Goal: Information Seeking & Learning: Check status

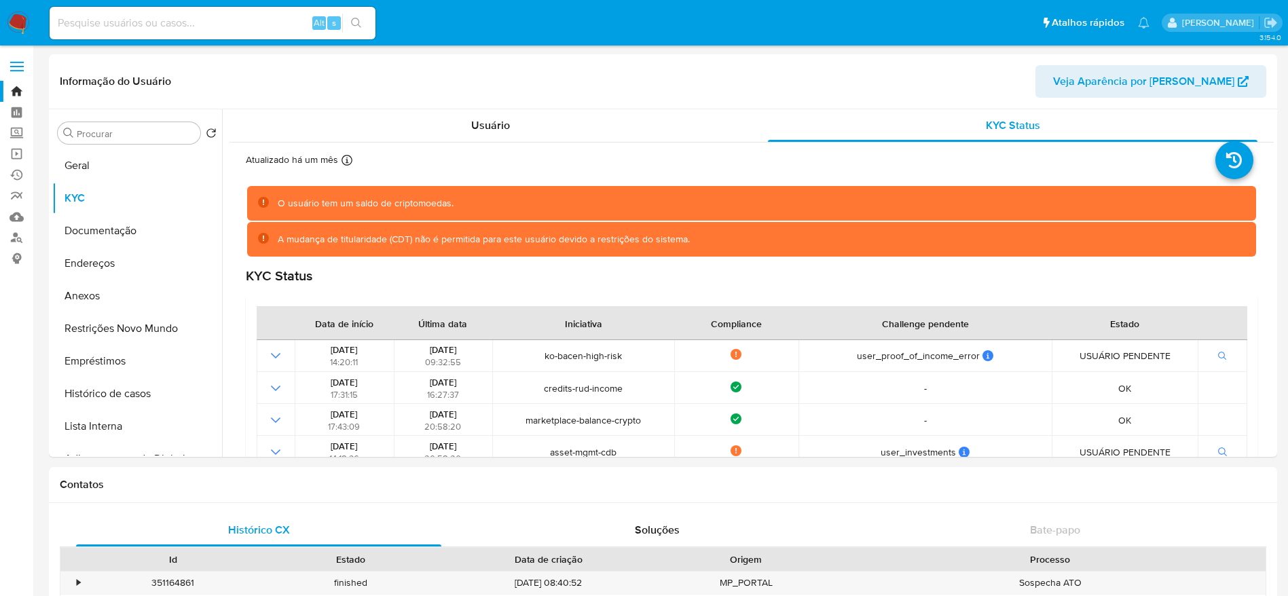
select select "10"
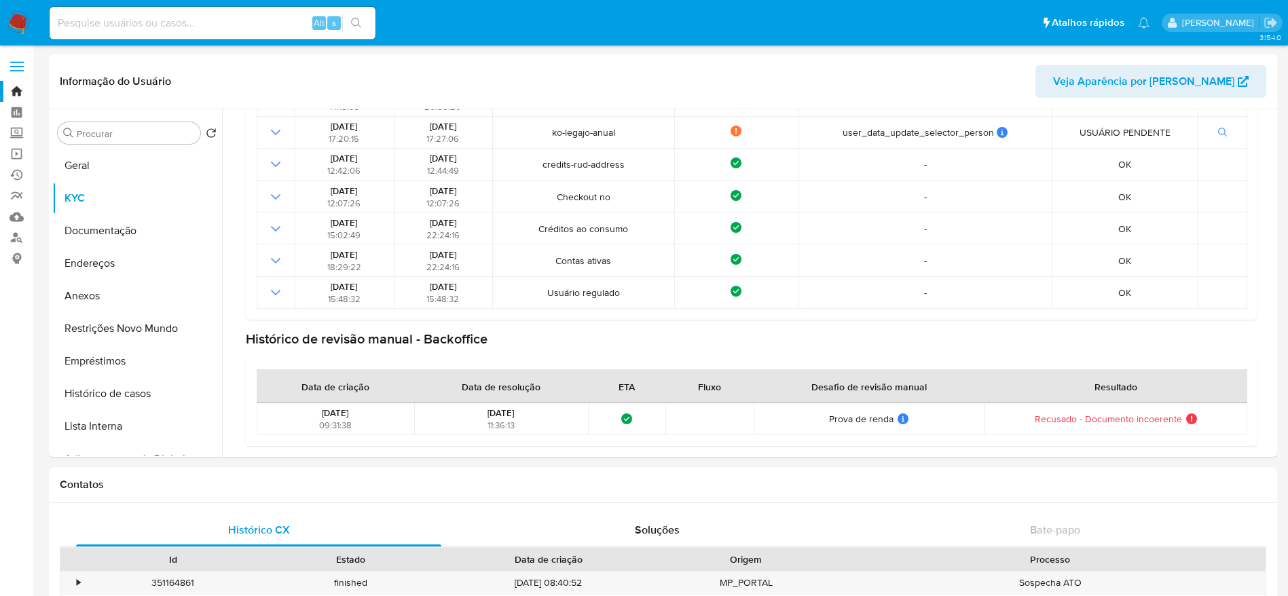
click at [22, 22] on img at bounding box center [18, 23] width 23 height 23
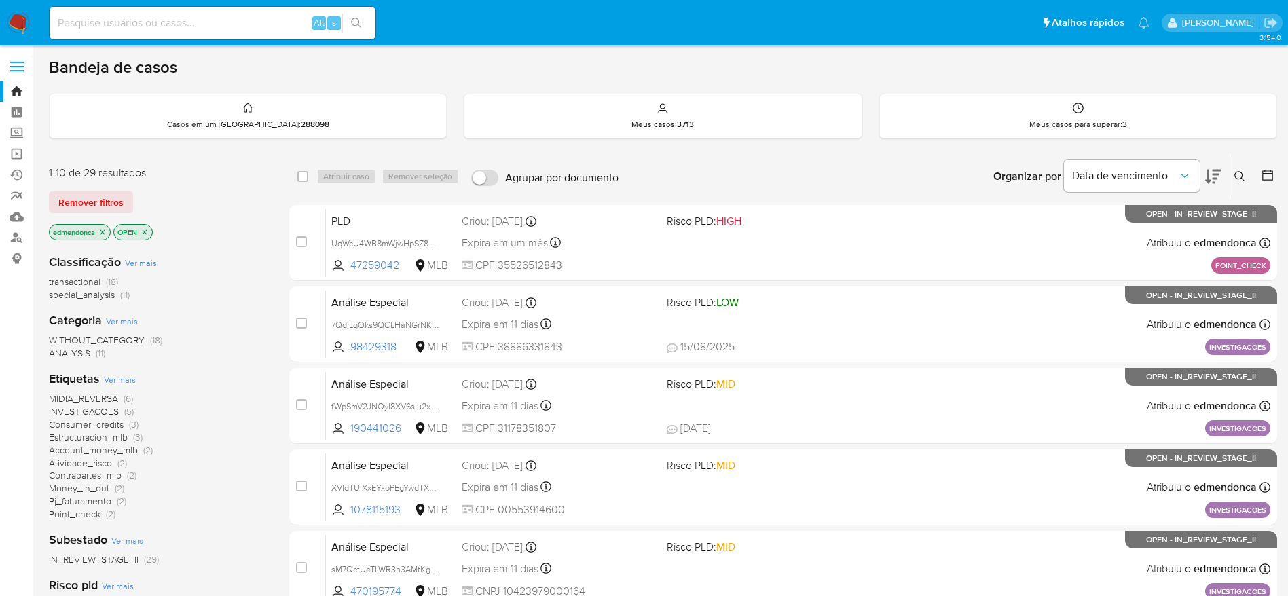
click at [105, 233] on icon "close-filter" at bounding box center [102, 232] width 8 height 8
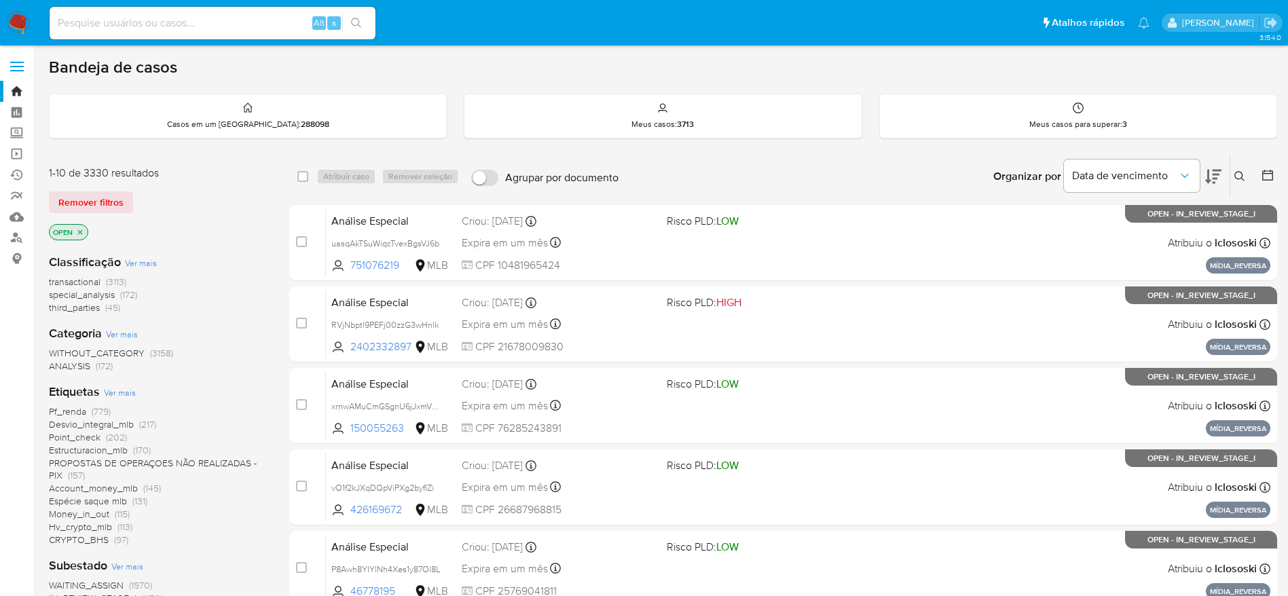
click at [82, 232] on icon "close-filter" at bounding box center [80, 232] width 8 height 8
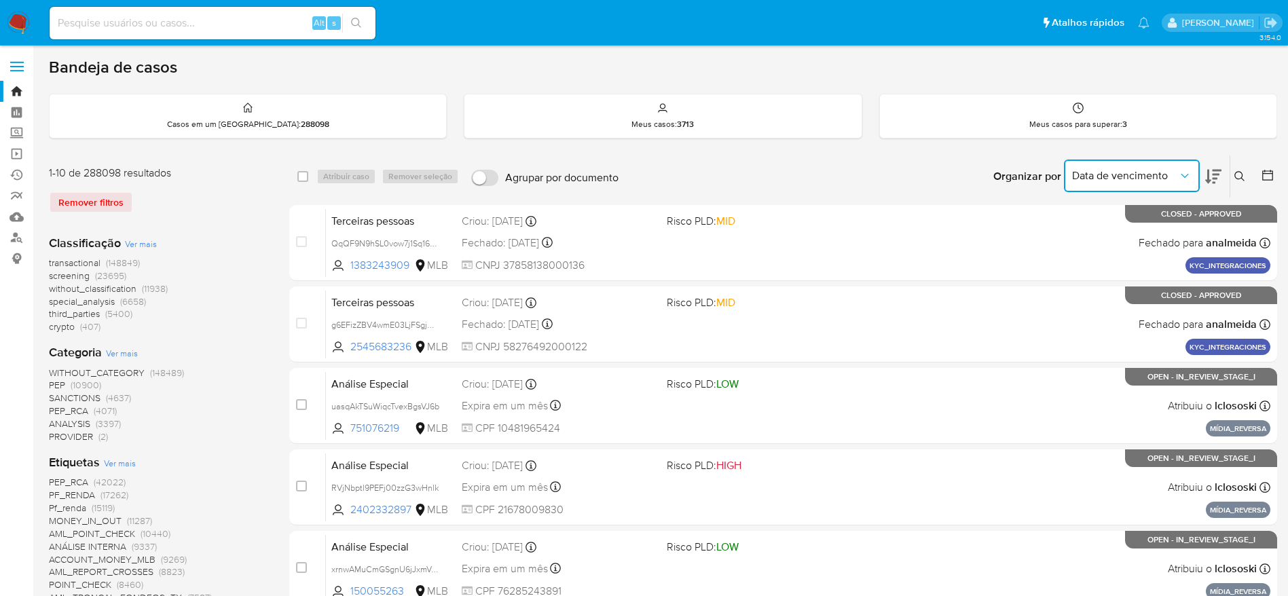
click at [1186, 180] on icon "Organizar por" at bounding box center [1185, 176] width 14 height 14
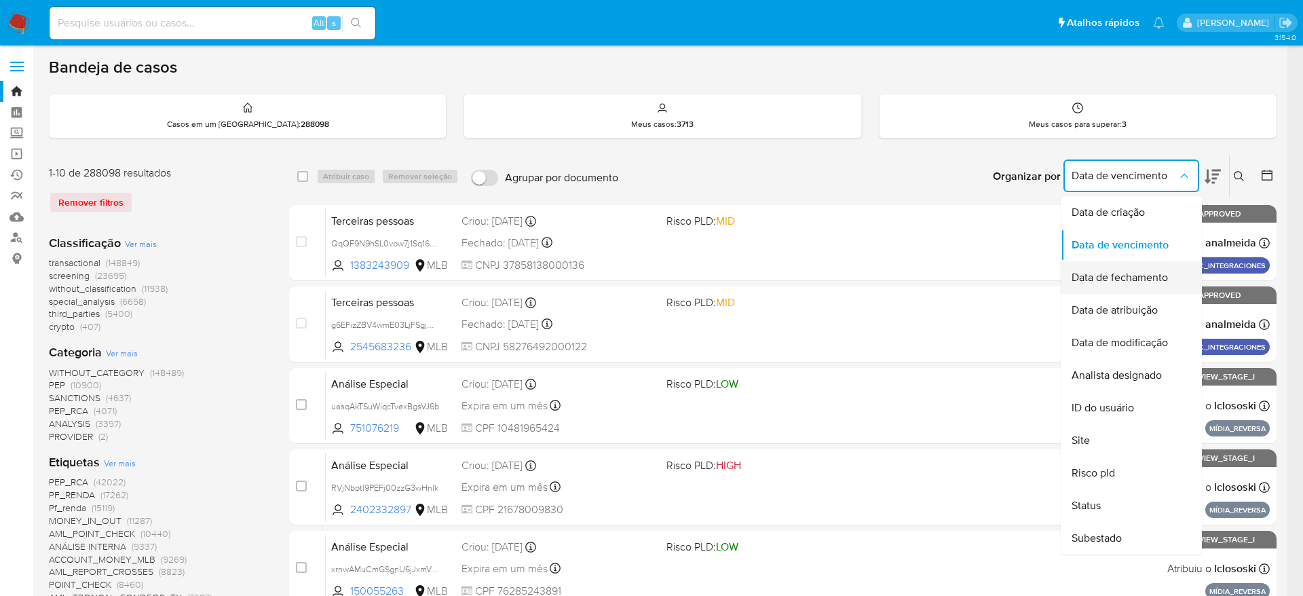
click at [1159, 275] on span "Data de fechamento" at bounding box center [1120, 278] width 96 height 14
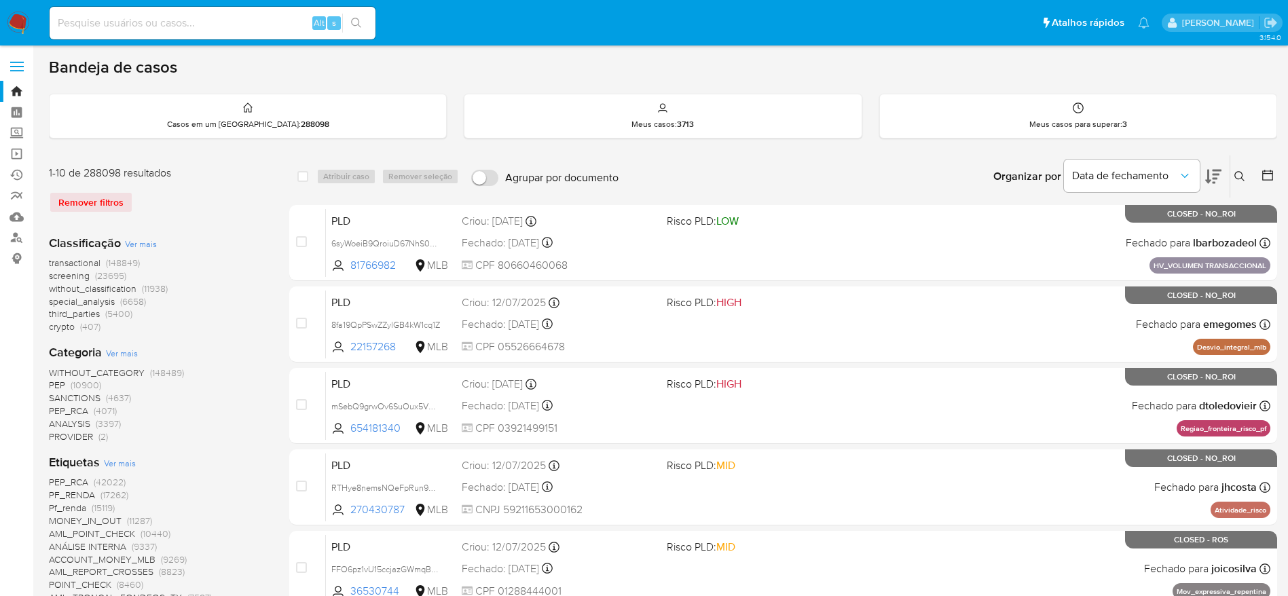
click at [1272, 176] on icon at bounding box center [1267, 175] width 11 height 11
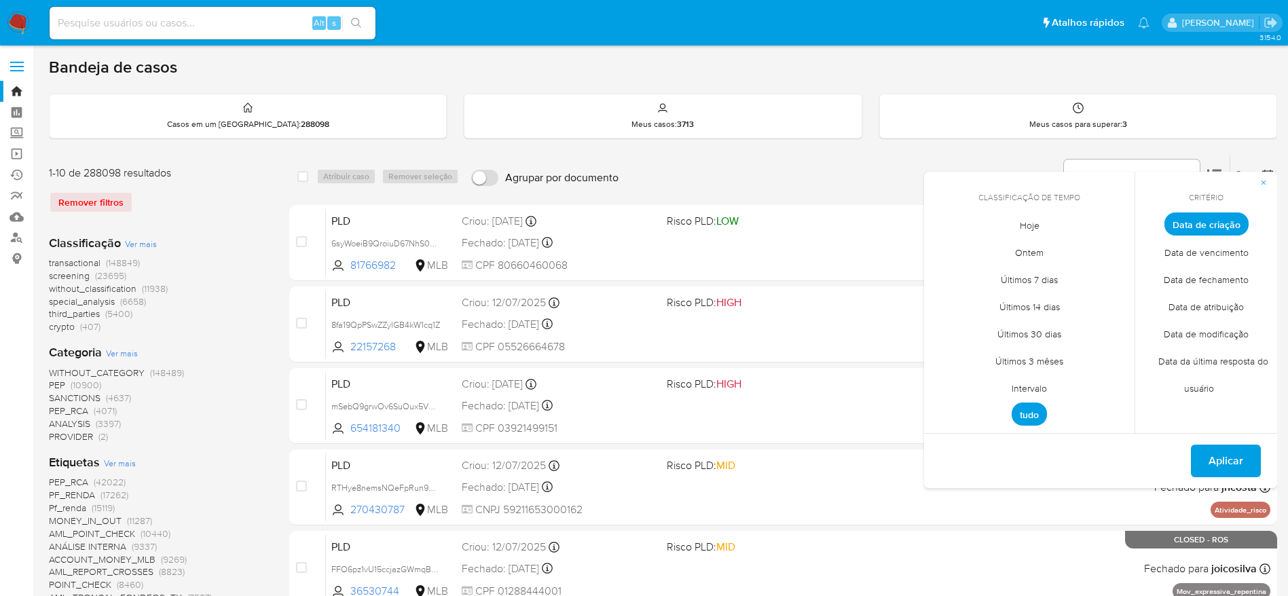
click at [1043, 390] on span "Intervalo" at bounding box center [1029, 388] width 64 height 28
click at [1008, 354] on button "13" at bounding box center [1002, 354] width 22 height 22
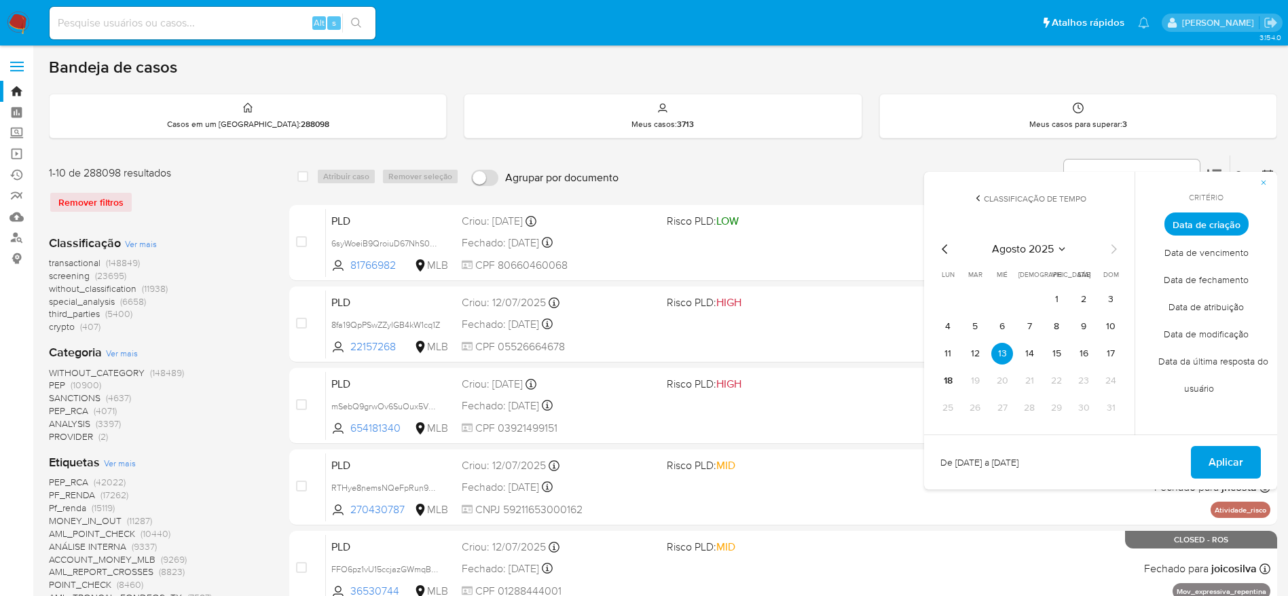
click at [1220, 278] on span "Data de fechamento" at bounding box center [1205, 279] width 113 height 28
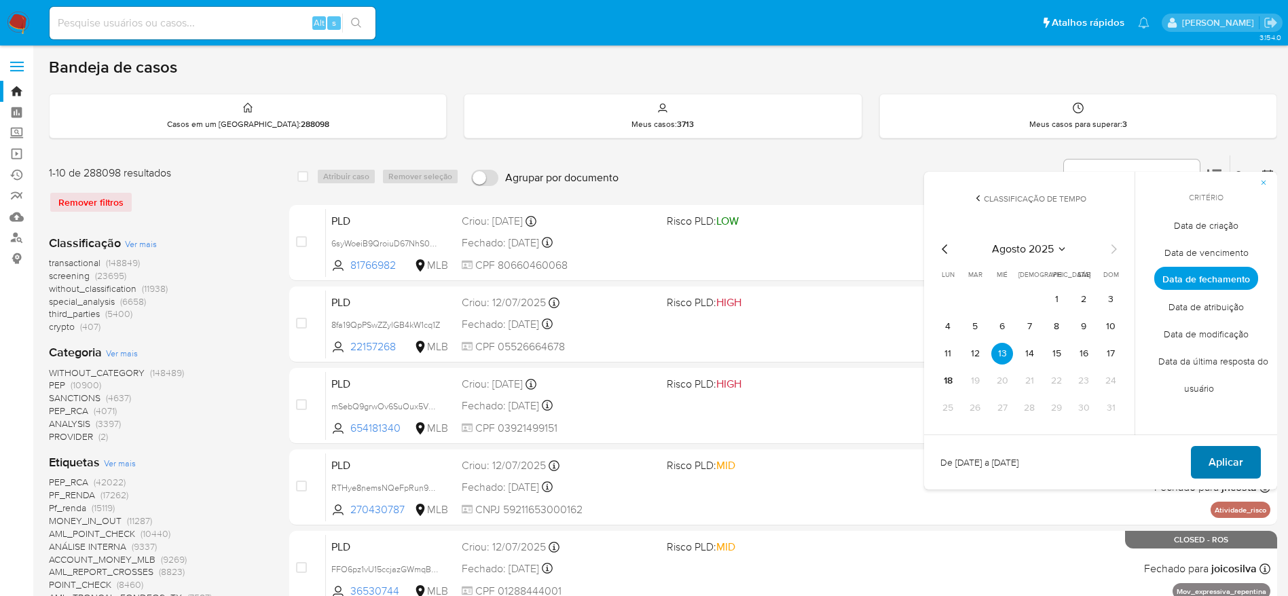
click at [1224, 454] on span "Aplicar" at bounding box center [1225, 462] width 35 height 30
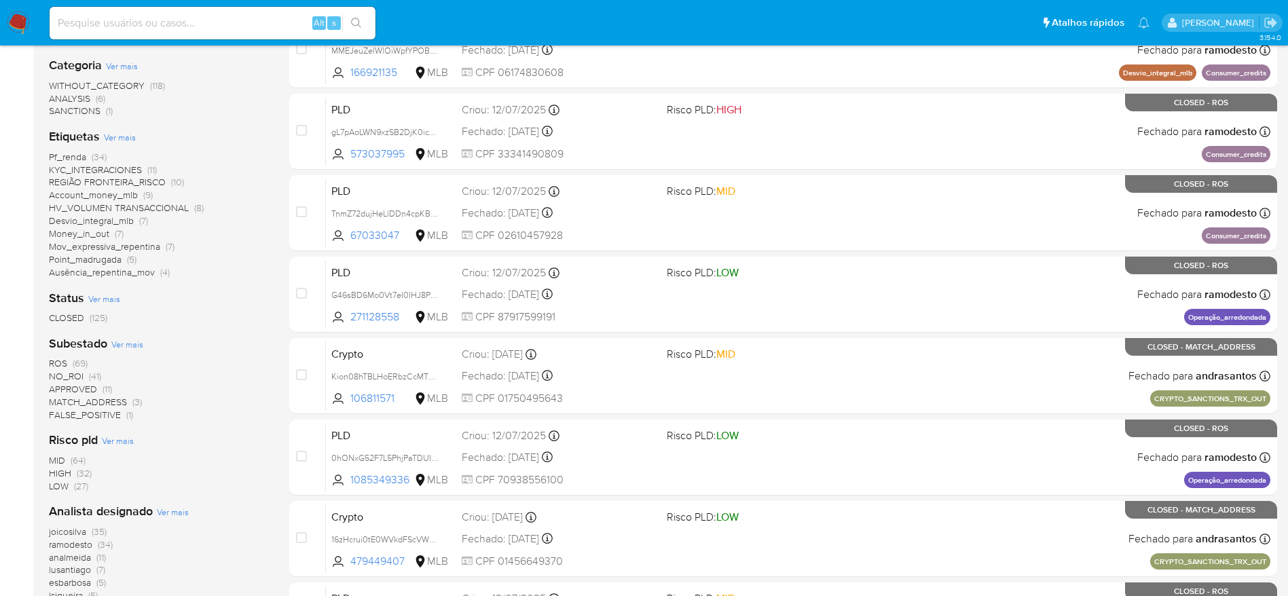
scroll to position [305, 0]
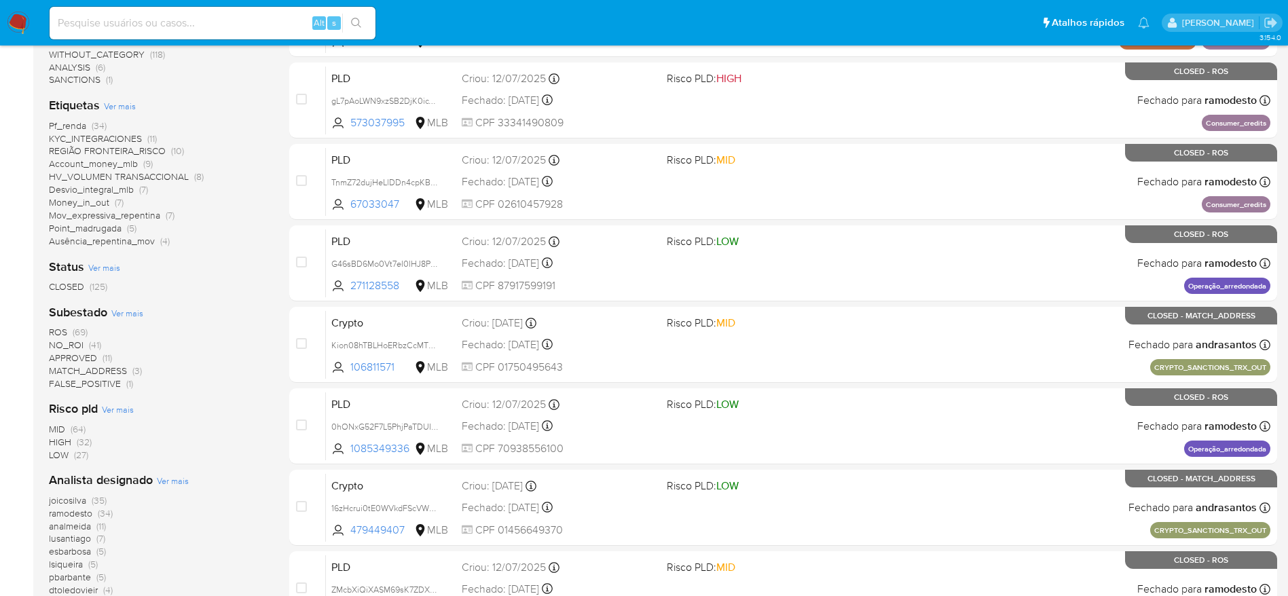
click at [77, 283] on span "CLOSED" at bounding box center [66, 287] width 35 height 14
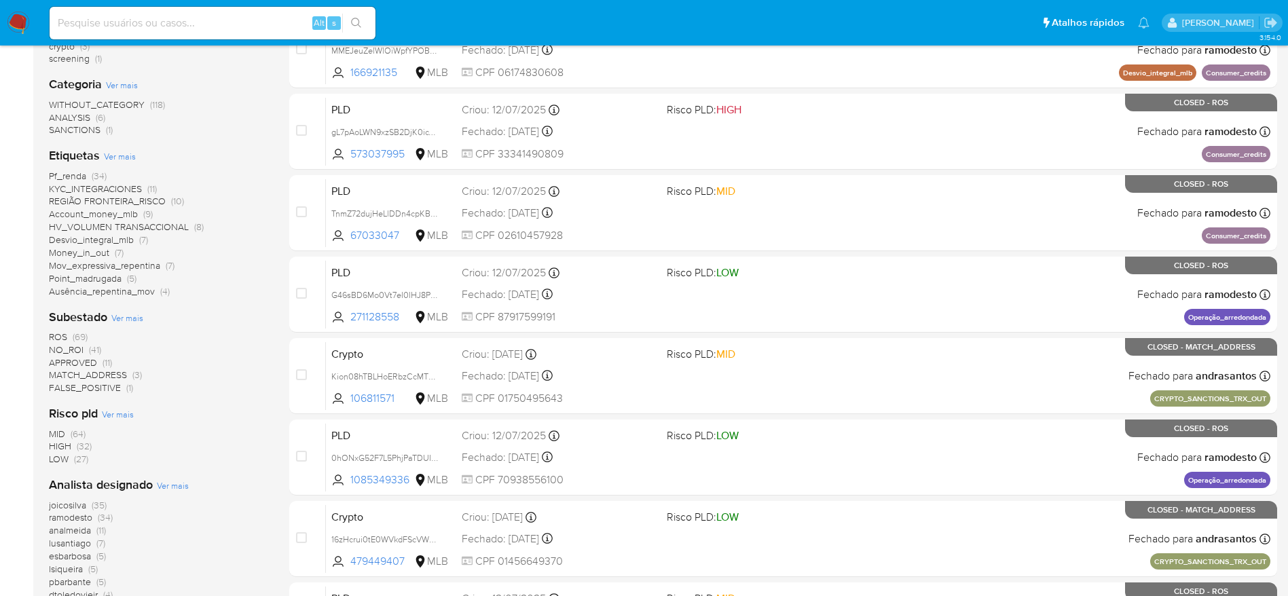
scroll to position [272, 0]
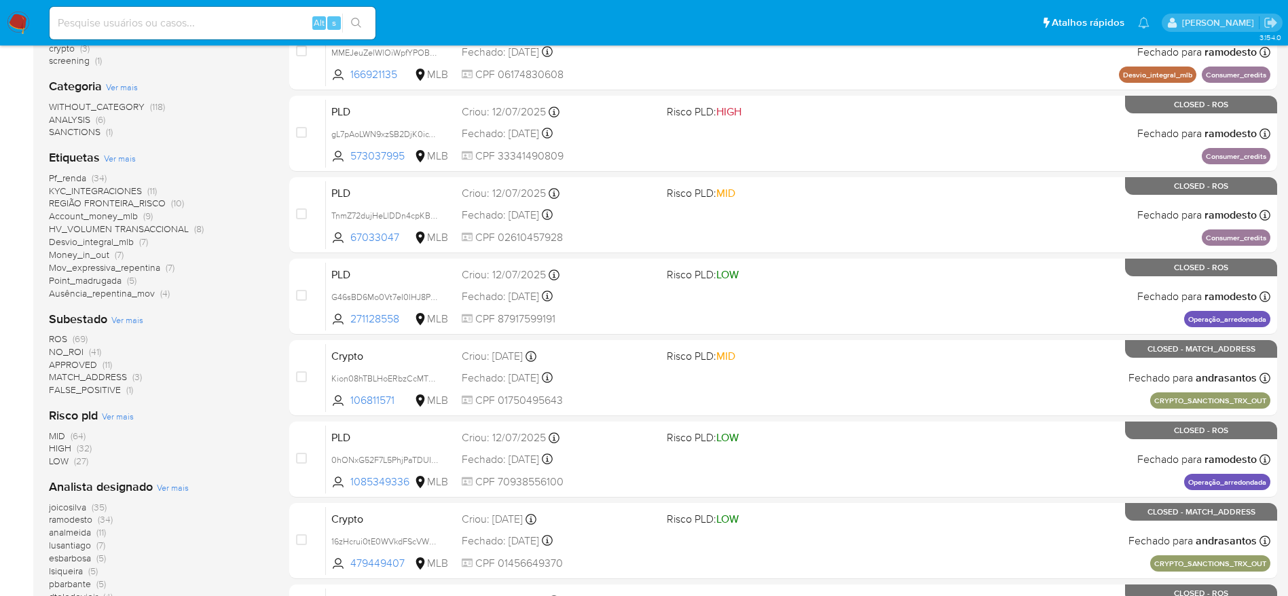
click at [75, 336] on span "(69)" at bounding box center [80, 339] width 15 height 14
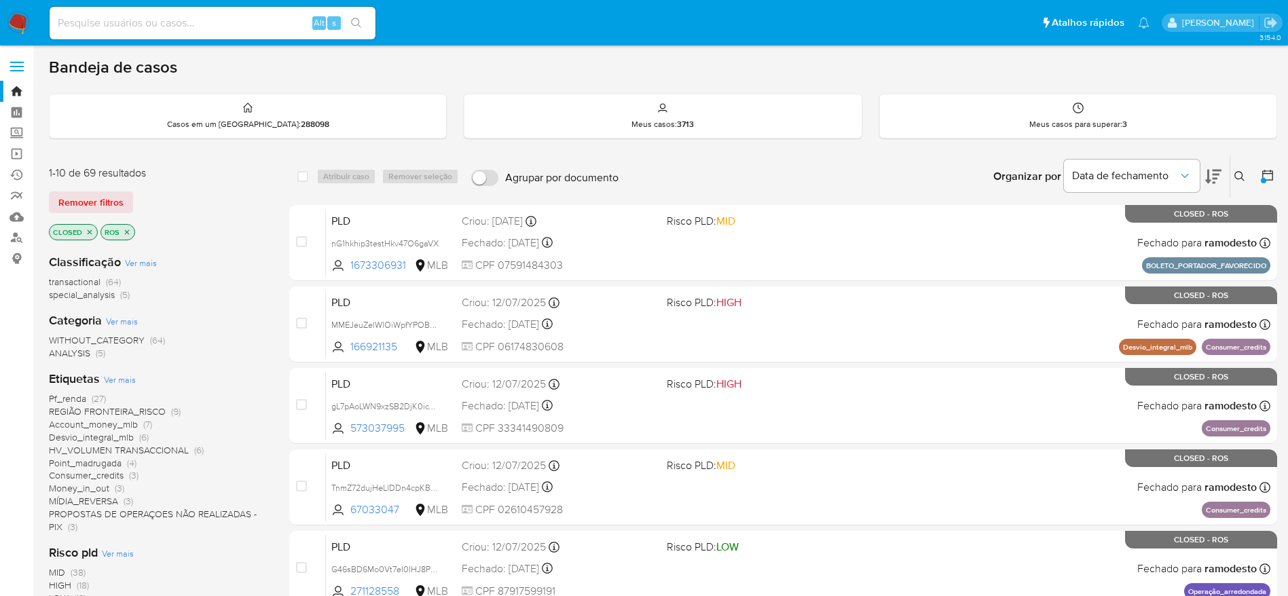
scroll to position [102, 0]
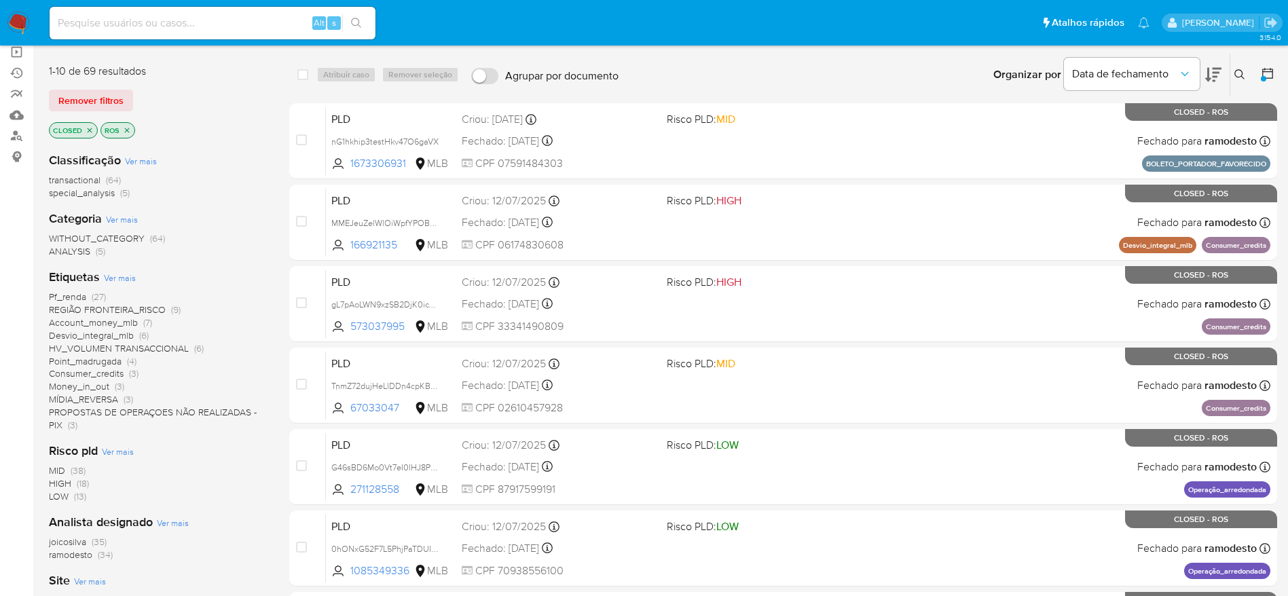
click at [87, 295] on span "Pf_renda (27)" at bounding box center [77, 296] width 57 height 13
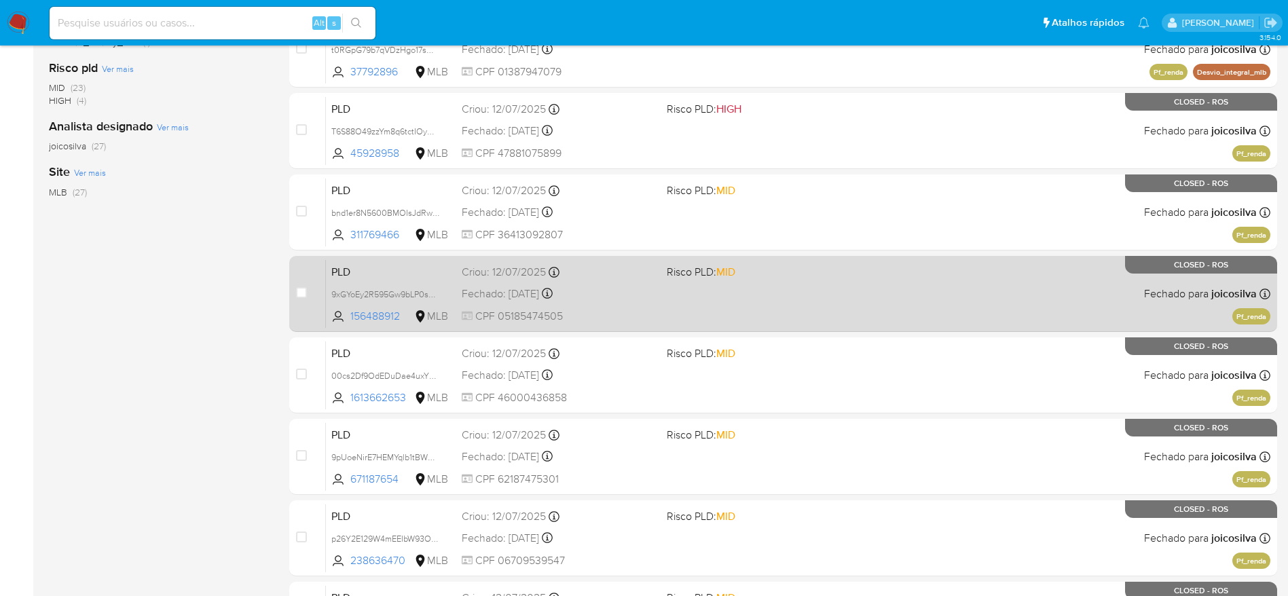
scroll to position [476, 0]
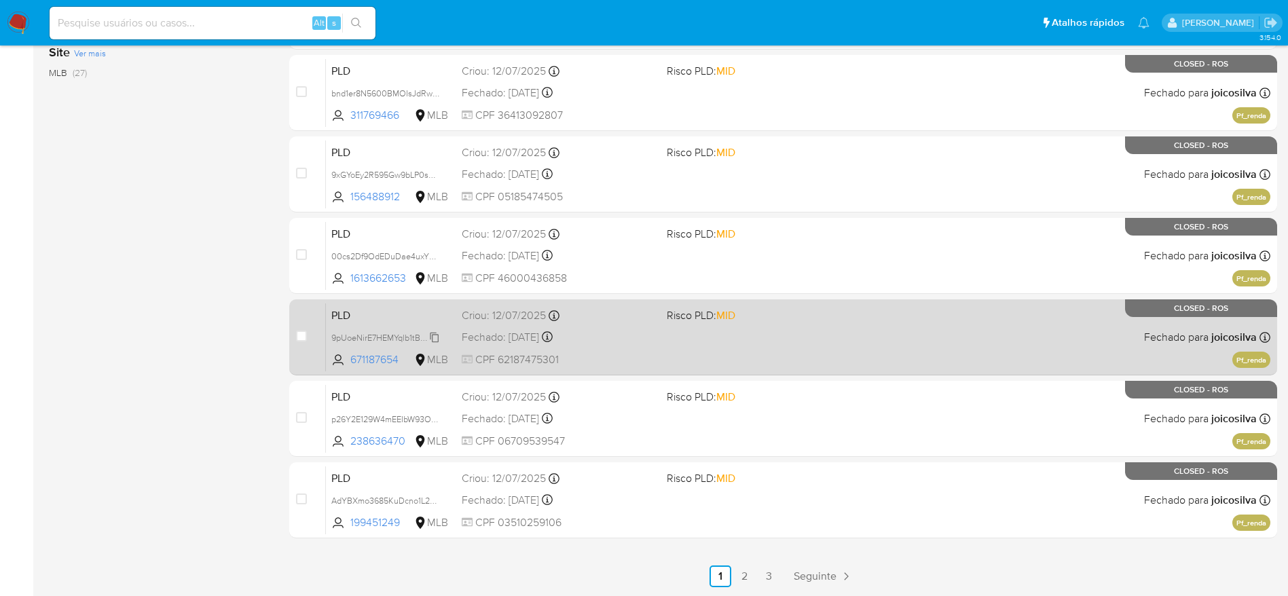
click at [434, 336] on span "9pUoeNirE7HEMYqlb1tBWGJR" at bounding box center [387, 336] width 112 height 15
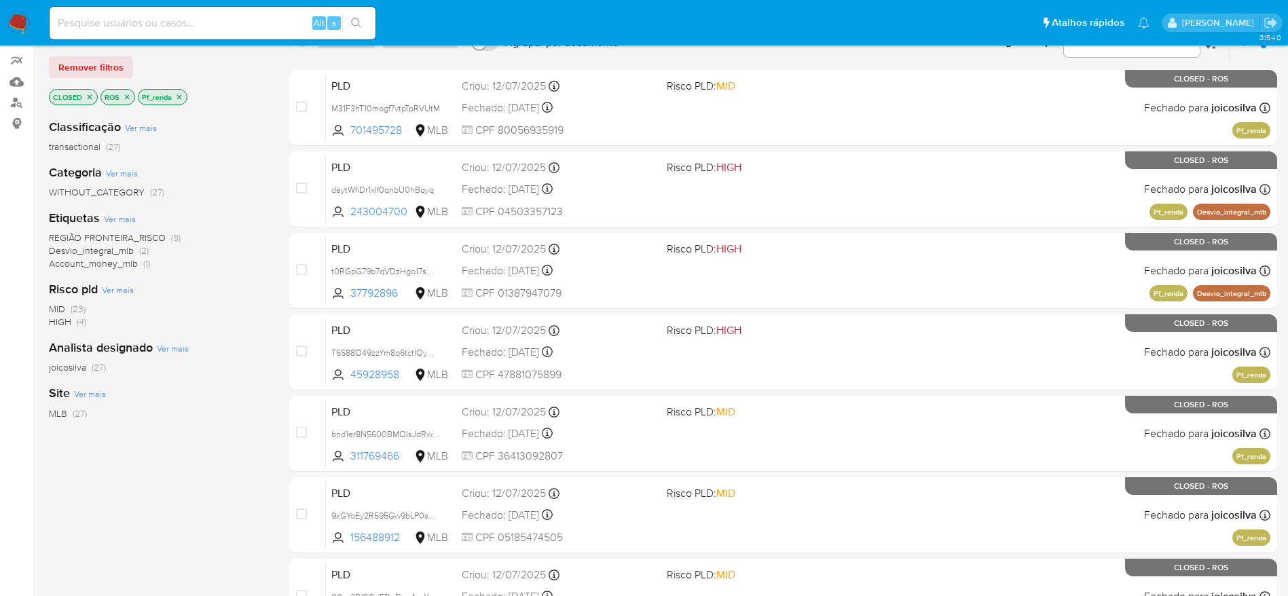
scroll to position [0, 0]
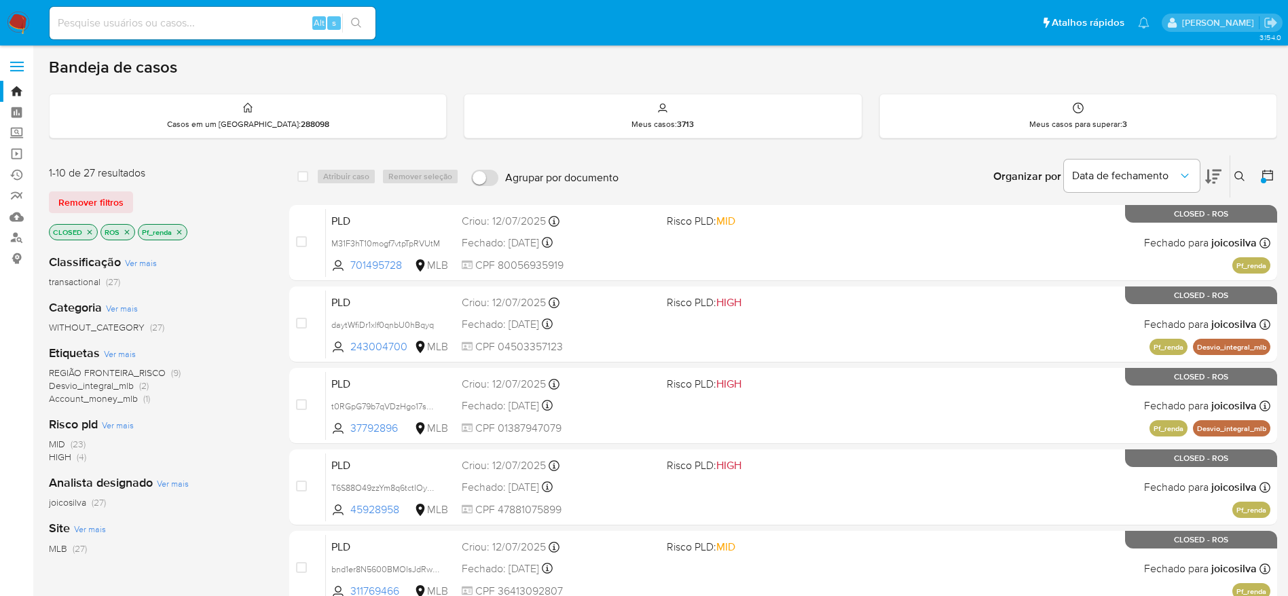
click at [1222, 174] on div "Organizar por Data de fechamento" at bounding box center [1105, 176] width 247 height 42
click at [1237, 179] on icon at bounding box center [1239, 176] width 11 height 11
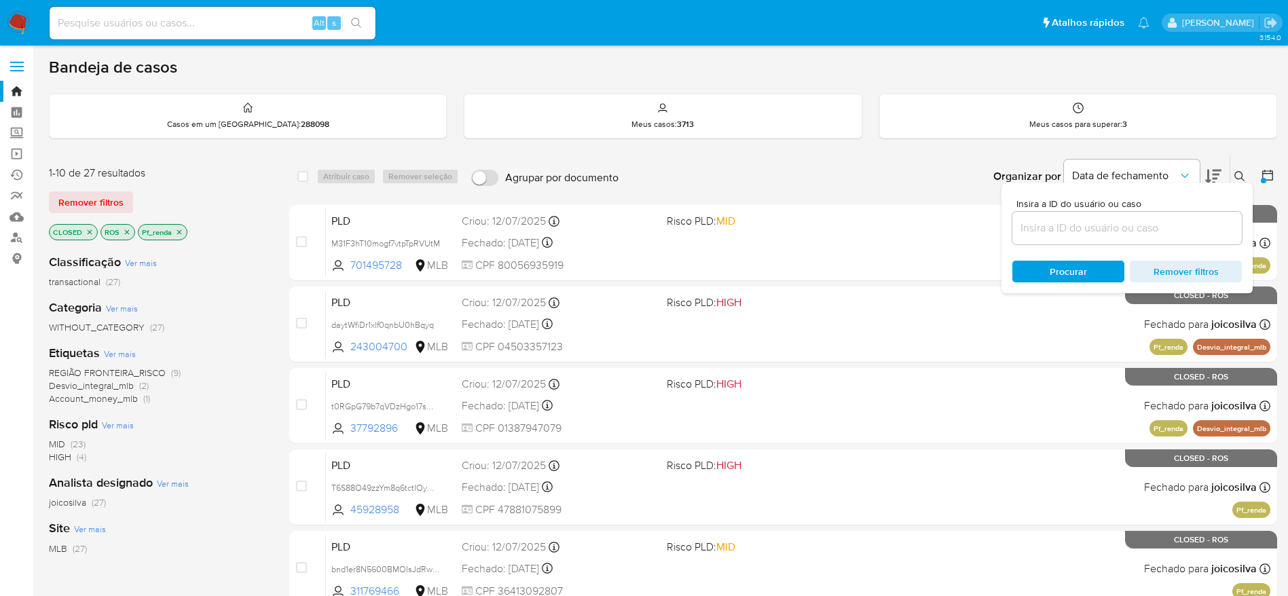
click at [1061, 225] on input at bounding box center [1126, 228] width 229 height 18
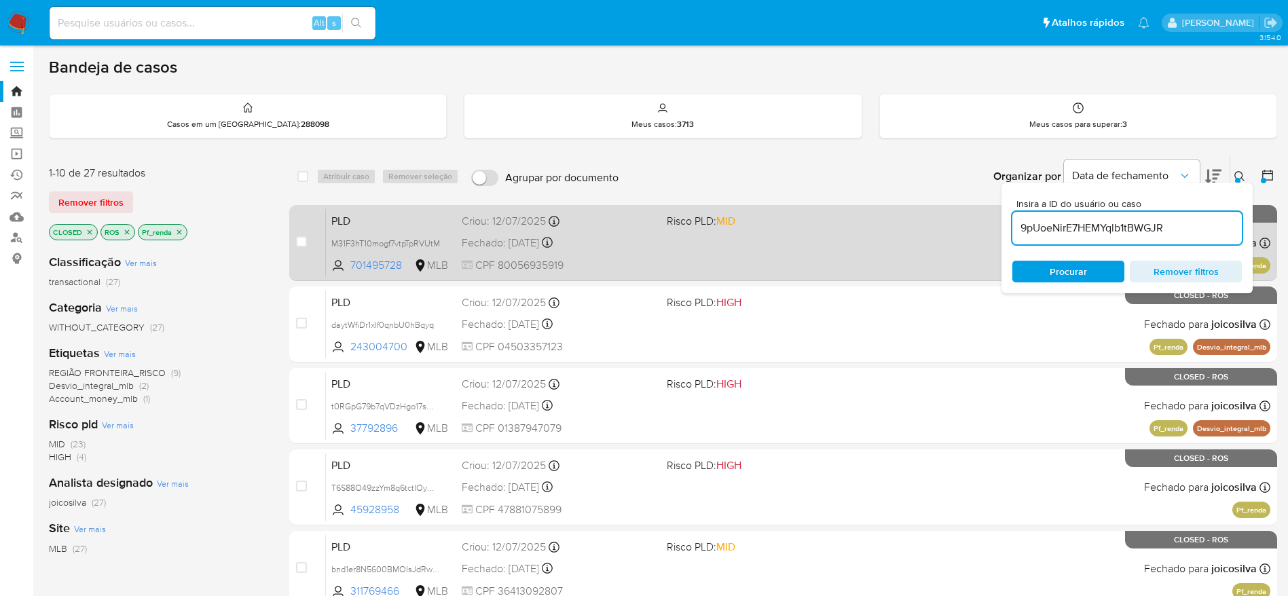
type input "9pUoeNirE7HEMYqlb1tBWGJR"
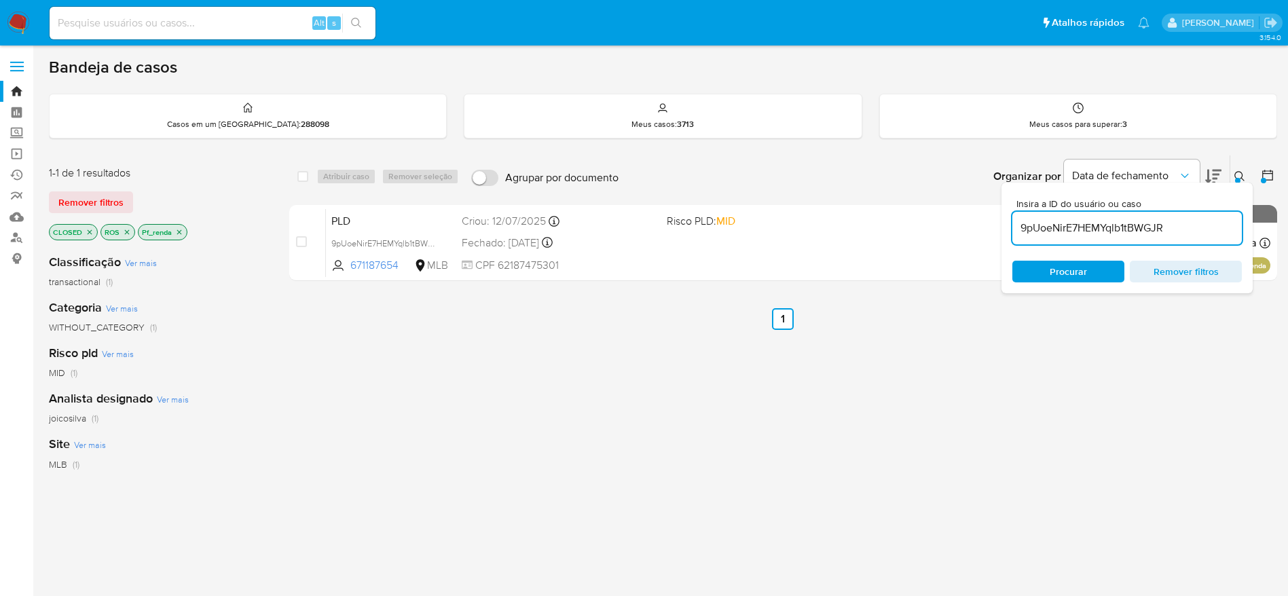
click at [1234, 183] on div "Insira a ID do usuário ou caso 9pUoeNirE7HEMYqlb1tBWGJR Procurar Remover filtros" at bounding box center [1126, 238] width 251 height 111
drag, startPoint x: 1236, startPoint y: 170, endPoint x: 1226, endPoint y: 178, distance: 12.6
click at [1237, 171] on icon at bounding box center [1239, 176] width 11 height 11
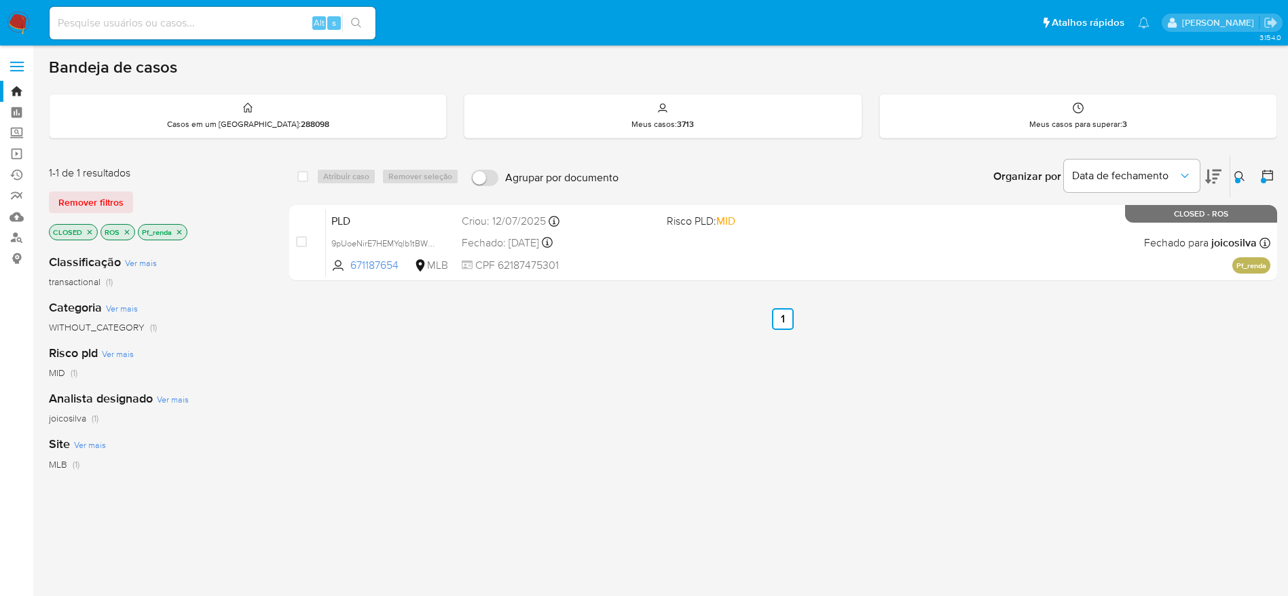
click at [225, 24] on input at bounding box center [213, 23] width 326 height 18
paste input "9pUoeNirE7HEMYqlb1tBWGJR"
type input "9pUoeNirE7HEMYqlb1tBWGJR"
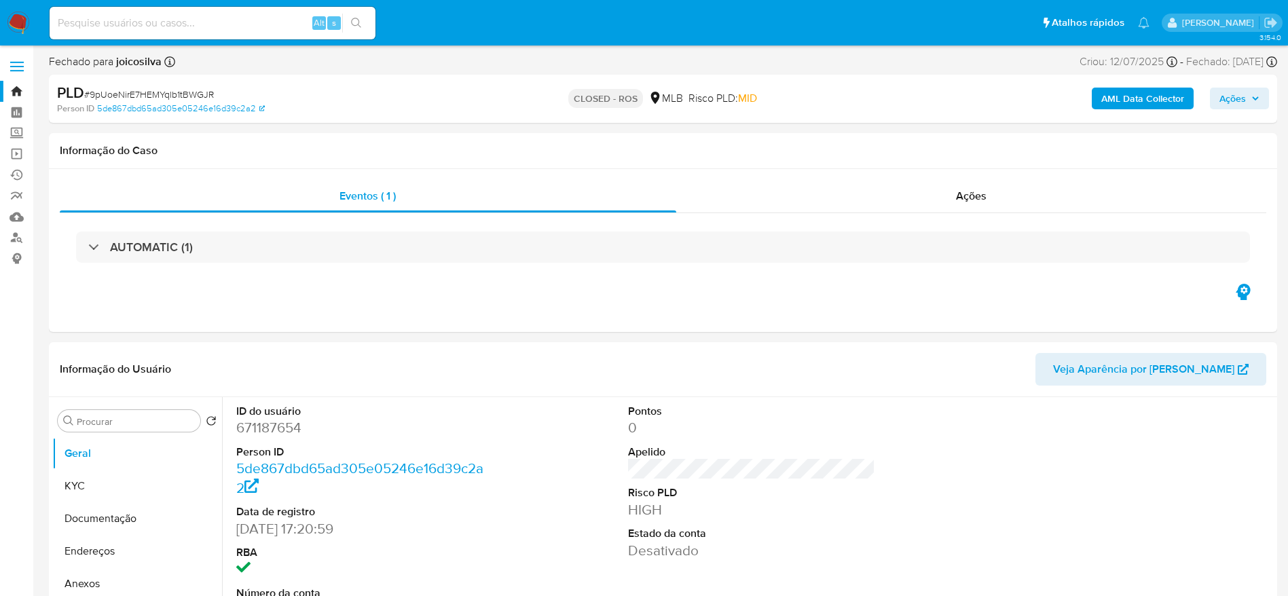
select select "10"
click at [876, 153] on h1 "Informação do Caso" at bounding box center [663, 151] width 1206 height 14
click at [1243, 111] on div "AML Data Collector Ações" at bounding box center [1068, 99] width 400 height 32
click at [1244, 98] on span "Ações" at bounding box center [1232, 99] width 26 height 22
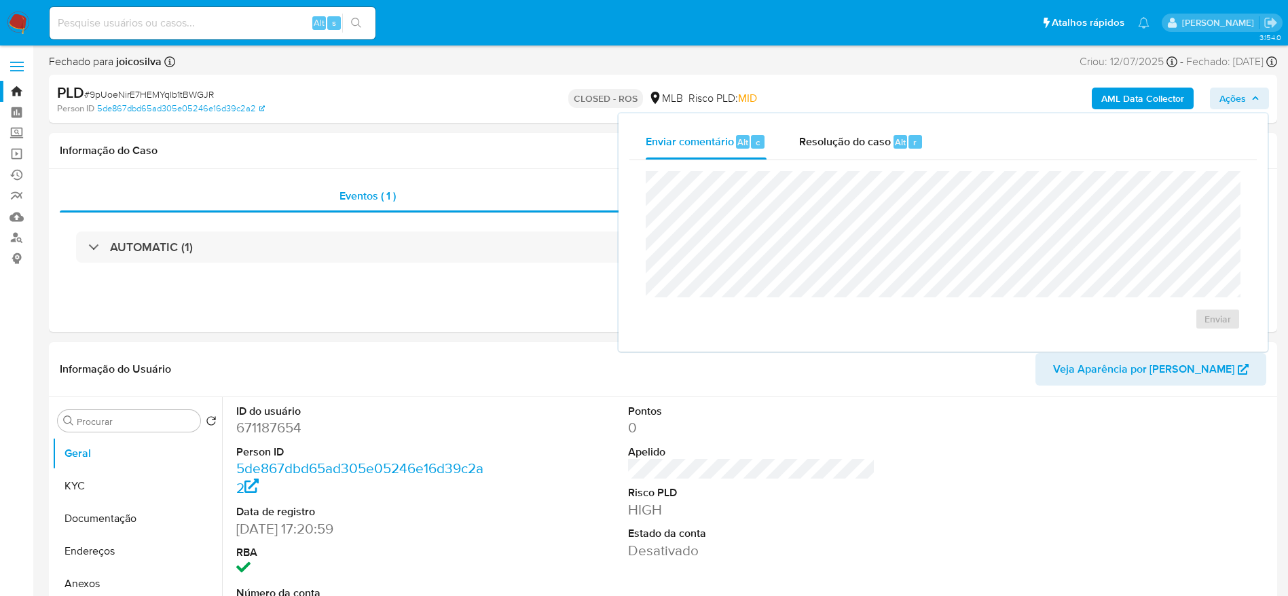
click at [1226, 100] on span "Ações" at bounding box center [1232, 99] width 26 height 22
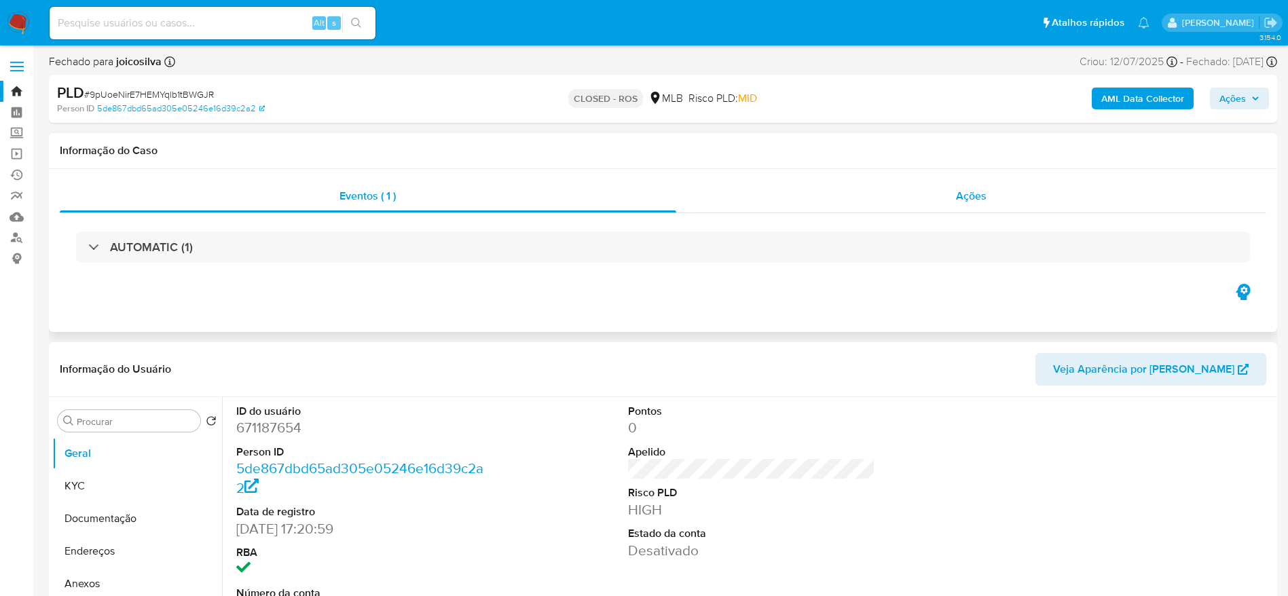
click at [949, 200] on div "Ações" at bounding box center [971, 196] width 590 height 33
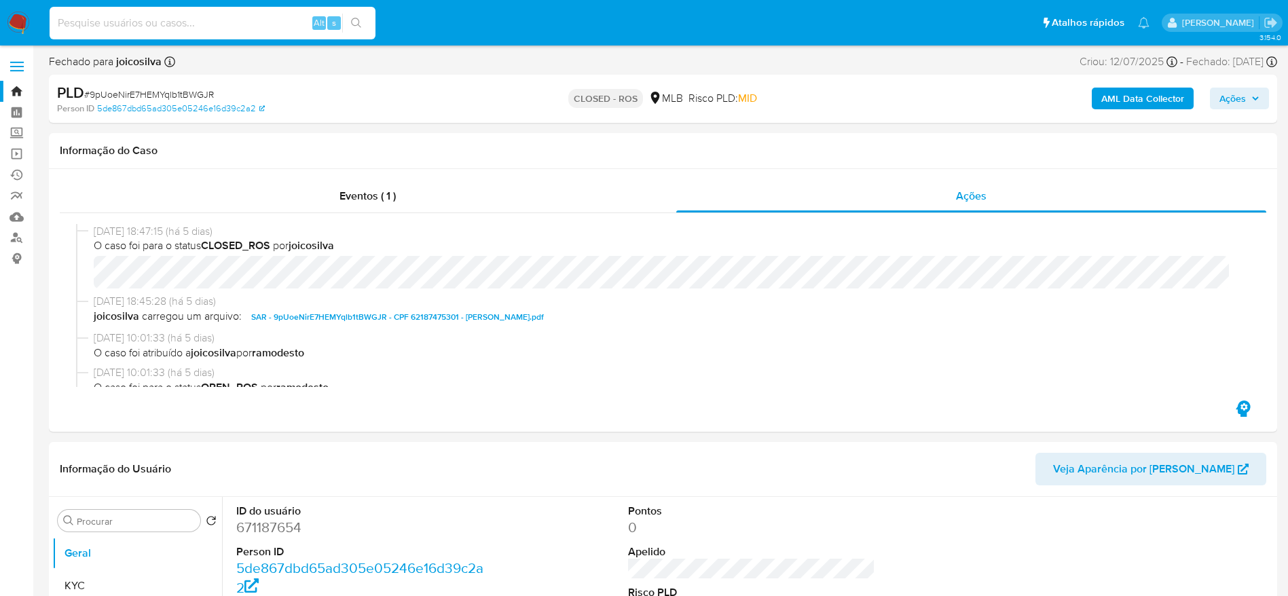
click at [185, 31] on input at bounding box center [213, 23] width 326 height 18
paste input "a2bkWcW4VdMzsknUoqFhrnOC"
type input "a2bkWcW4VdMzsknUoqFhrnOC"
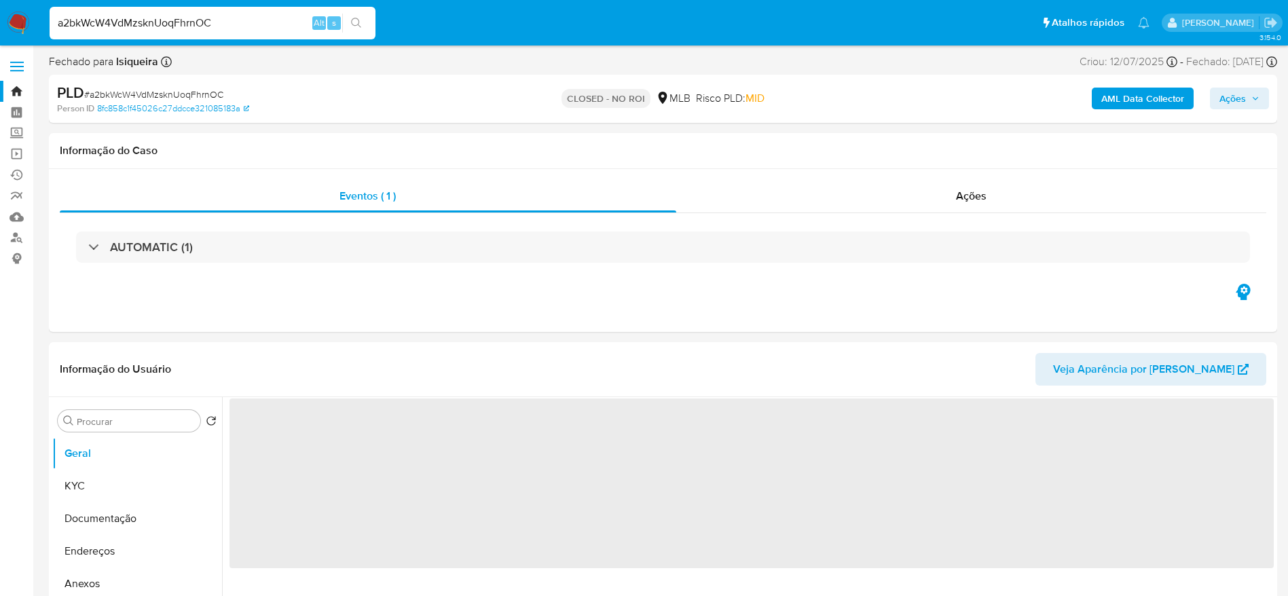
select select "10"
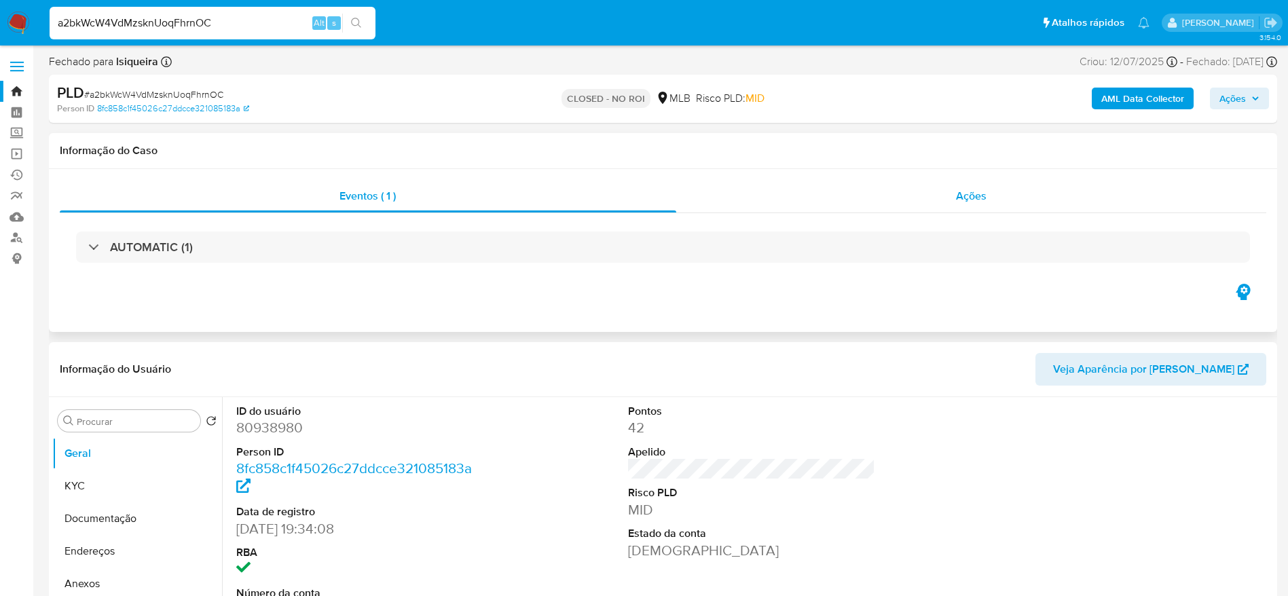
click at [783, 189] on div "Ações" at bounding box center [971, 196] width 590 height 33
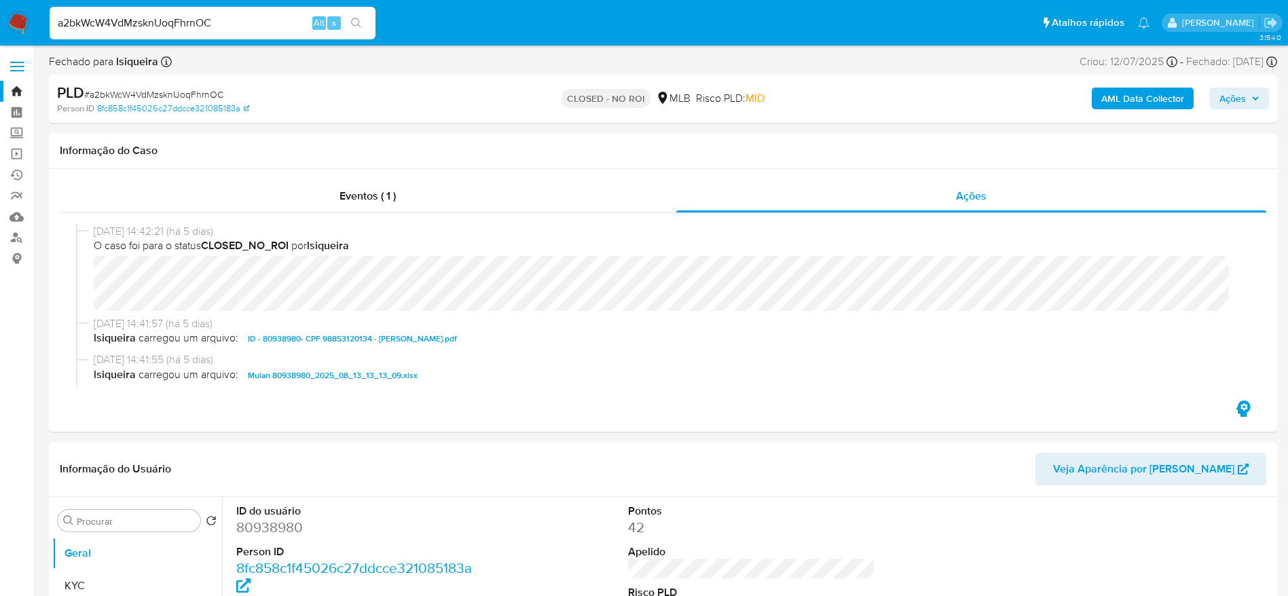
click at [24, 18] on img at bounding box center [18, 23] width 23 height 23
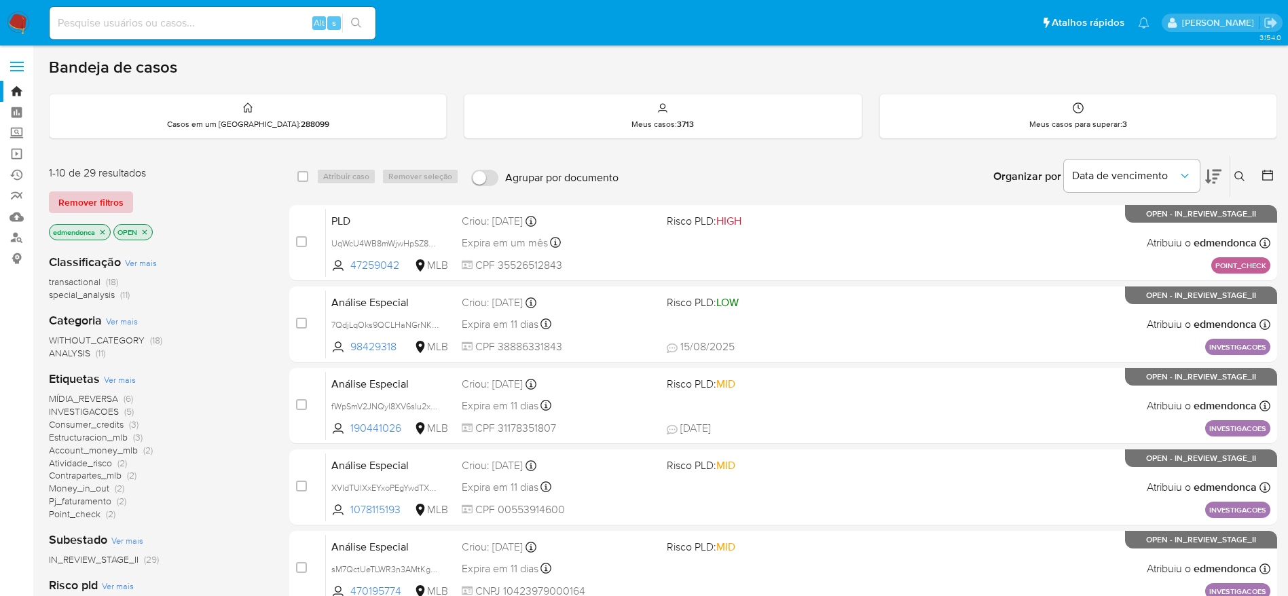
click at [94, 206] on span "Remover filtros" at bounding box center [90, 202] width 65 height 19
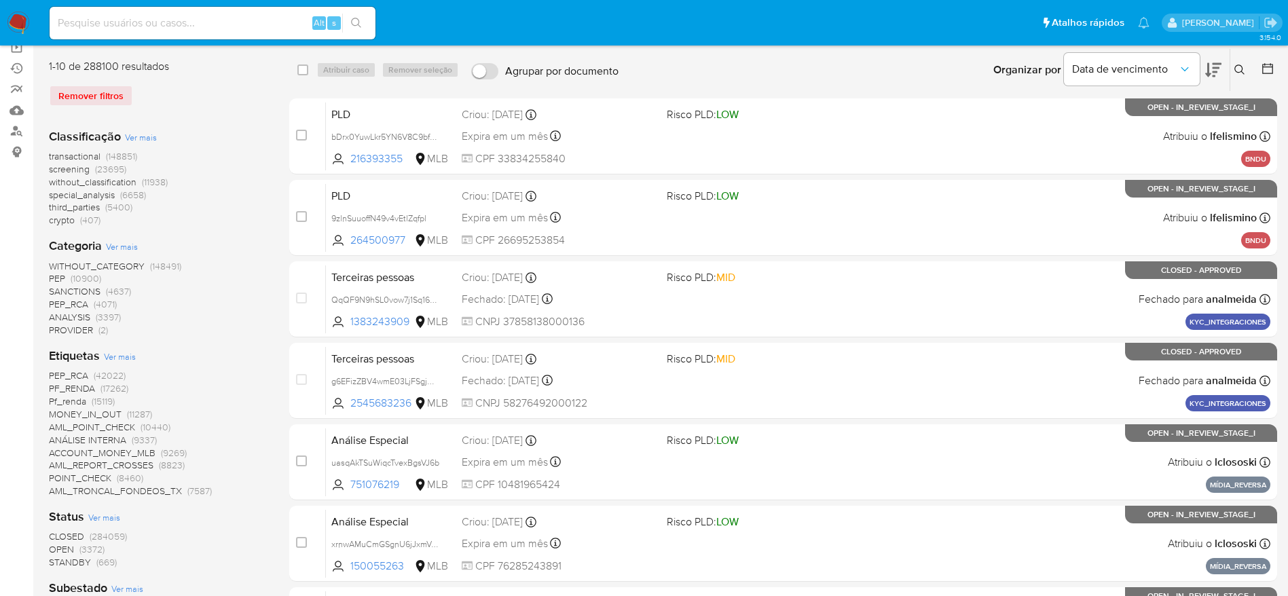
scroll to position [204, 0]
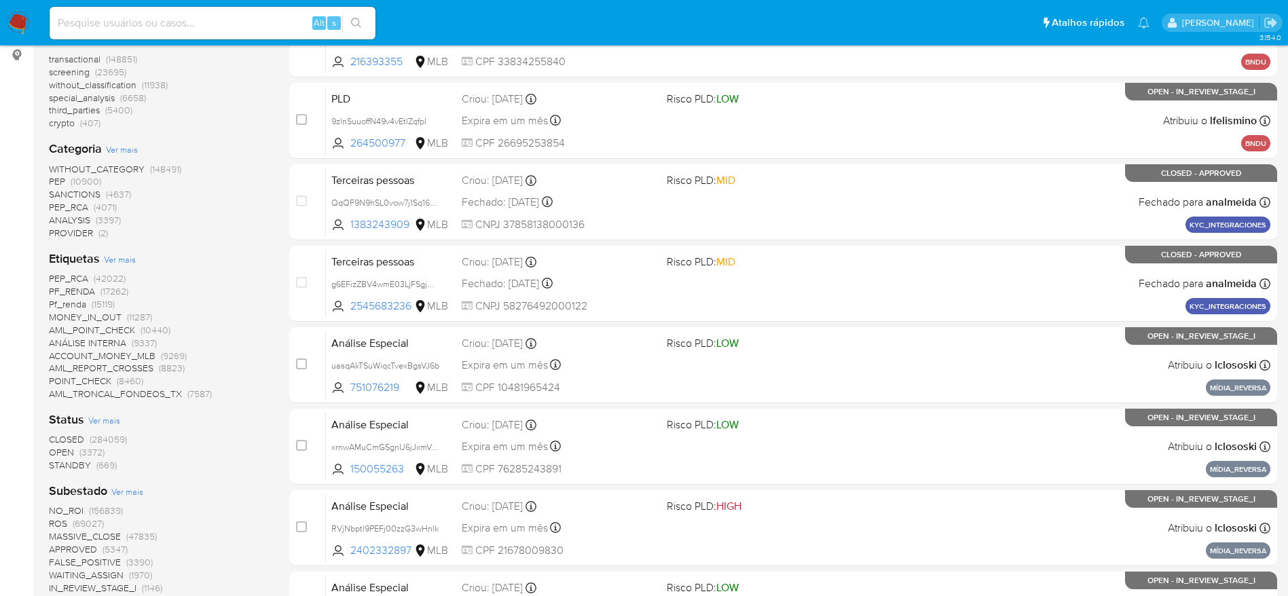
click at [78, 439] on span "CLOSED" at bounding box center [66, 439] width 35 height 14
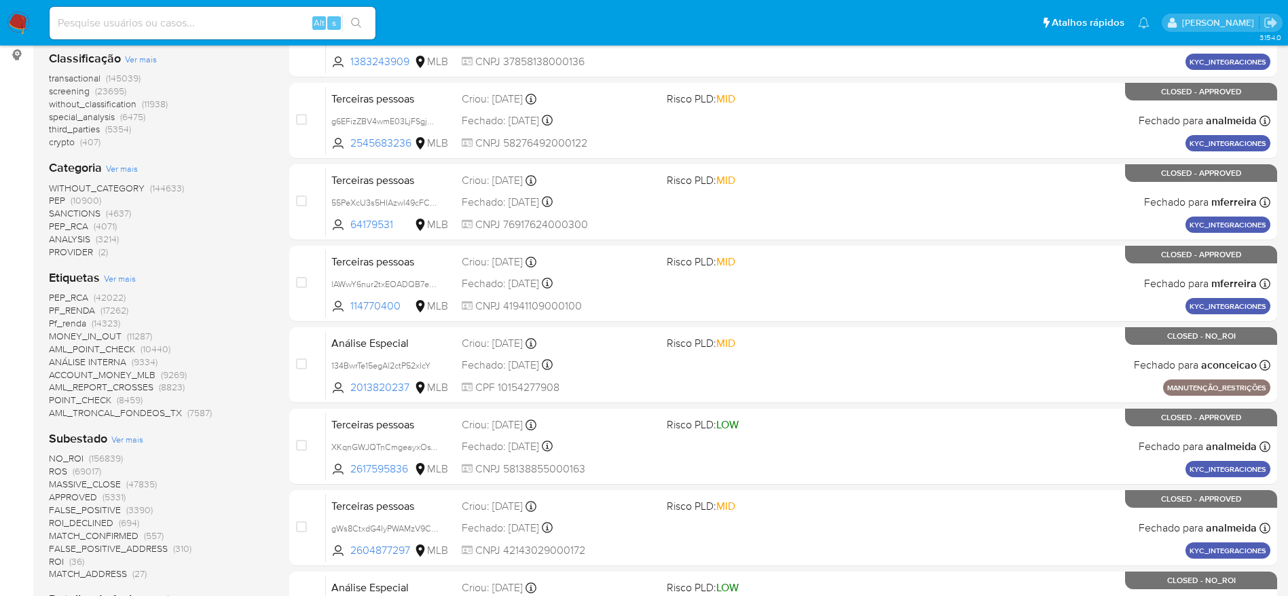
click at [74, 458] on span "NO_ROI" at bounding box center [66, 458] width 35 height 14
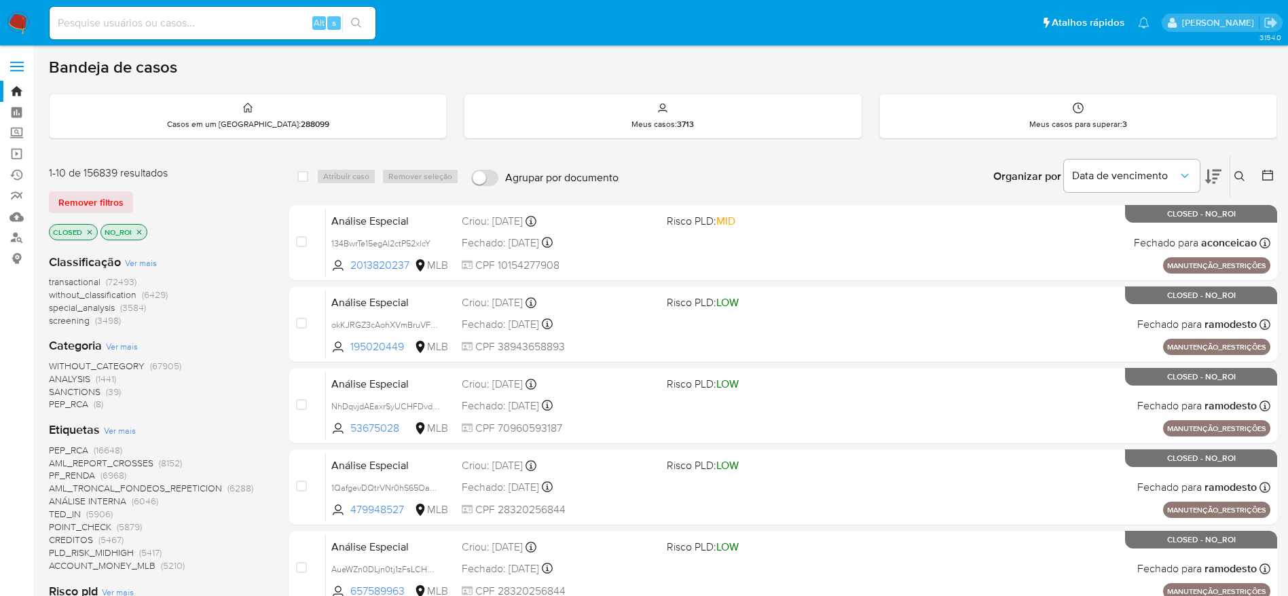
click at [1239, 180] on icon at bounding box center [1239, 176] width 11 height 11
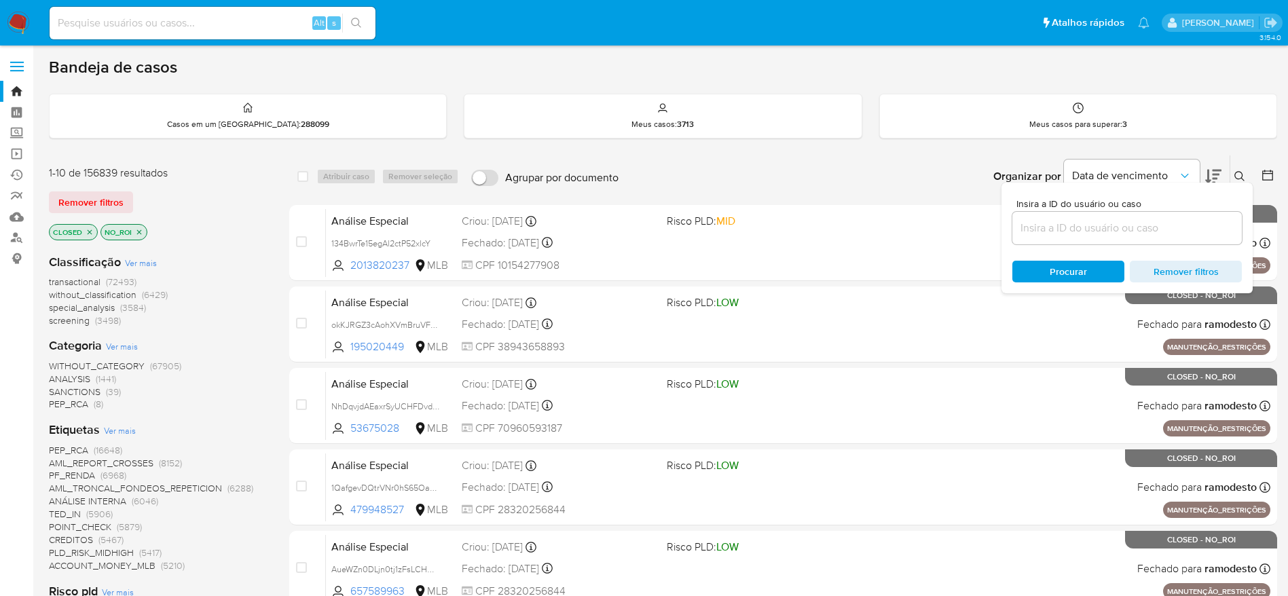
click at [1239, 180] on icon at bounding box center [1239, 176] width 11 height 11
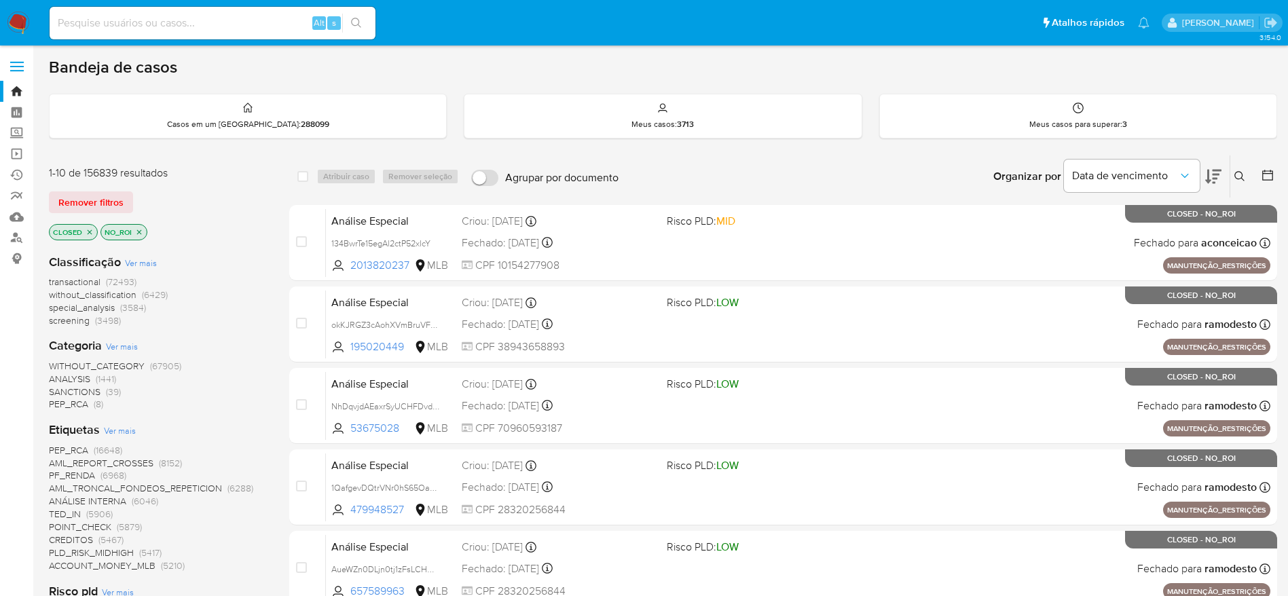
click at [1274, 165] on div at bounding box center [1264, 176] width 24 height 42
click at [1273, 181] on icon at bounding box center [1267, 175] width 14 height 14
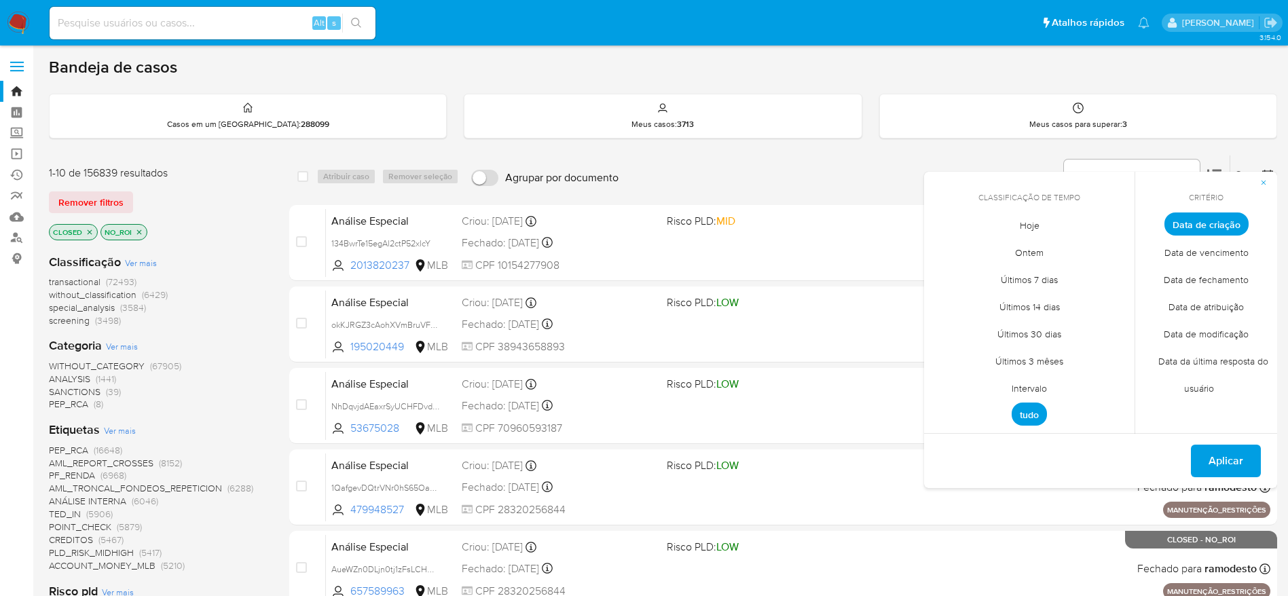
click at [1225, 276] on span "Data de fechamento" at bounding box center [1205, 279] width 113 height 28
click at [1036, 390] on span "Intervalo" at bounding box center [1029, 388] width 64 height 28
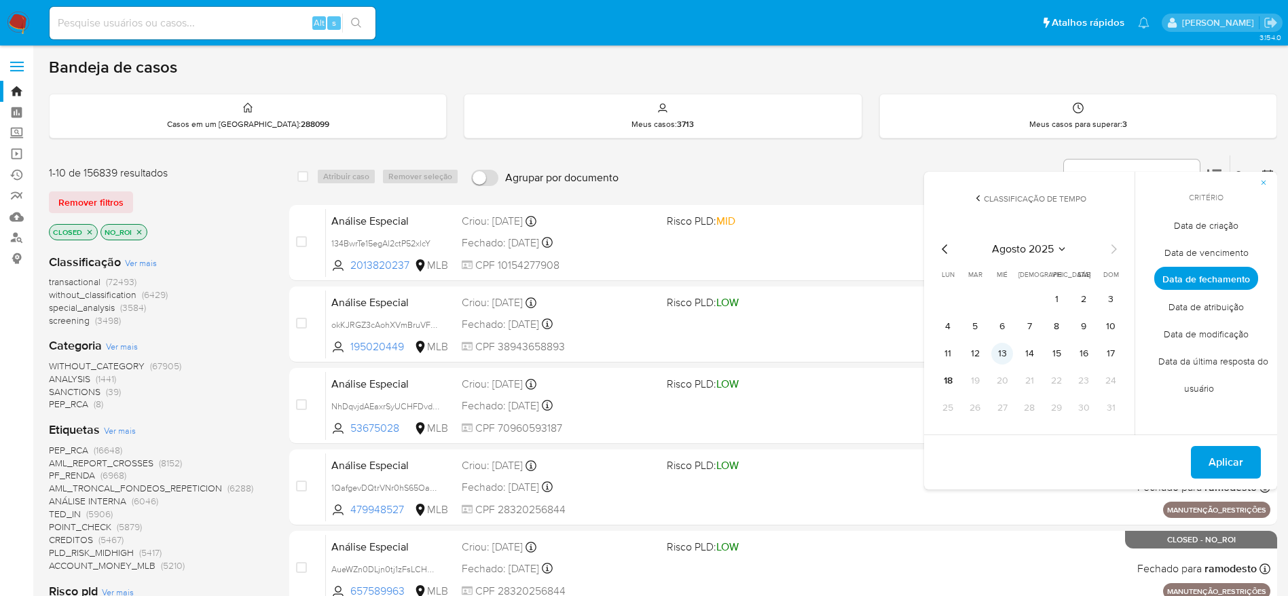
click at [1002, 356] on button "13" at bounding box center [1002, 354] width 22 height 22
click at [1211, 459] on span "Aplicar" at bounding box center [1225, 462] width 35 height 30
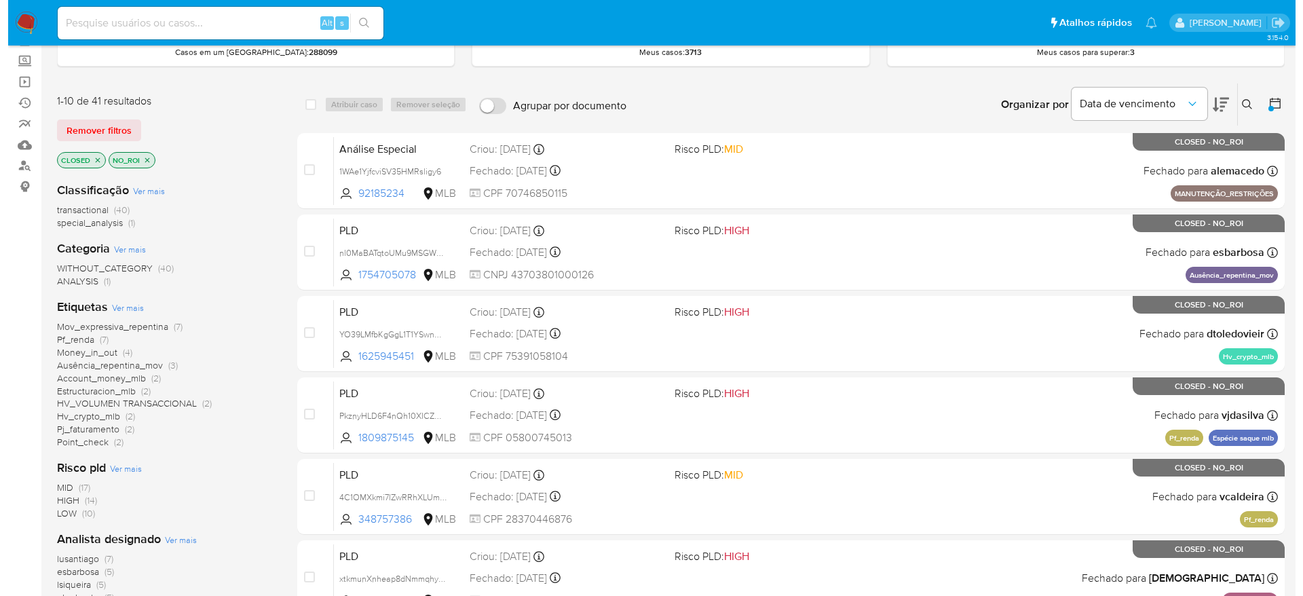
scroll to position [102, 0]
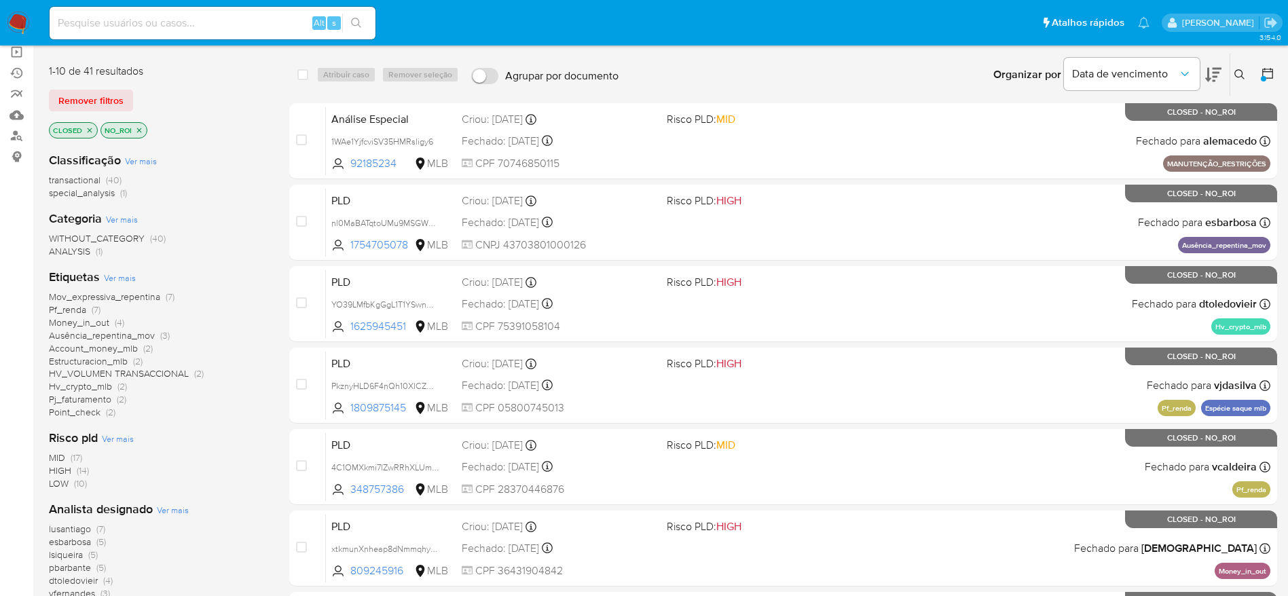
click at [119, 278] on span "Ver mais" at bounding box center [120, 277] width 32 height 12
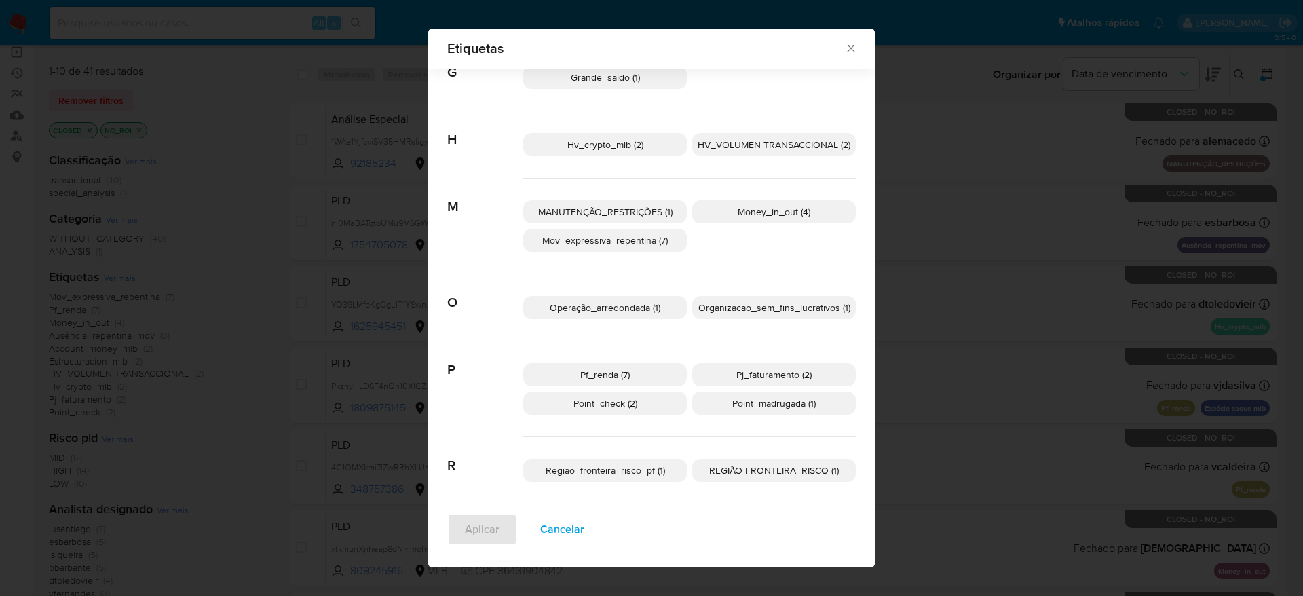
scroll to position [383, 0]
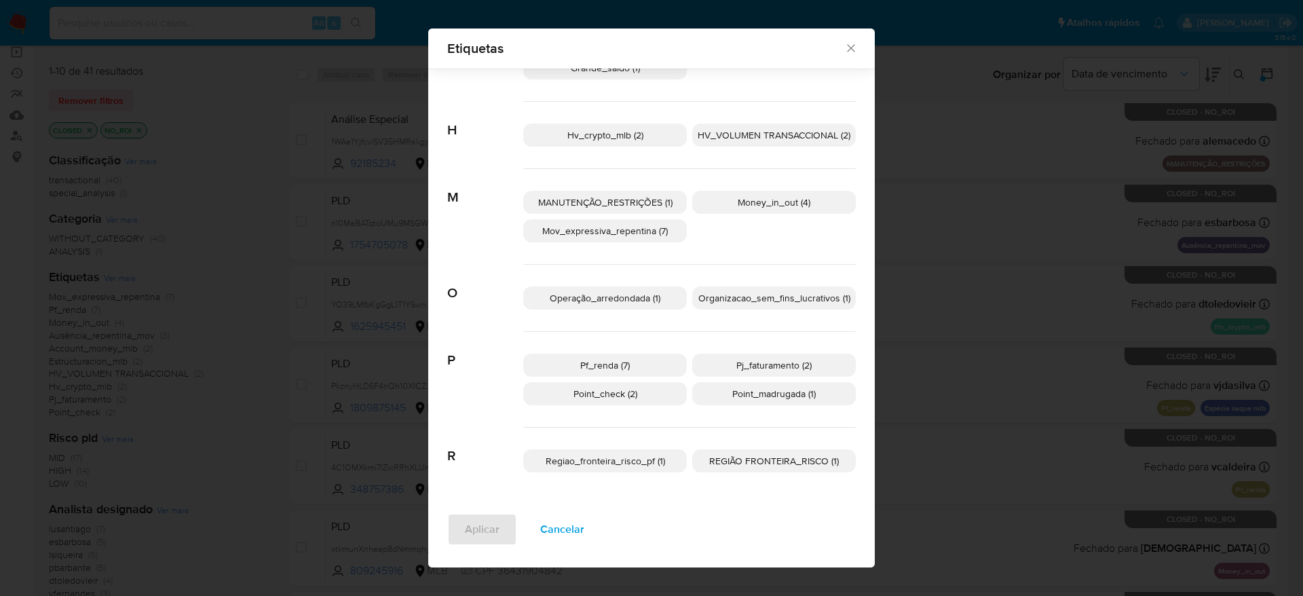
click at [624, 371] on p "Pf_renda (7)" at bounding box center [605, 365] width 164 height 23
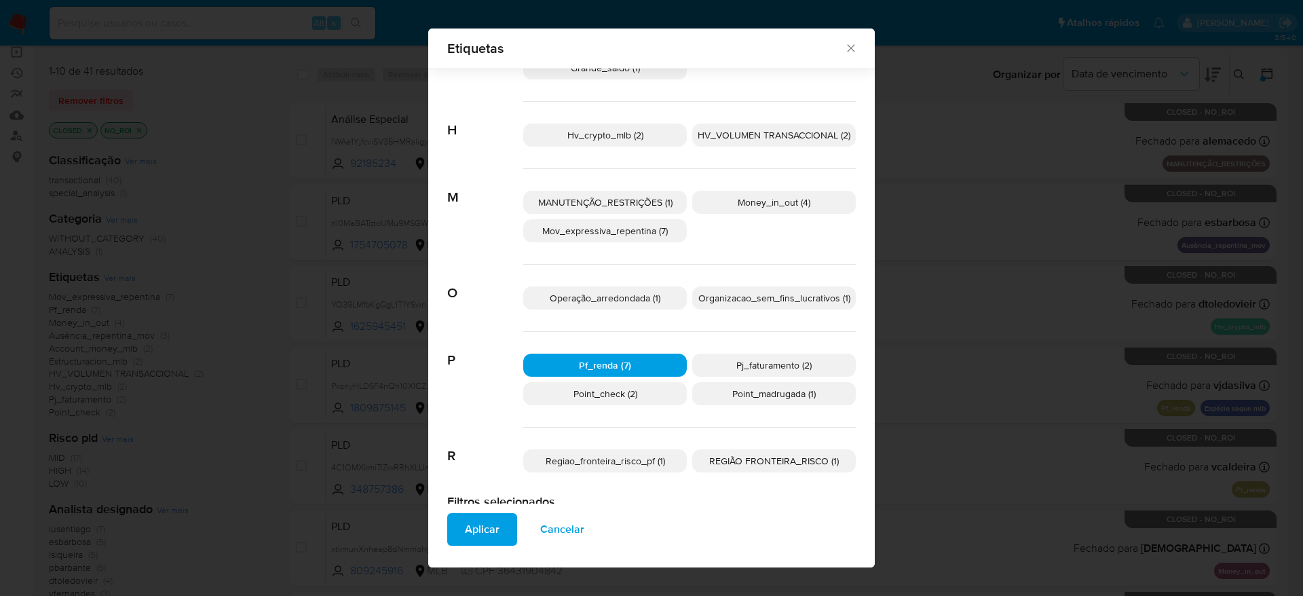
click at [633, 391] on p "Point_check (2)" at bounding box center [605, 393] width 164 height 23
click at [721, 367] on p "Pj_faturamento (2)" at bounding box center [774, 365] width 164 height 23
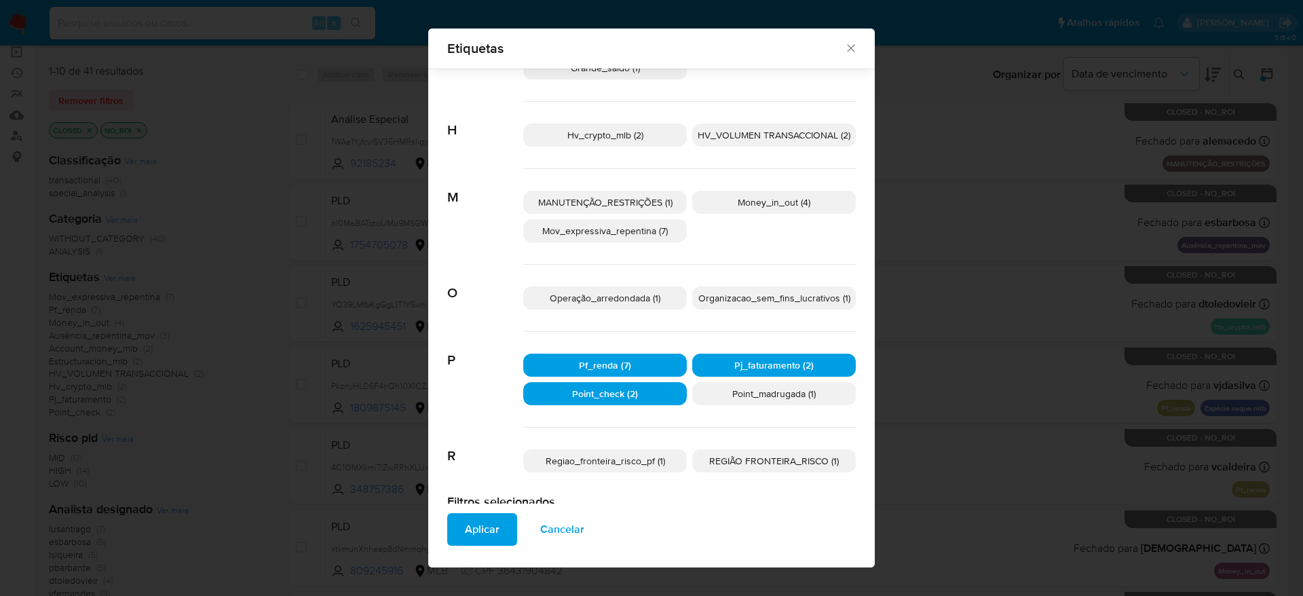
click at [776, 388] on span "Point_madrugada (1)" at bounding box center [773, 394] width 83 height 14
click at [743, 207] on span "Money_in_out (4)" at bounding box center [774, 202] width 73 height 14
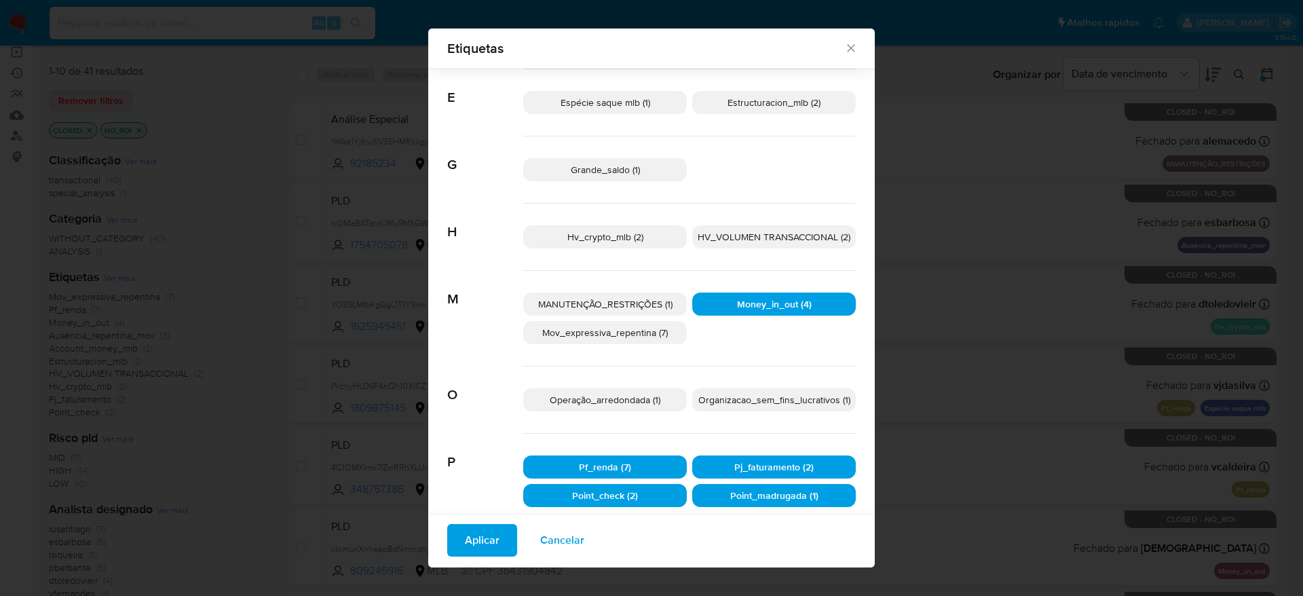
scroll to position [179, 0]
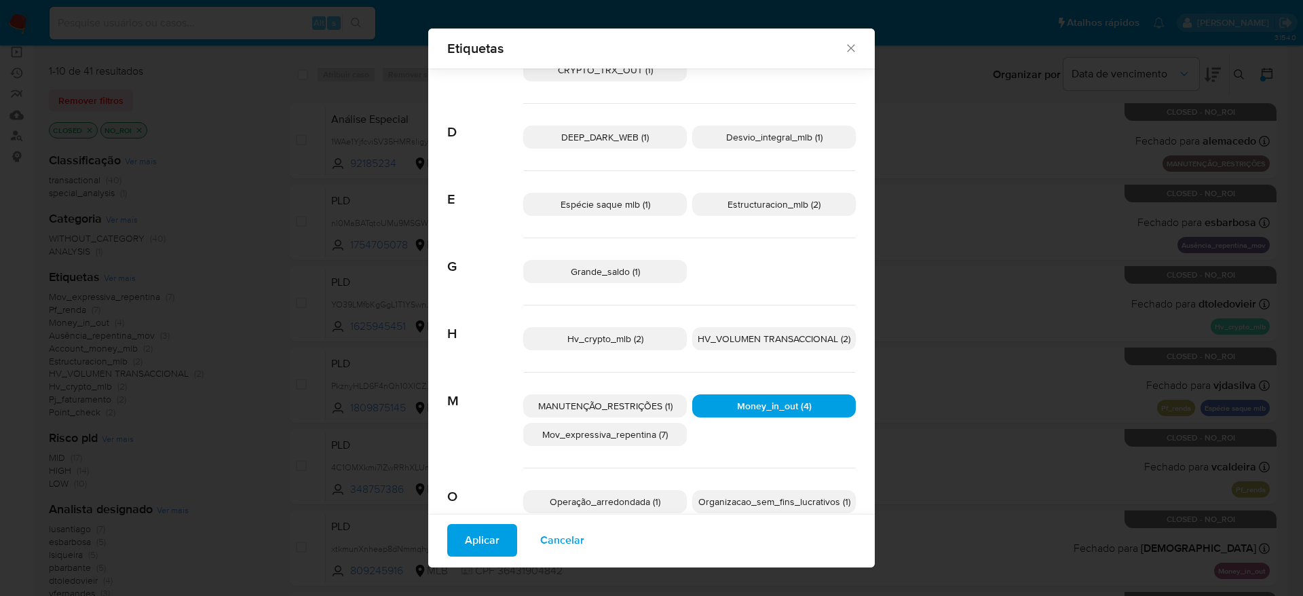
click at [779, 205] on span "Estructuracion_mlb (2)" at bounding box center [774, 205] width 93 height 14
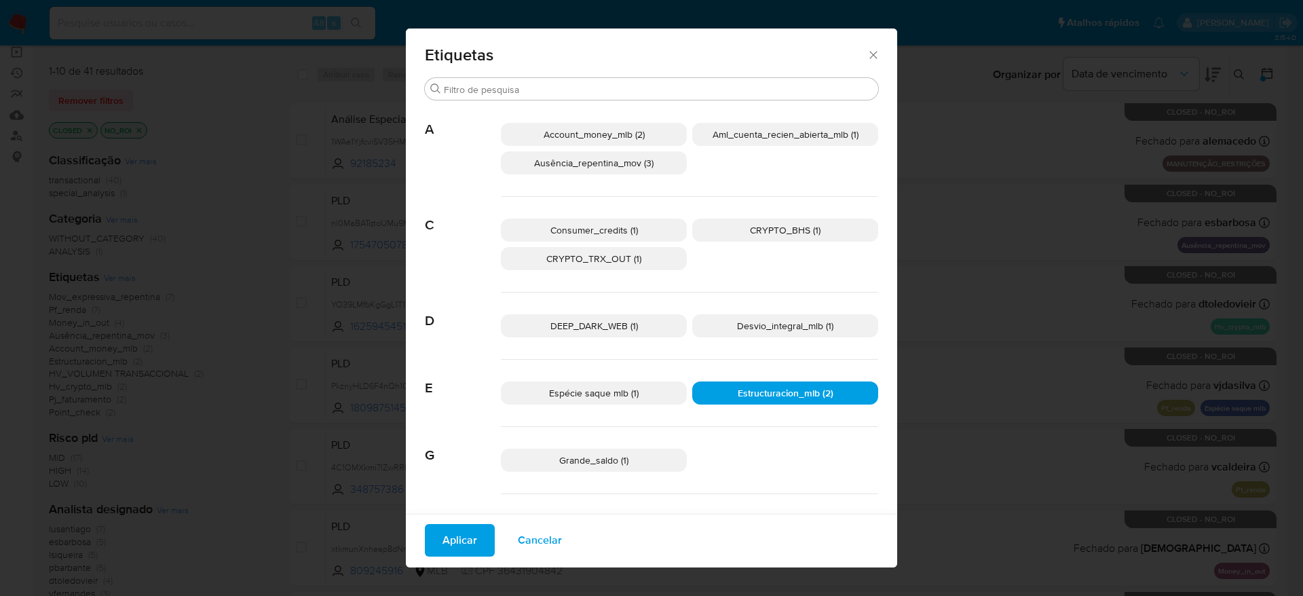
scroll to position [0, 0]
click at [616, 136] on span "Account_money_mlb (2)" at bounding box center [594, 135] width 101 height 14
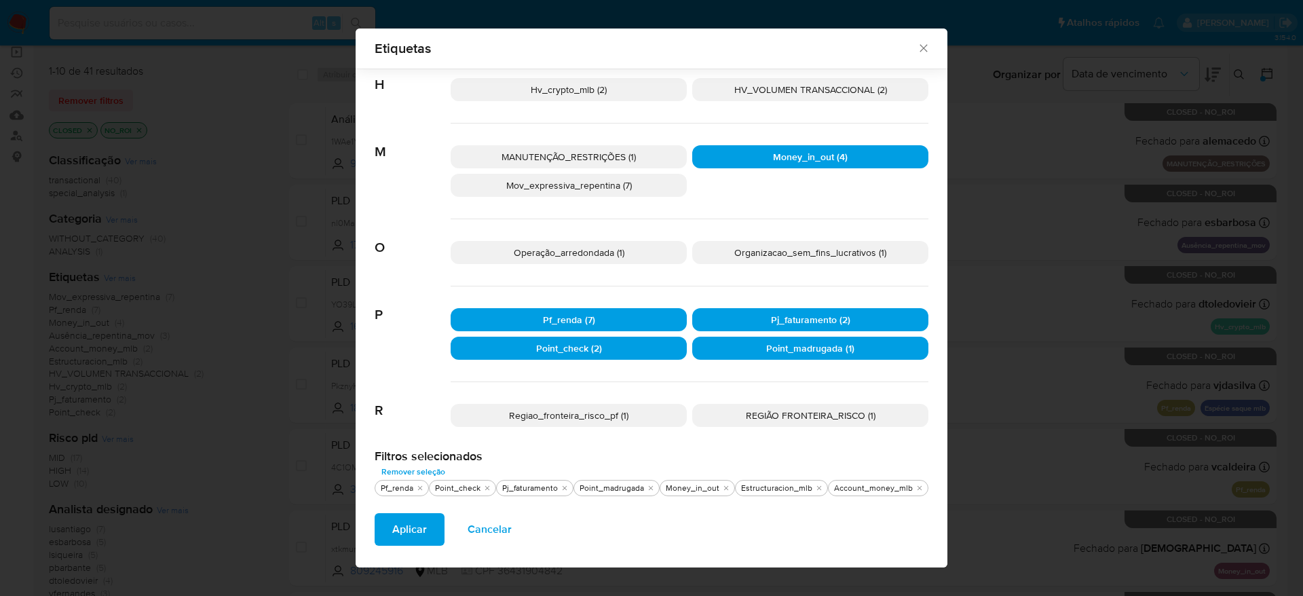
scroll to position [430, 0]
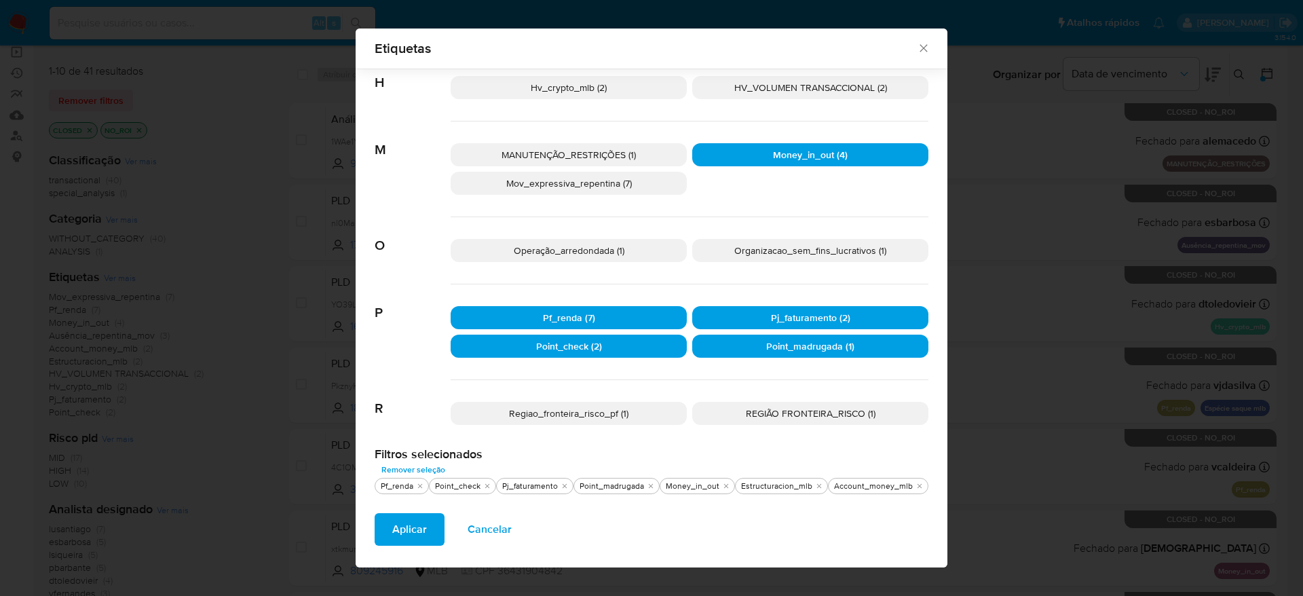
click at [413, 536] on span "Aplicar" at bounding box center [409, 529] width 35 height 30
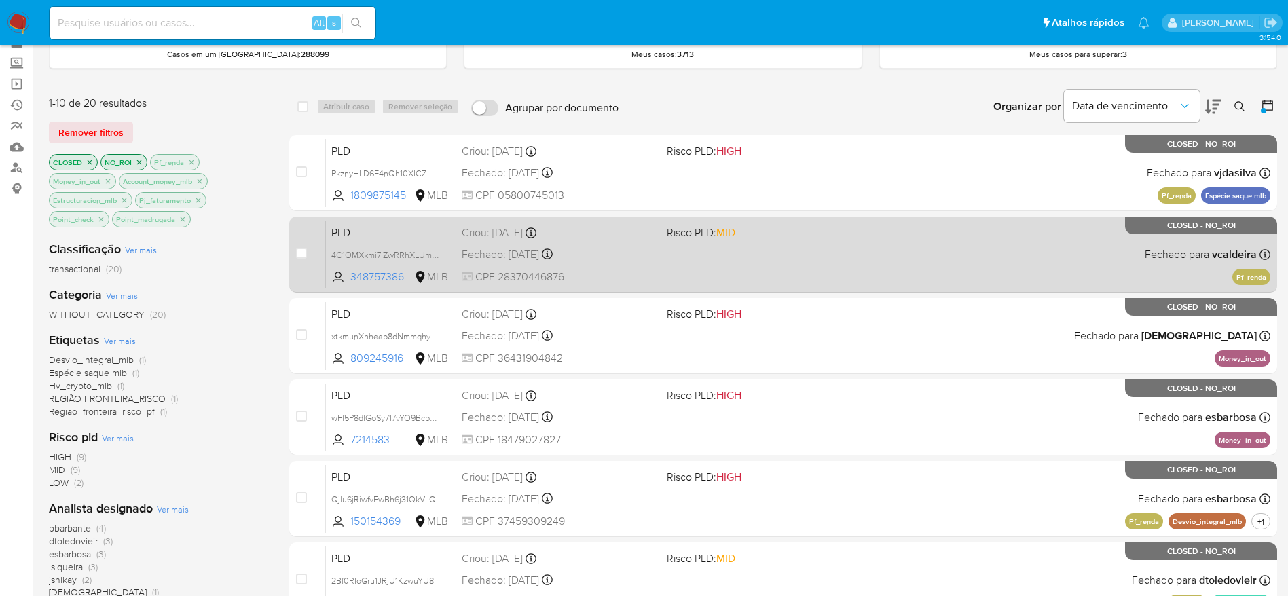
scroll to position [102, 0]
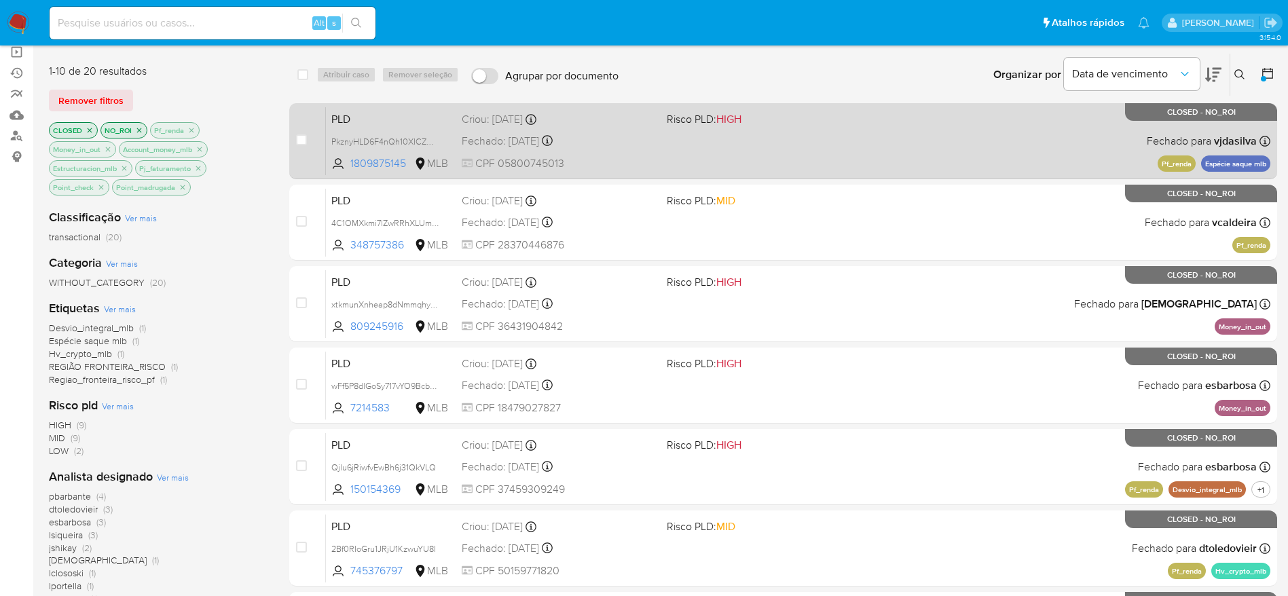
click at [850, 136] on div "PLD PkznyHLD6F4nQh10XICZmZ5E 1809875145 MLB Risco PLD: HIGH Criou: 12/08/2025 C…" at bounding box center [798, 141] width 944 height 69
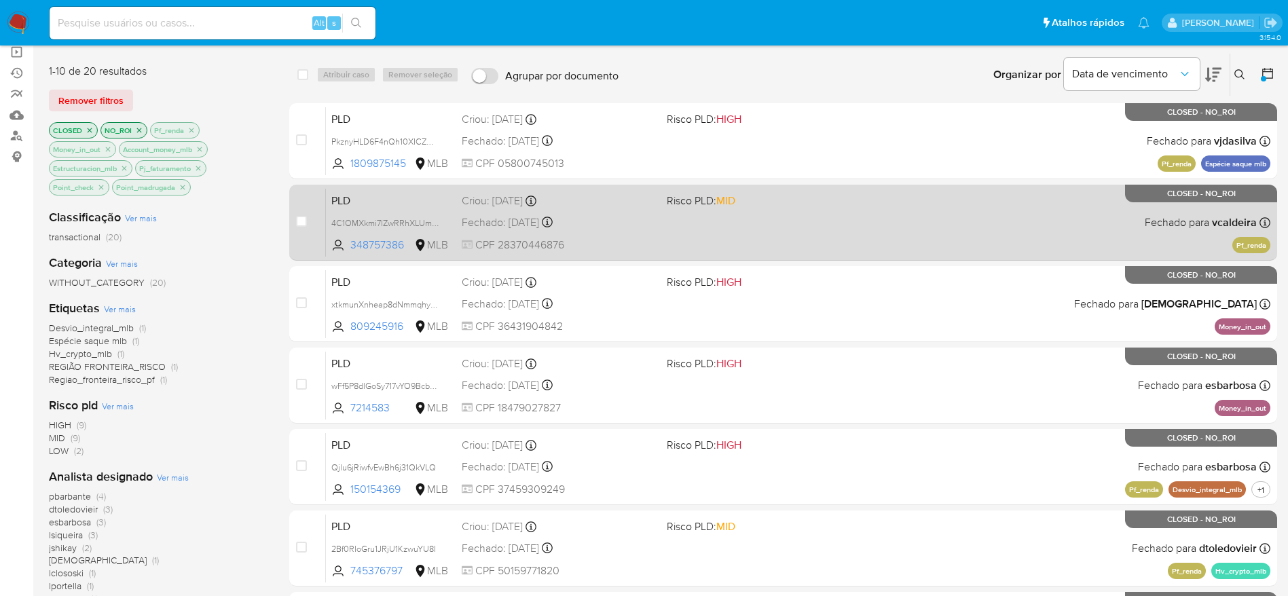
click at [728, 229] on div "PLD 4C1OMXkmi7lZwRRhXLUmzvLP 348757386 MLB Risco PLD: MID Criou: 12/08/2025 Cri…" at bounding box center [798, 222] width 944 height 69
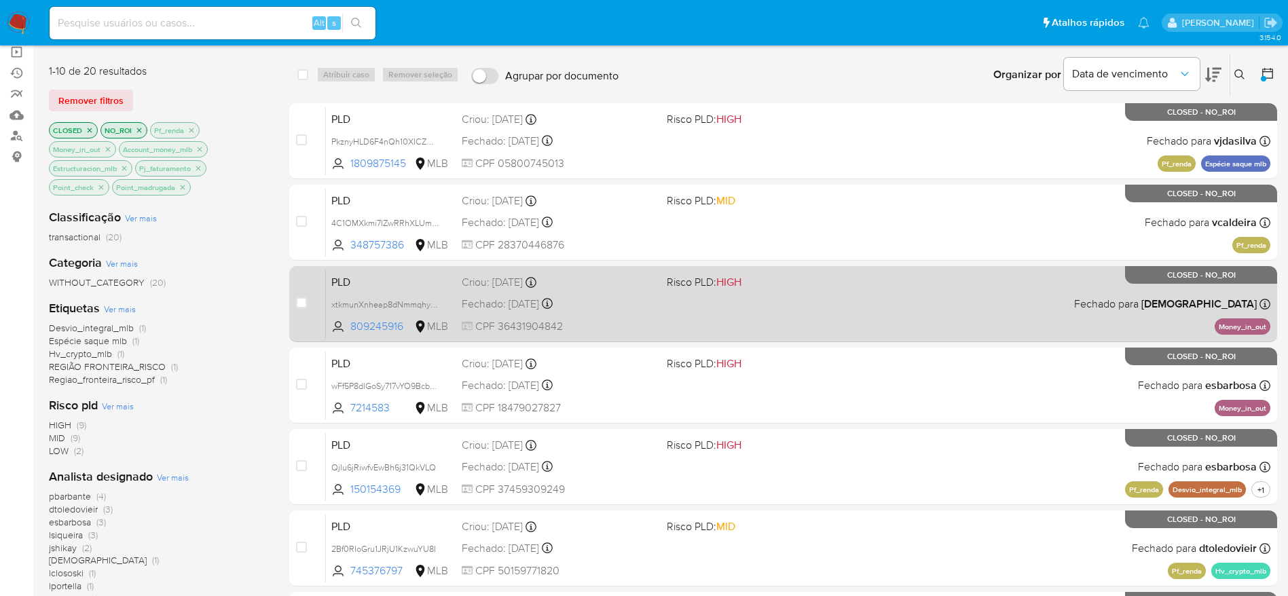
click at [880, 318] on div "PLD xtkmunXnheap8dNmmqhyau35 809245916 MLB Risco PLD: HIGH Criou: 12/08/2025 Cr…" at bounding box center [798, 303] width 944 height 69
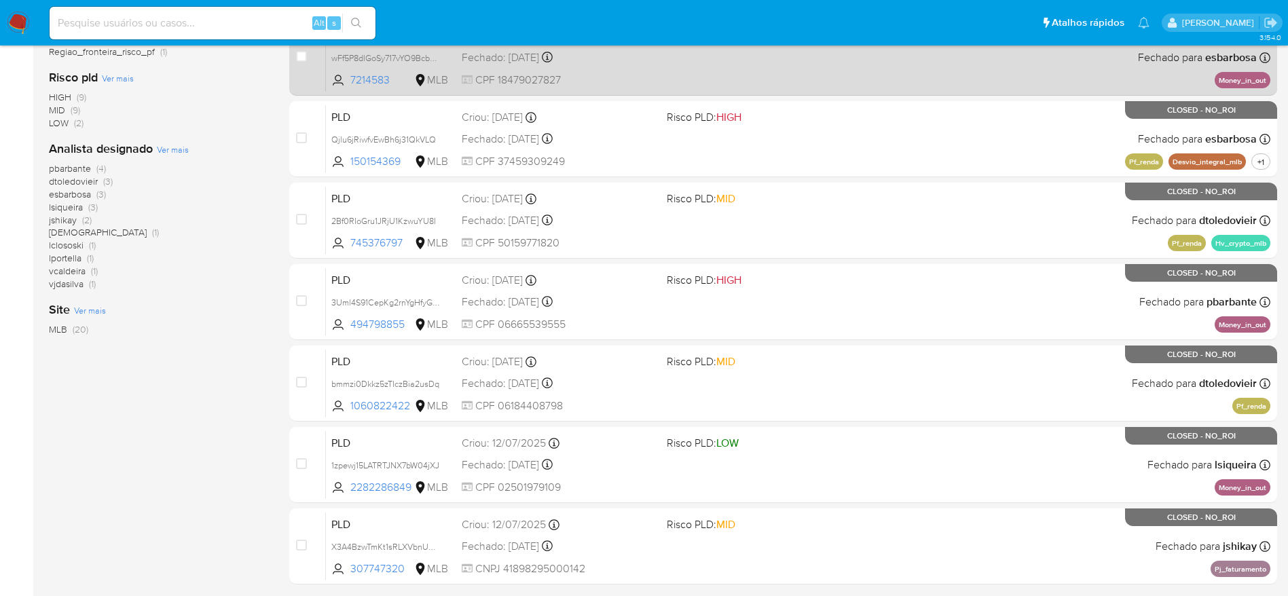
scroll to position [476, 0]
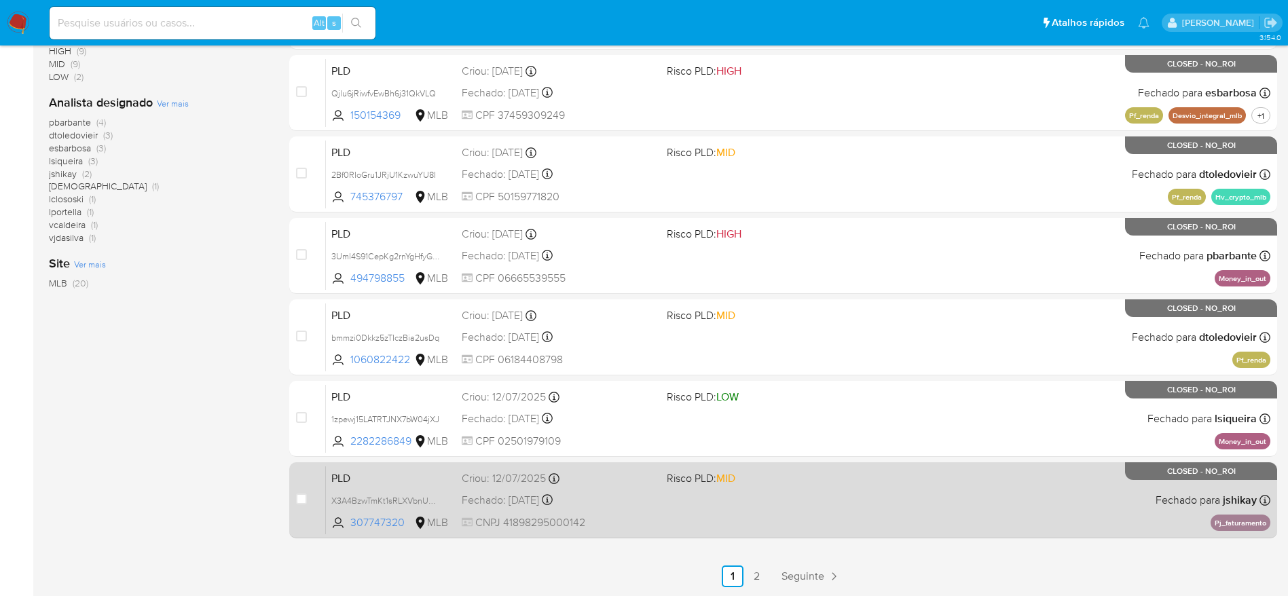
click at [806, 508] on div "PLD X3A4BzwTmKt1sRLXVbnUVu0R 307747320 MLB Risco PLD: MID Criou: 12/07/2025 Cri…" at bounding box center [798, 500] width 944 height 69
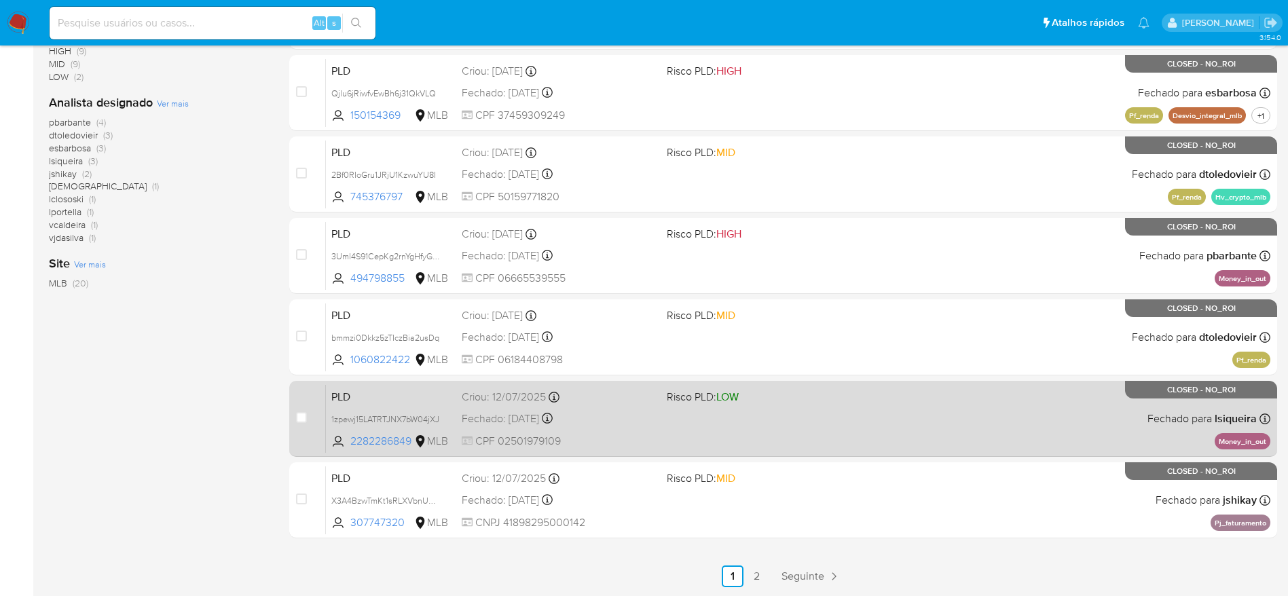
click at [772, 425] on div "PLD 1zpewj15LATRTJNX7bW04jXJ 2282286849 MLB Risco PLD: LOW Criou: 12/07/2025 Cr…" at bounding box center [798, 418] width 944 height 69
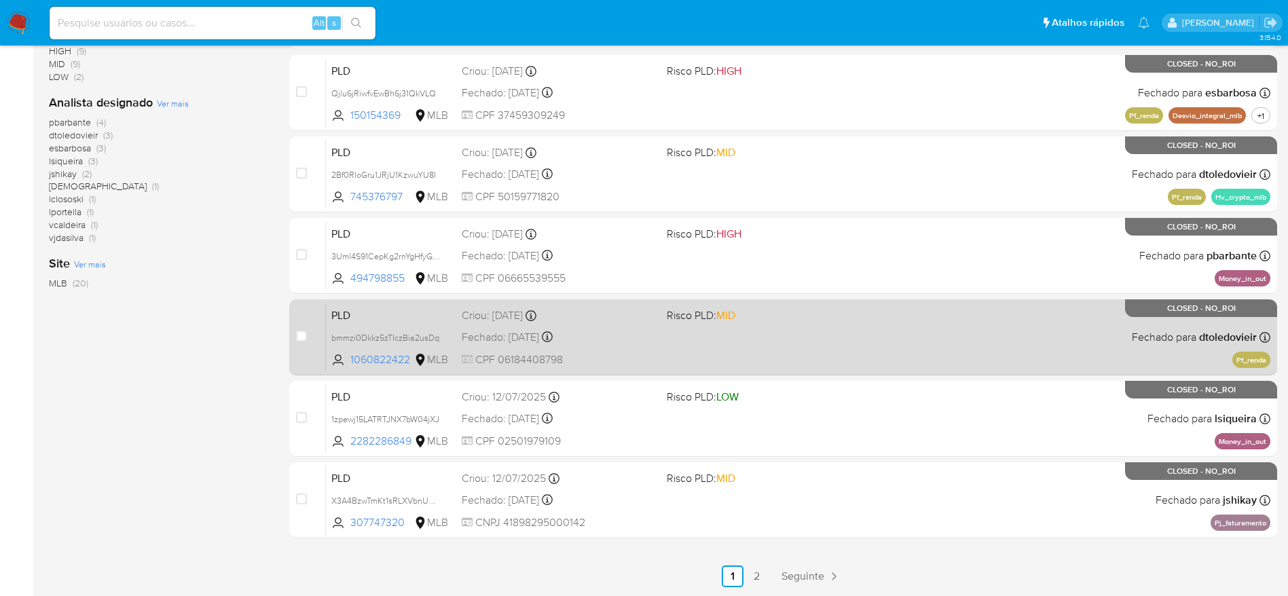
click at [720, 359] on div "PLD bmmzi0Dkkz5zTIczBia2usDq 1060822422 MLB Risco PLD: MID Criou: 12/08/2025 Cr…" at bounding box center [798, 337] width 944 height 69
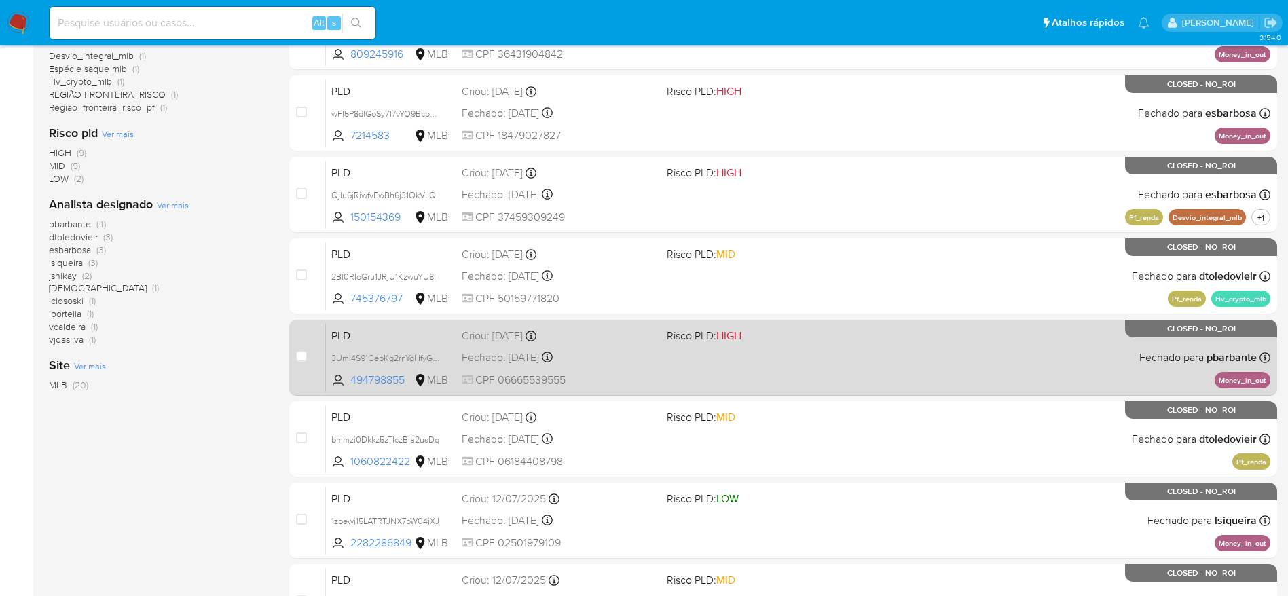
click at [808, 372] on div "PLD 3Uml4S91CepKg2rnYgHfyGcS 494798855 MLB Risco PLD: HIGH Criou: 12/08/2025 Cr…" at bounding box center [798, 357] width 944 height 69
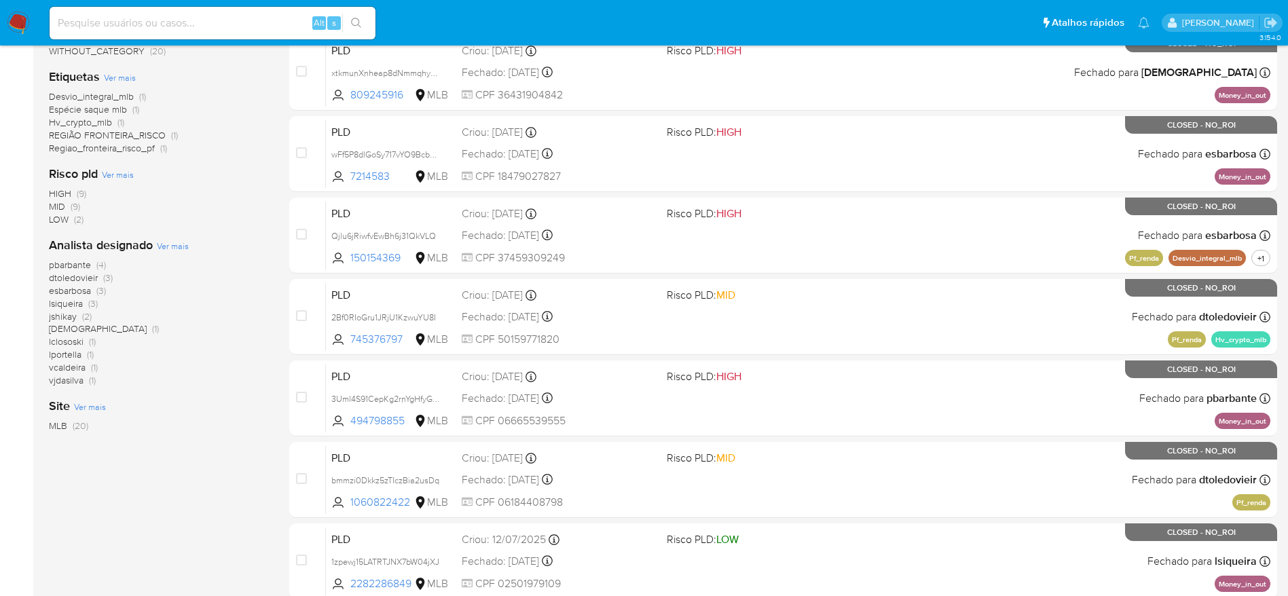
scroll to position [476, 0]
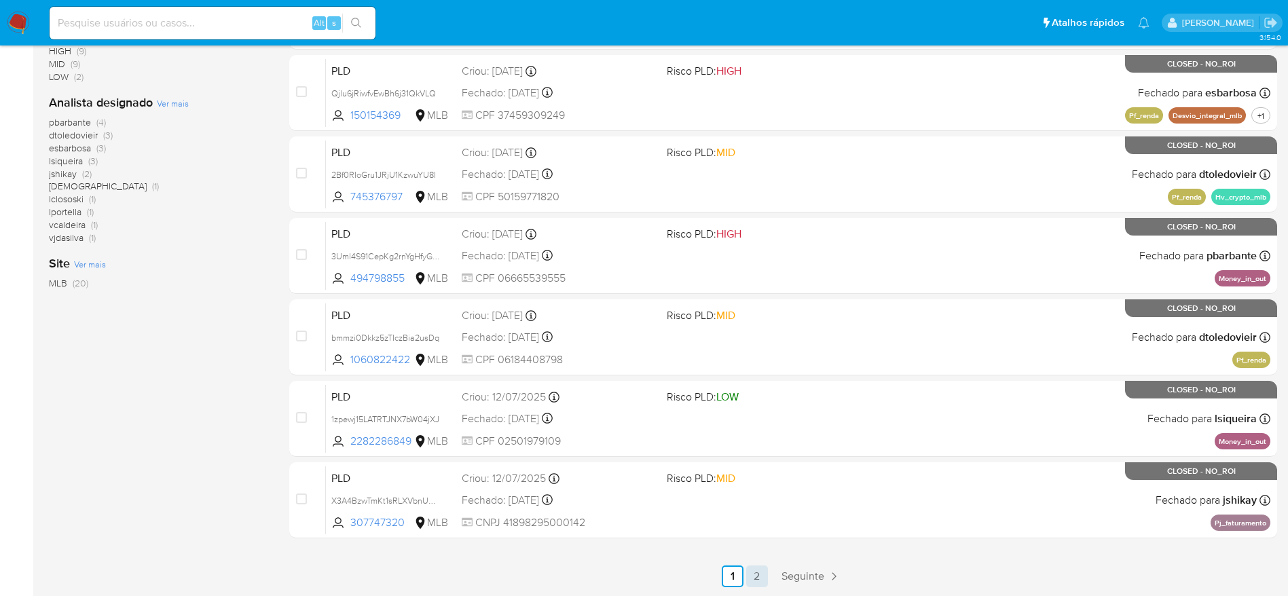
click at [751, 578] on link "2" at bounding box center [757, 576] width 22 height 22
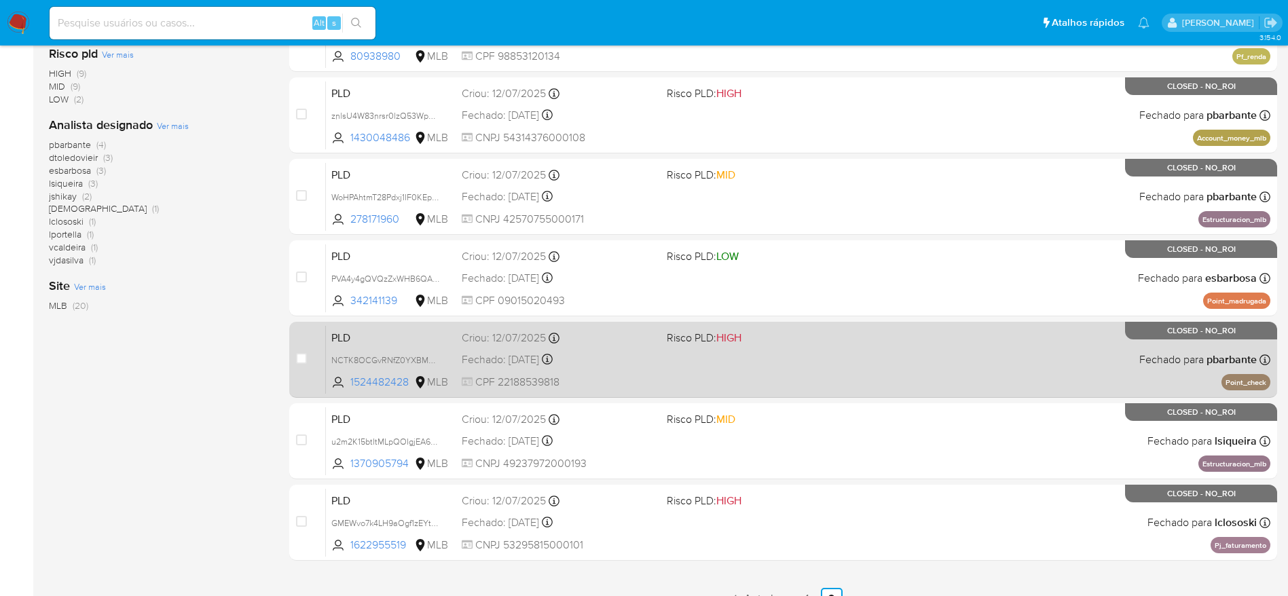
scroll to position [476, 0]
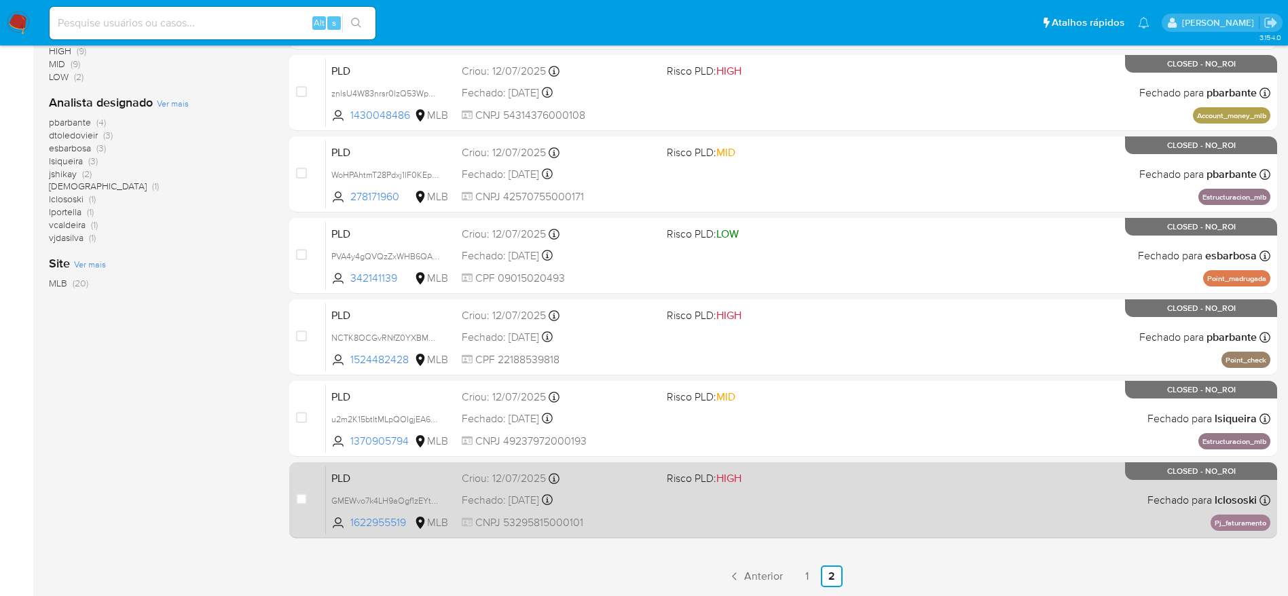
click at [787, 508] on div "PLD GMEWvo7k4LH9aOgf1zEYts8N 1622955519 MLB Risco PLD: HIGH Criou: 12/07/2025 C…" at bounding box center [798, 500] width 944 height 69
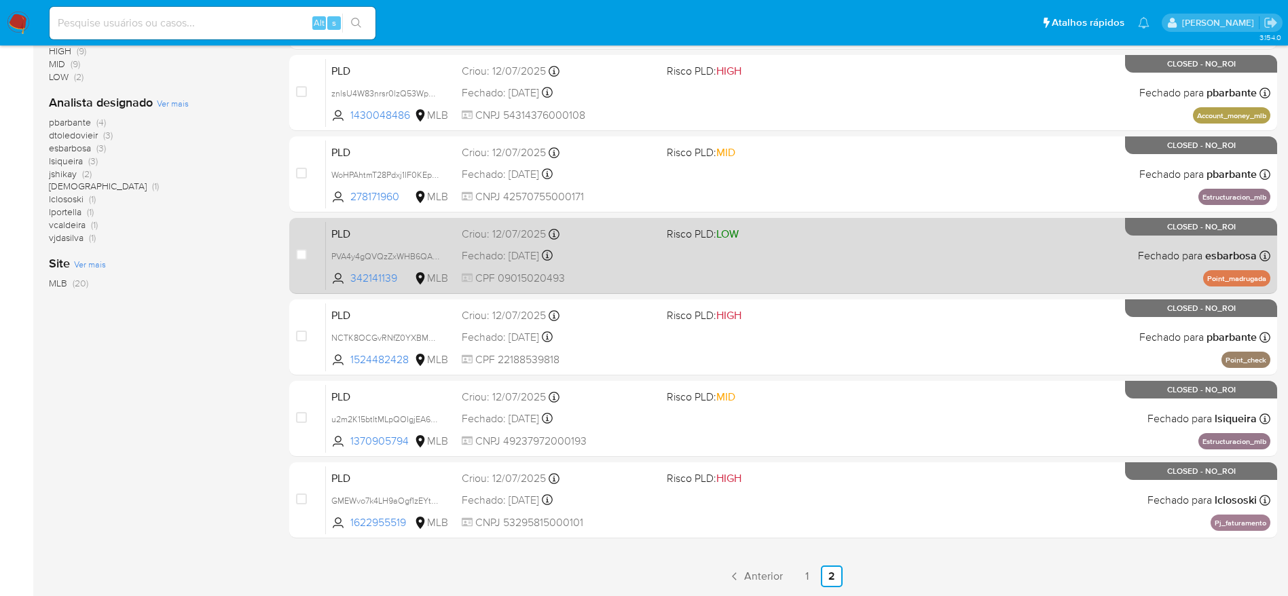
click at [707, 240] on span "Risco PLD: LOW" at bounding box center [702, 233] width 72 height 15
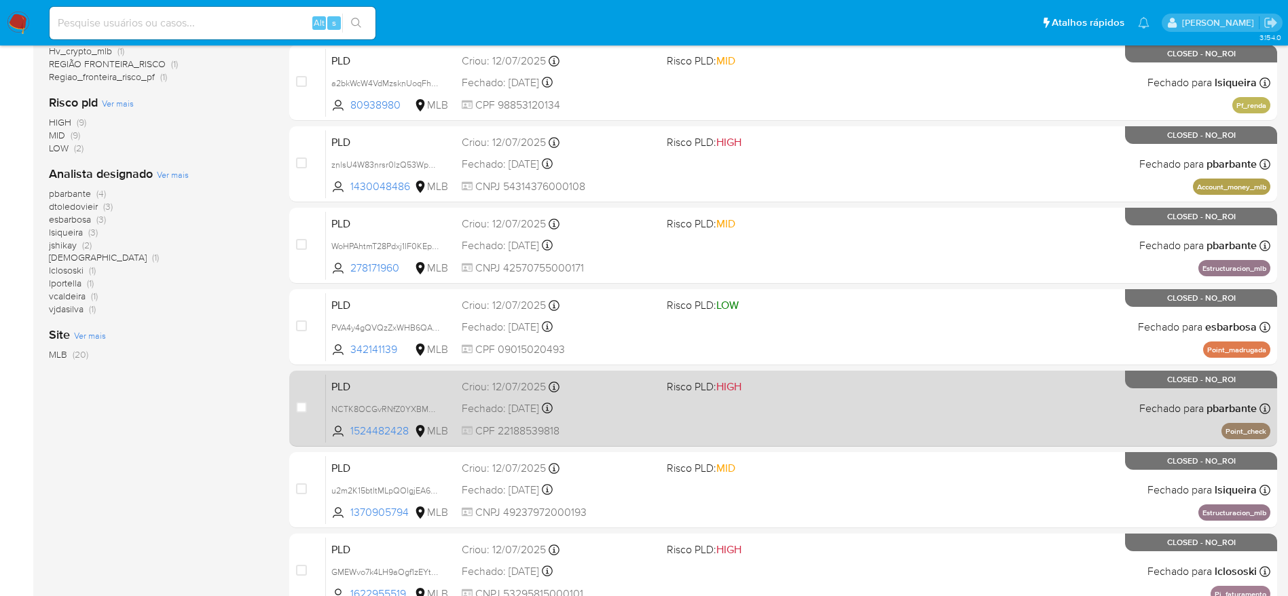
scroll to position [374, 0]
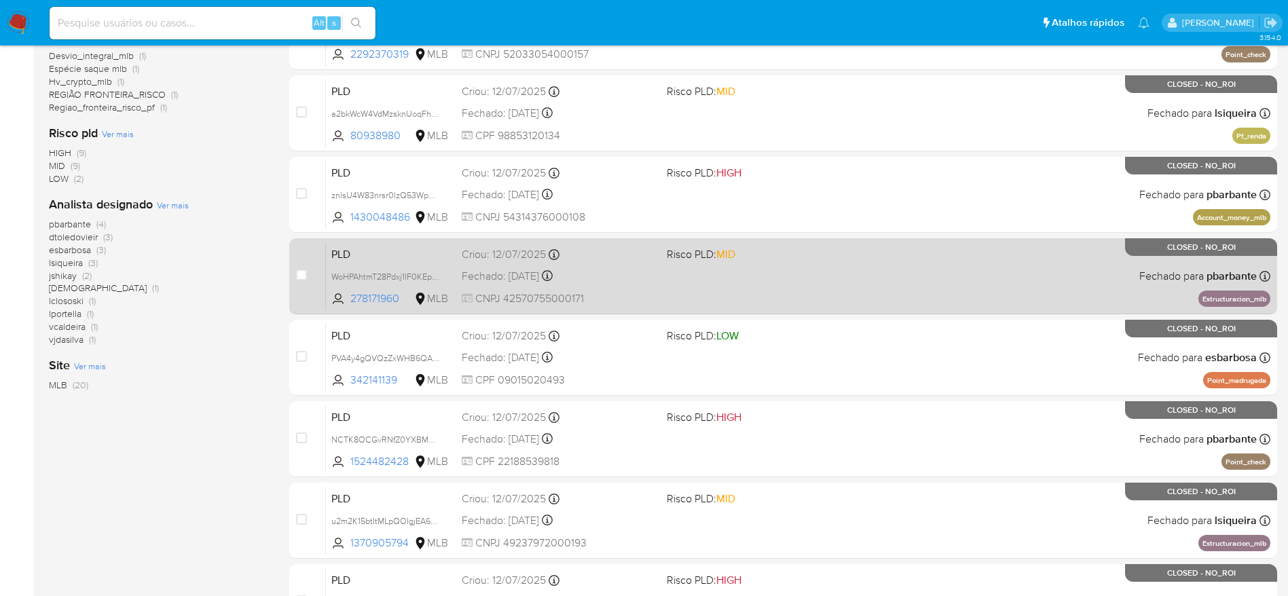
click at [850, 270] on div "PLD WoHPAhtmT28Pdxj1IF0KEp0U 278171960 MLB Risco PLD: MID Criou: 12/07/2025 Cri…" at bounding box center [798, 276] width 944 height 69
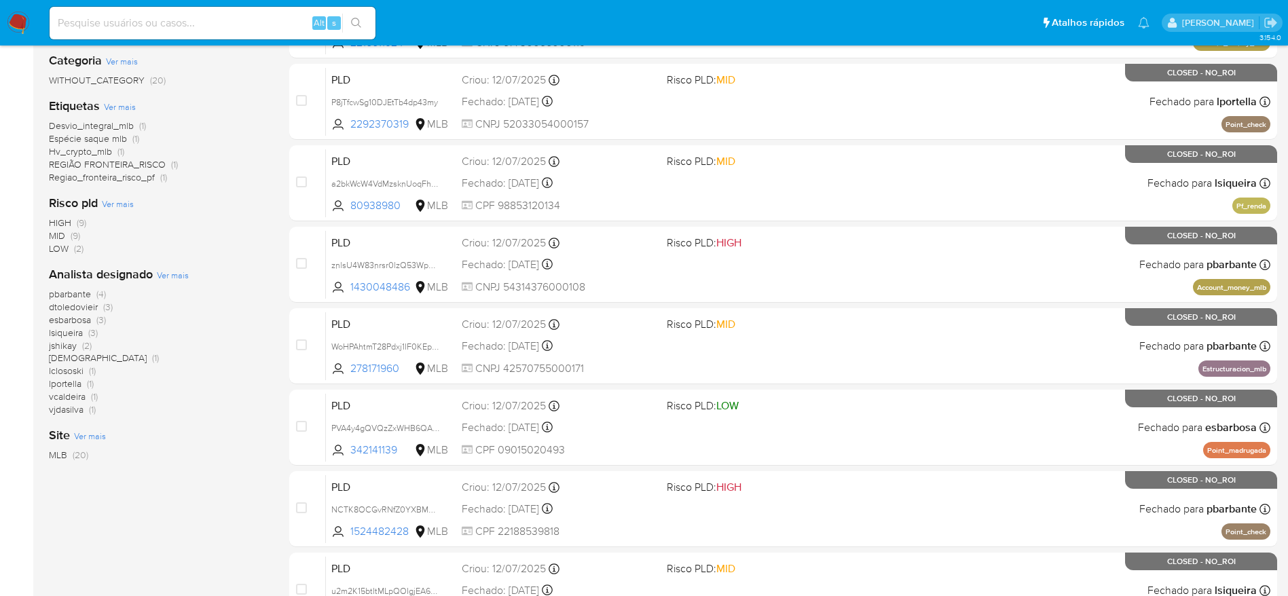
scroll to position [272, 0]
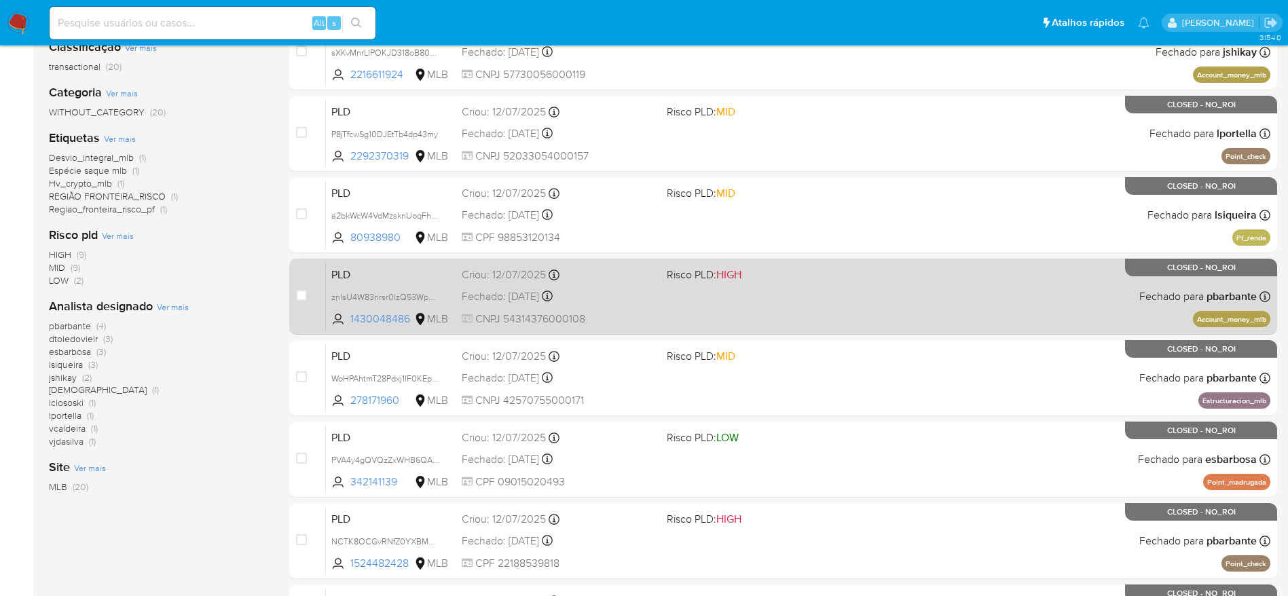
click at [950, 286] on div "PLD znlsU4W83nrsr0lzQ53Wp86a 1430048486 MLB Risco PLD: HIGH Criou: 12/07/2025 C…" at bounding box center [798, 296] width 944 height 69
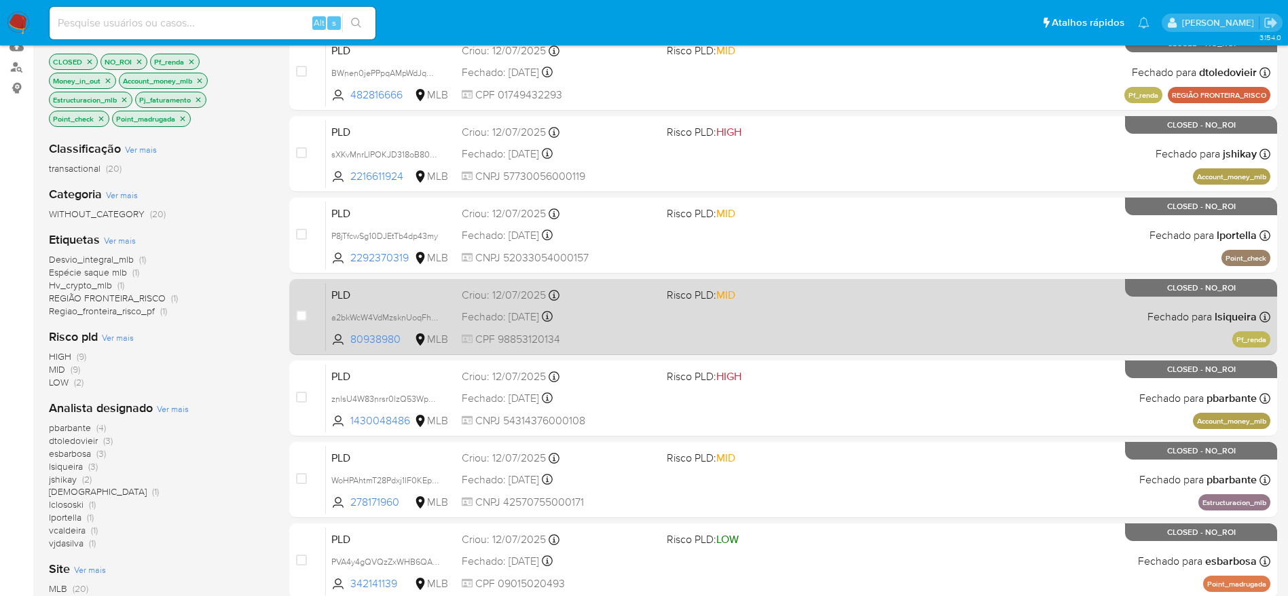
scroll to position [69, 0]
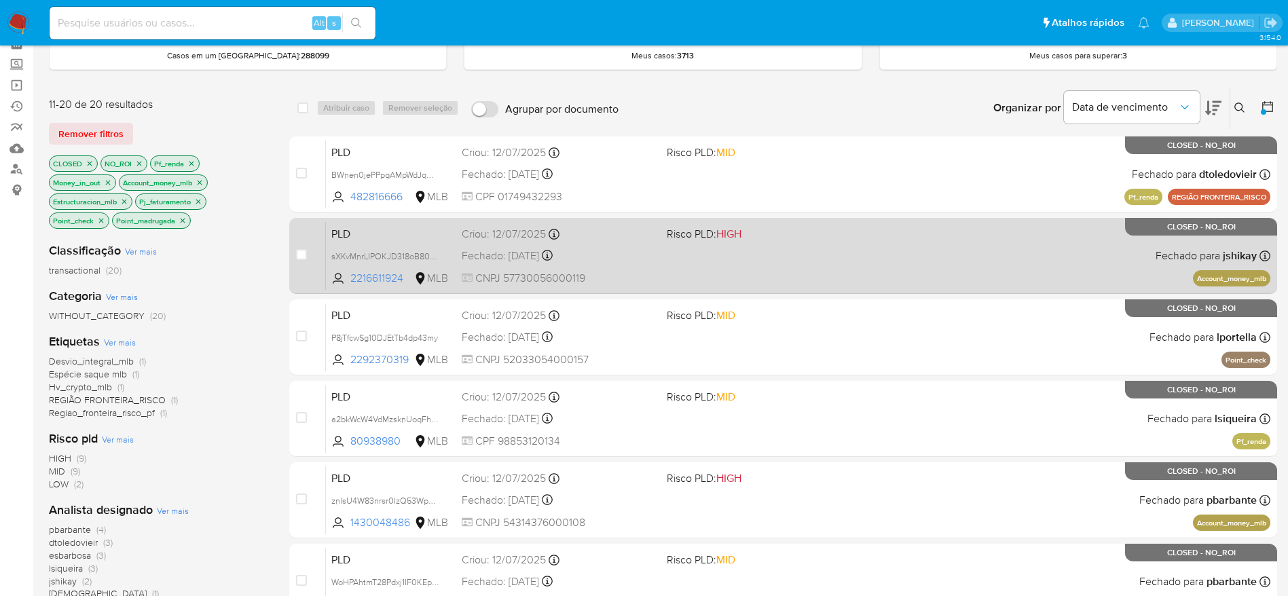
click at [724, 255] on div "PLD sXKvMnrLIPOKJD318oB808fH 2216611924 MLB Risco PLD: HIGH Criou: 12/07/2025 C…" at bounding box center [798, 255] width 944 height 69
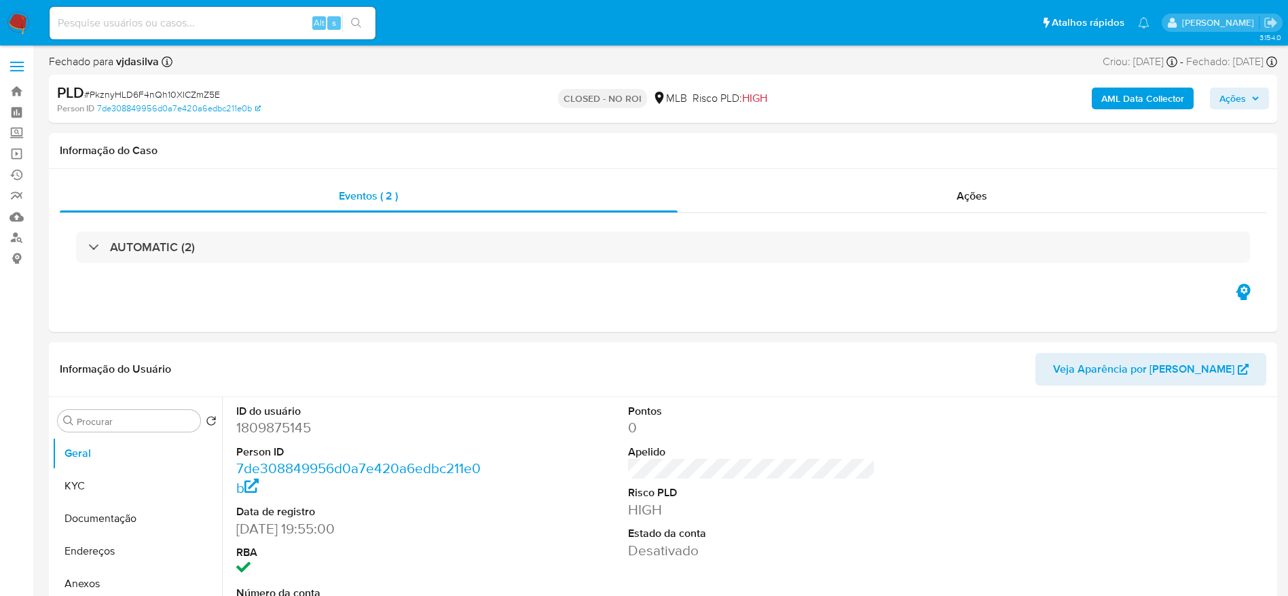
select select "10"
click at [207, 92] on span "# PkznyHLD6F4nQh10XICZmZ5E" at bounding box center [152, 95] width 136 height 14
copy span "PkznyHLD6F4nQh10XICZmZ5E"
click at [295, 426] on dd "1809875145" at bounding box center [360, 427] width 248 height 19
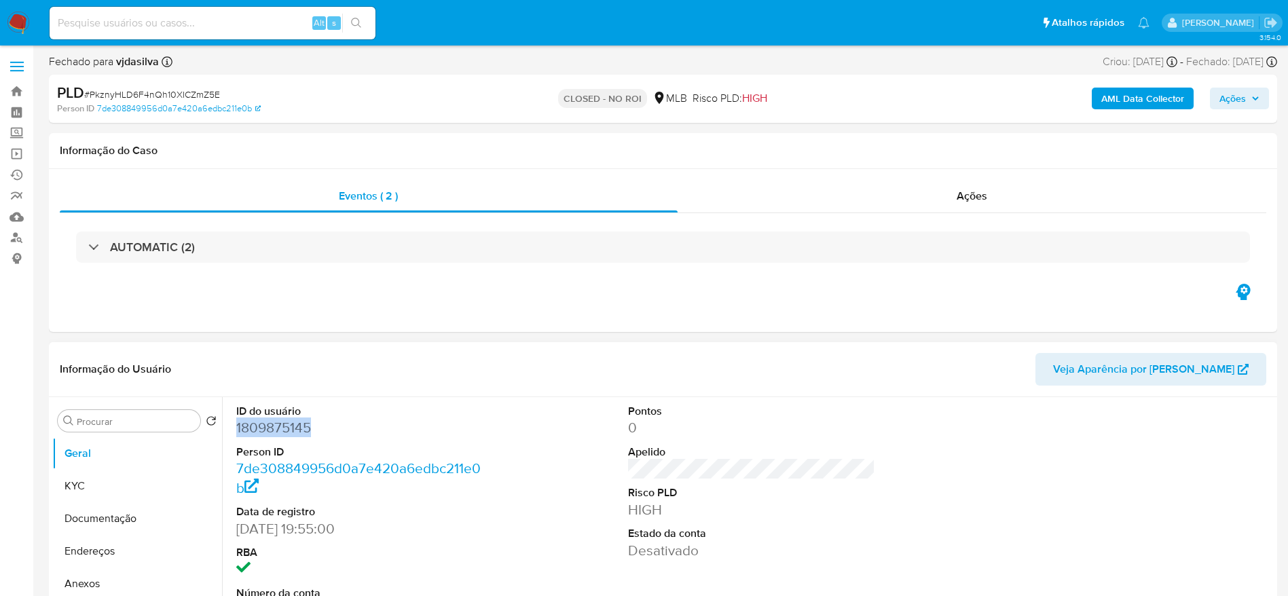
click at [295, 426] on dd "1809875145" at bounding box center [360, 427] width 248 height 19
copy dd "1809875145"
click at [965, 188] on span "Ações" at bounding box center [971, 196] width 31 height 16
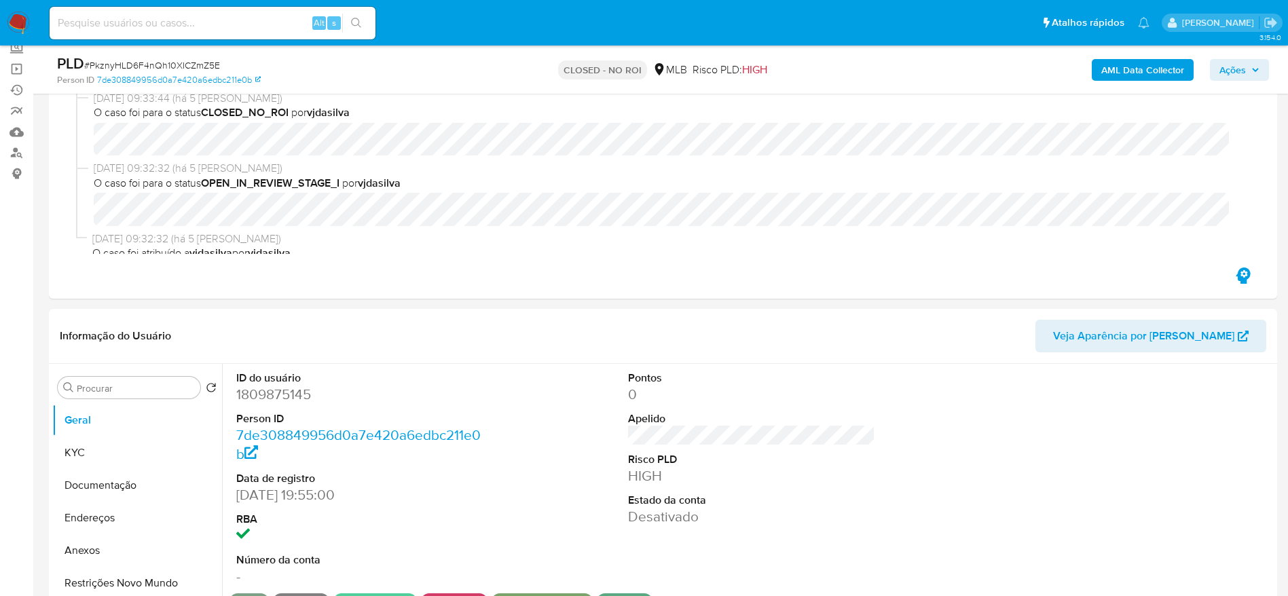
scroll to position [204, 0]
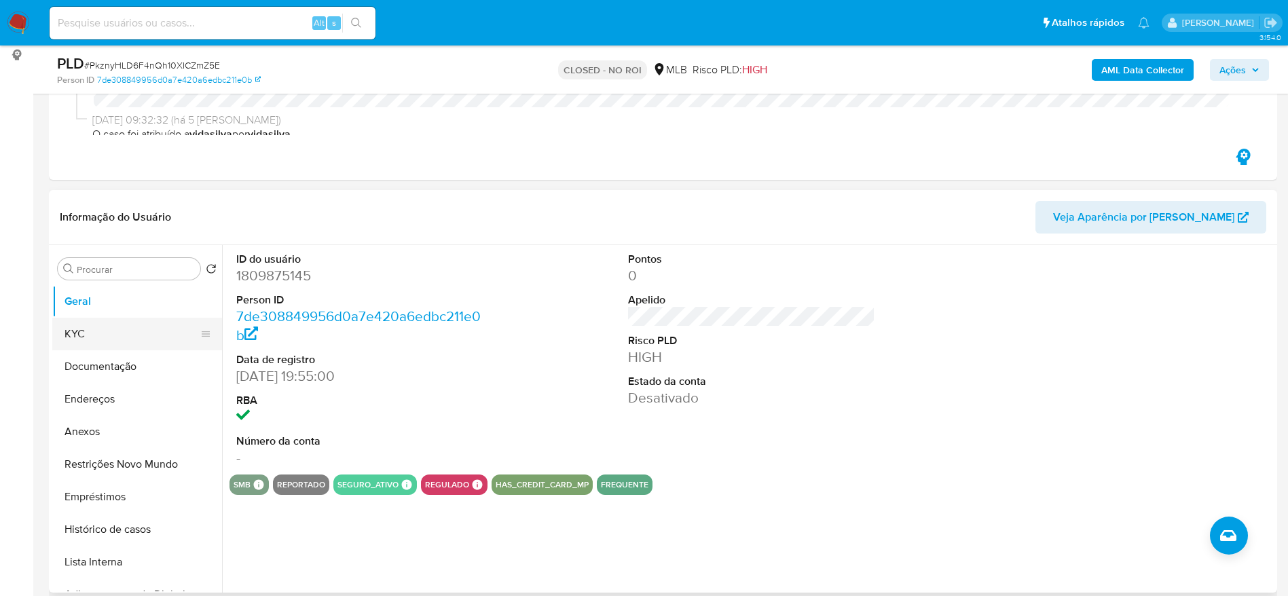
click at [62, 330] on button "KYC" at bounding box center [131, 334] width 159 height 33
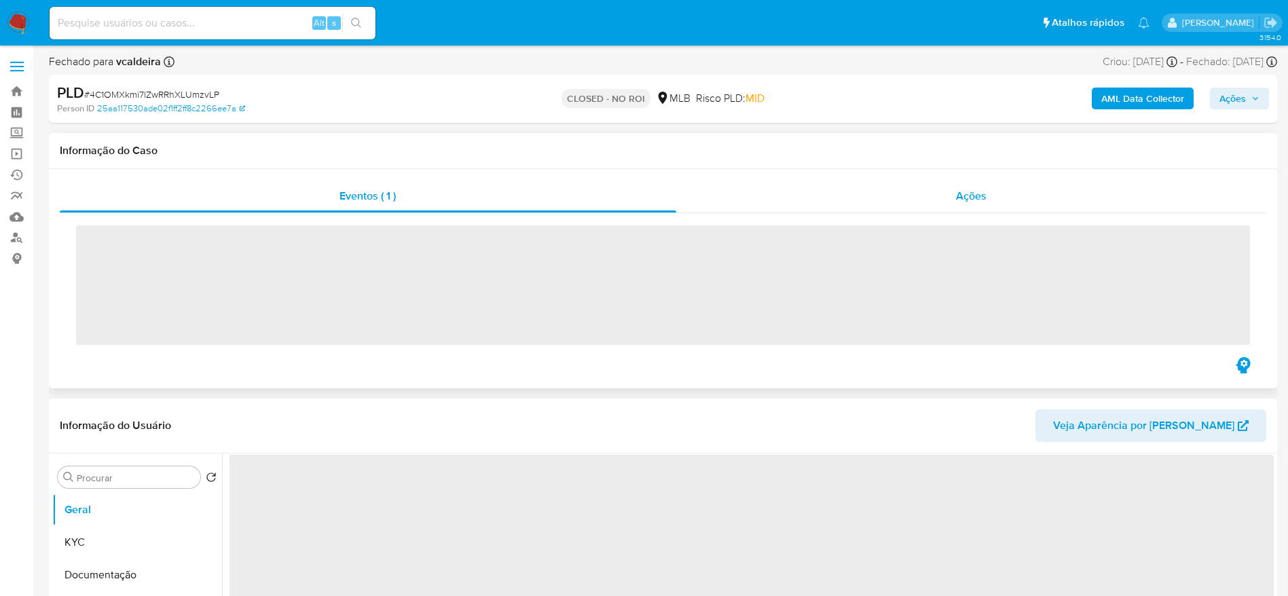
click at [905, 202] on div "Ações" at bounding box center [971, 196] width 590 height 33
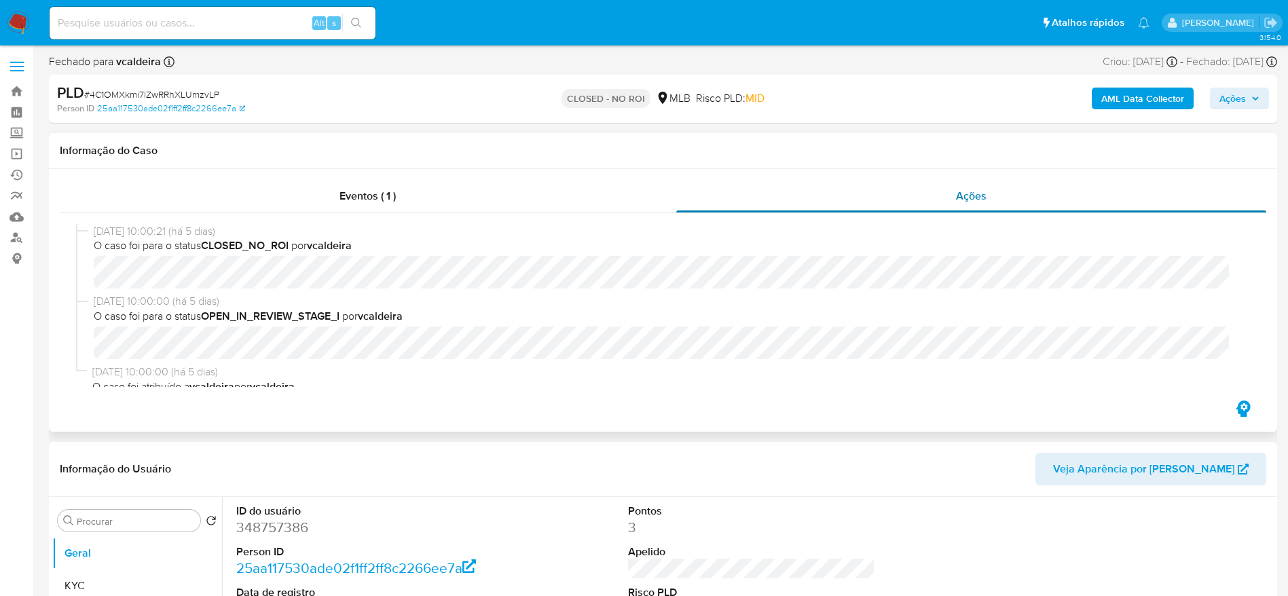
select select "10"
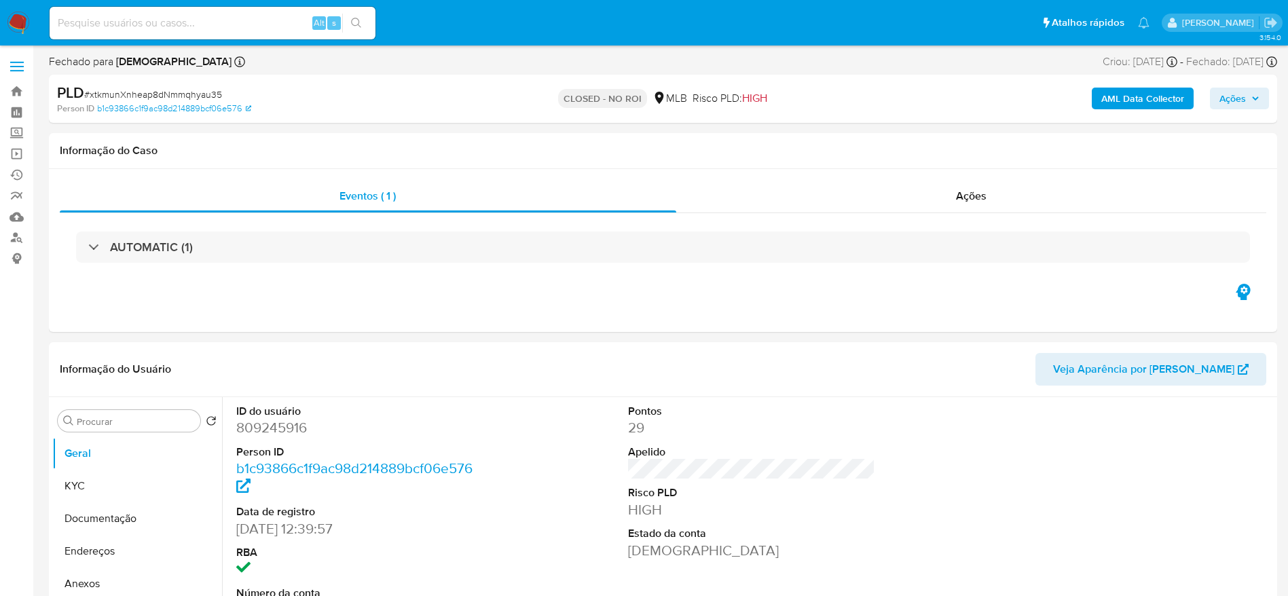
select select "10"
click at [890, 200] on div "Ações" at bounding box center [971, 196] width 590 height 33
select select "10"
click at [918, 187] on div "Ações" at bounding box center [971, 196] width 590 height 33
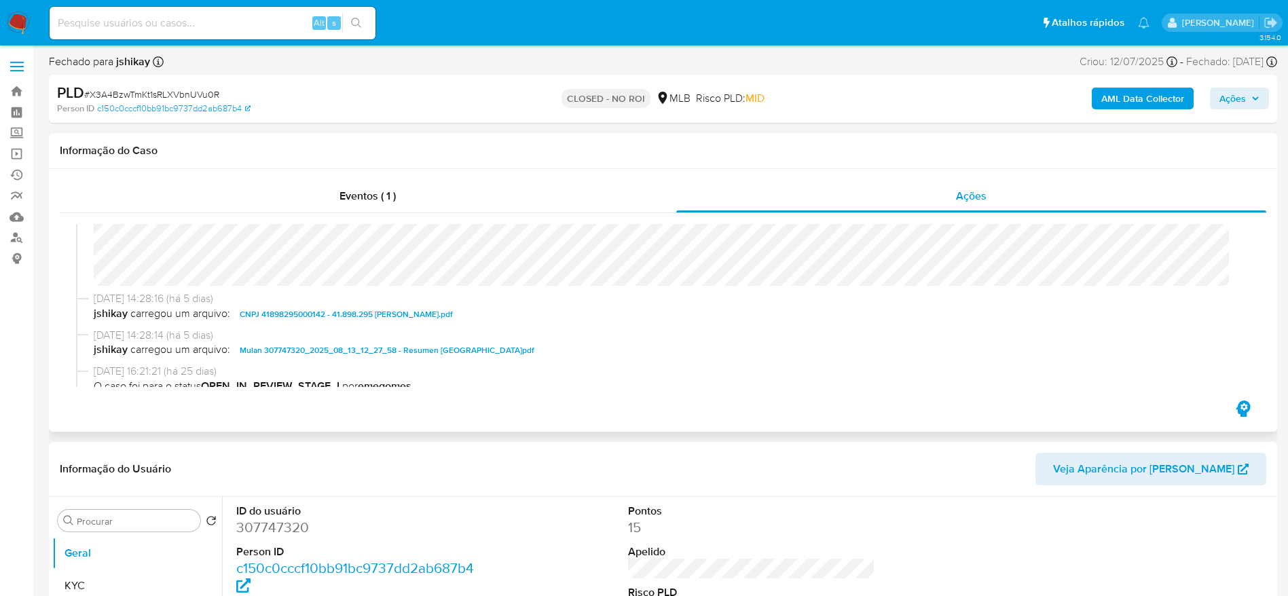
scroll to position [184, 0]
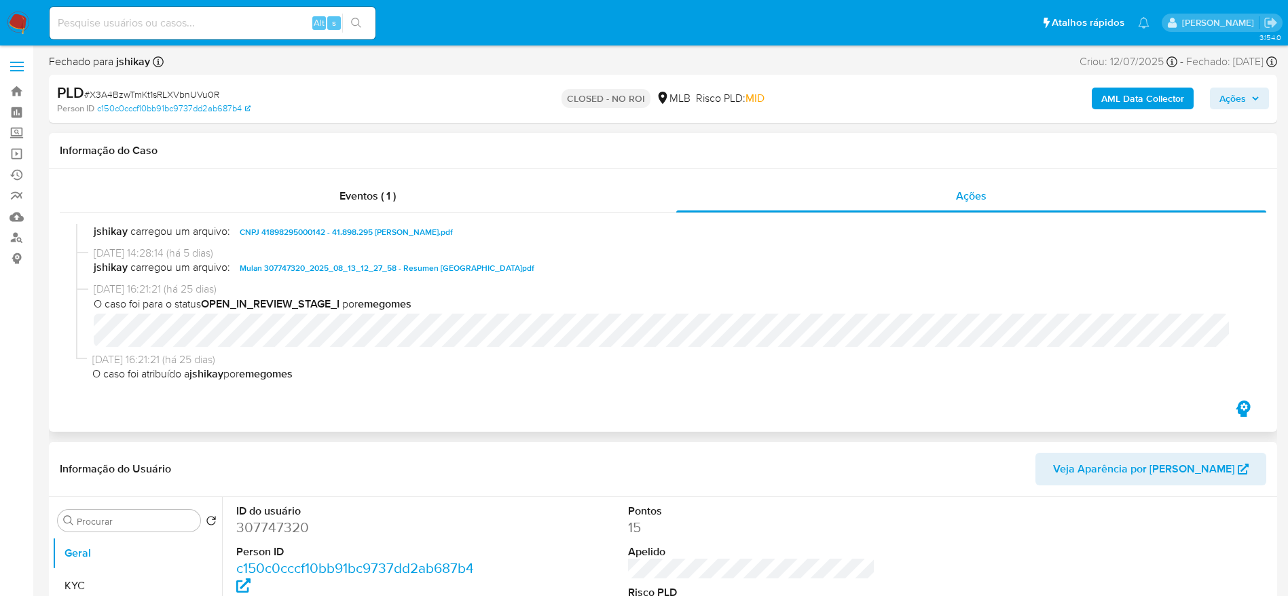
click at [332, 213] on div "[DATE] 14:28:28 (há 5 dias) O caso foi para o status CLOSED_NO_ROI por jshikay …" at bounding box center [663, 305] width 1206 height 185
click at [325, 200] on div "Eventos ( 1 )" at bounding box center [368, 196] width 616 height 33
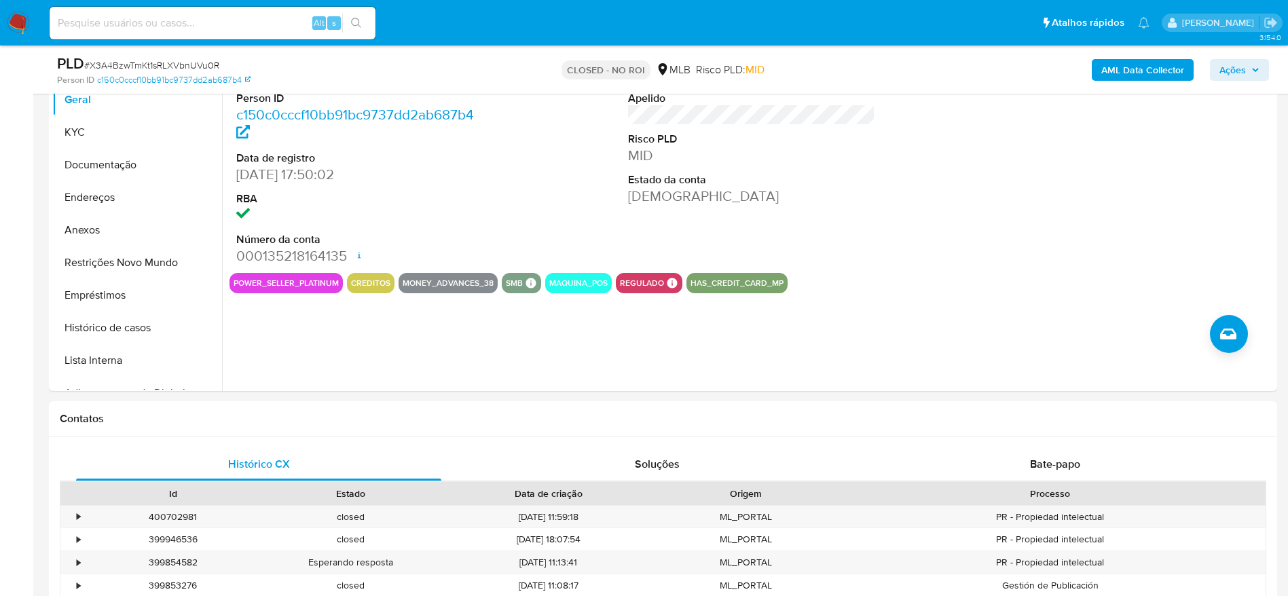
scroll to position [204, 0]
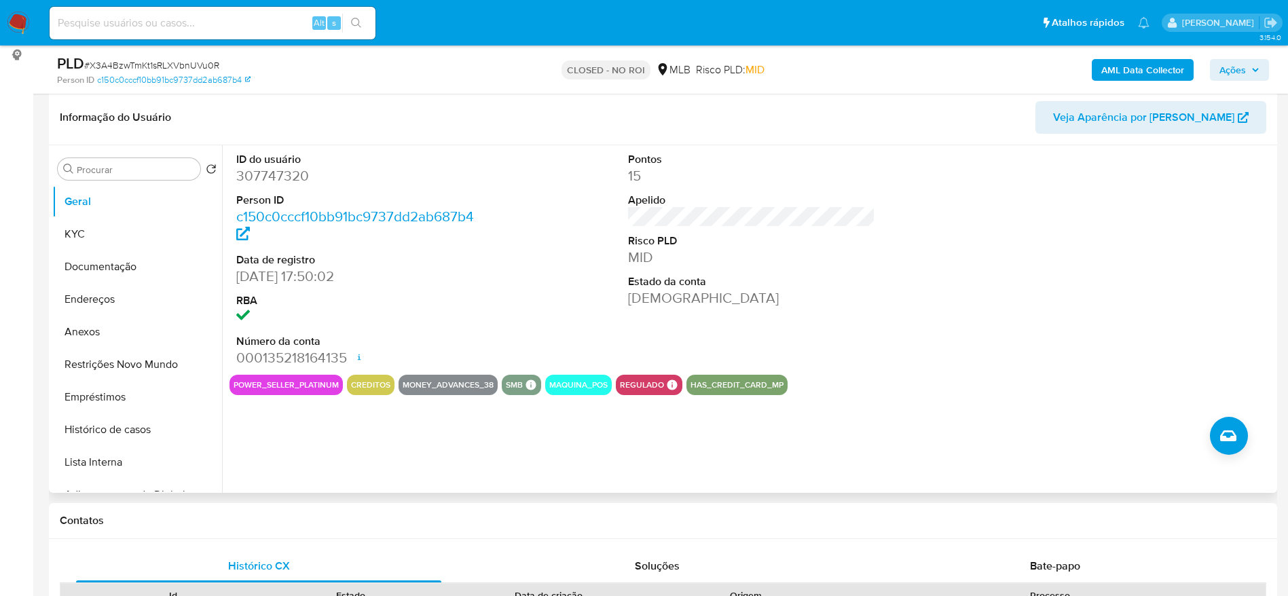
click at [476, 306] on dt "RBA" at bounding box center [360, 300] width 248 height 15
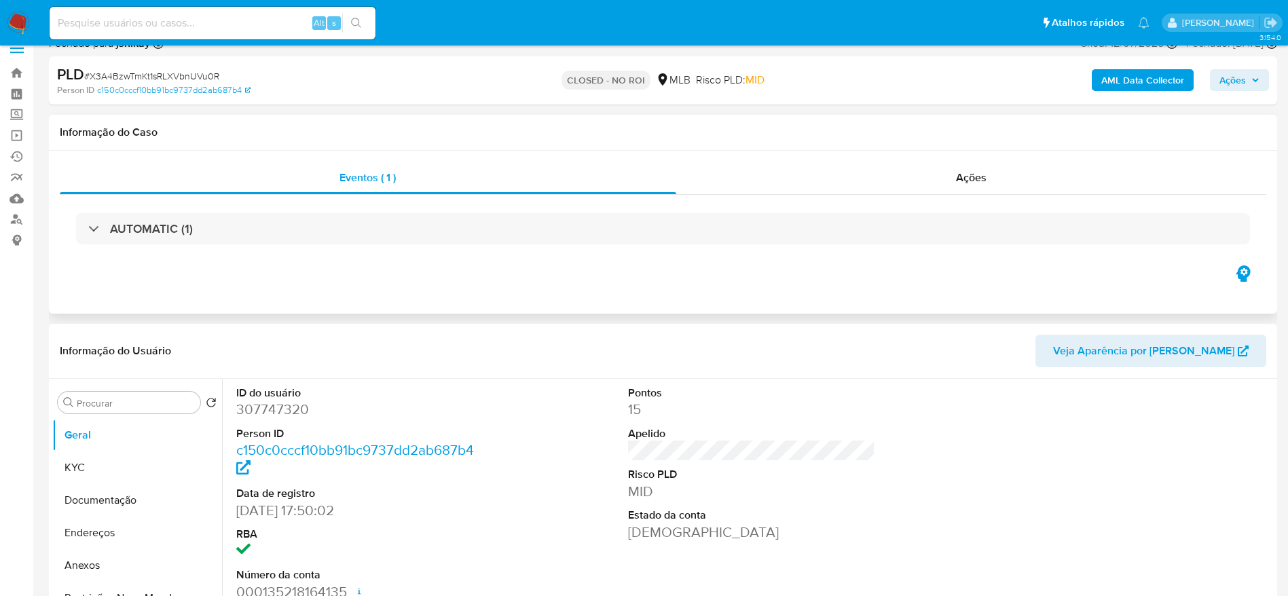
scroll to position [0, 0]
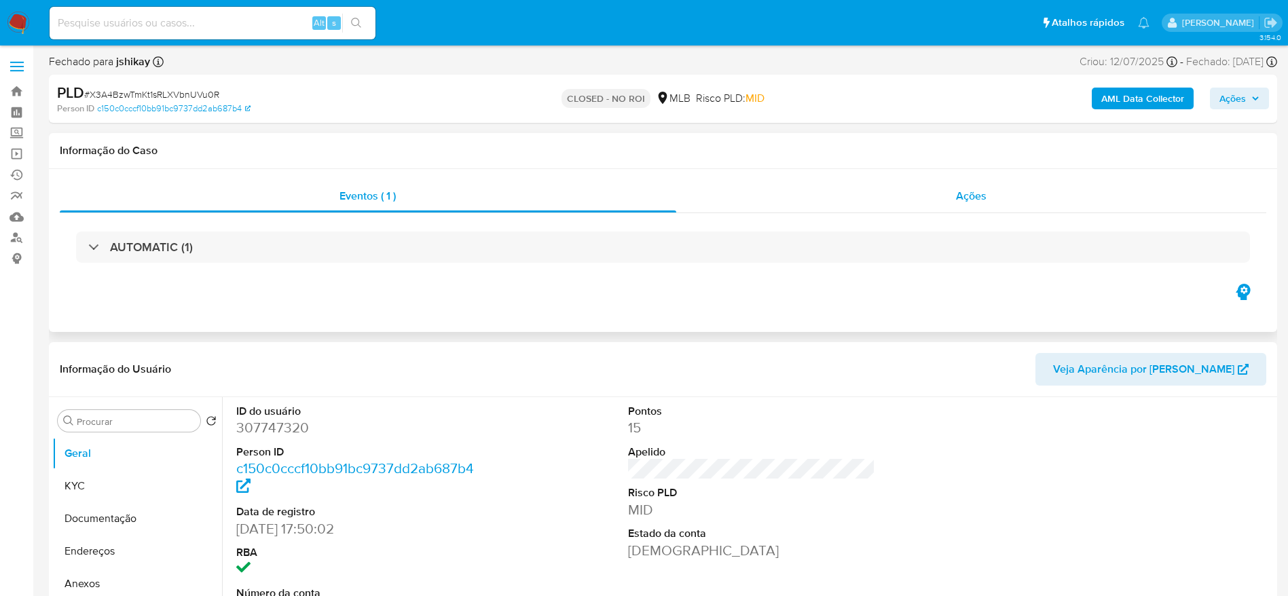
click at [894, 199] on div "Ações" at bounding box center [971, 196] width 590 height 33
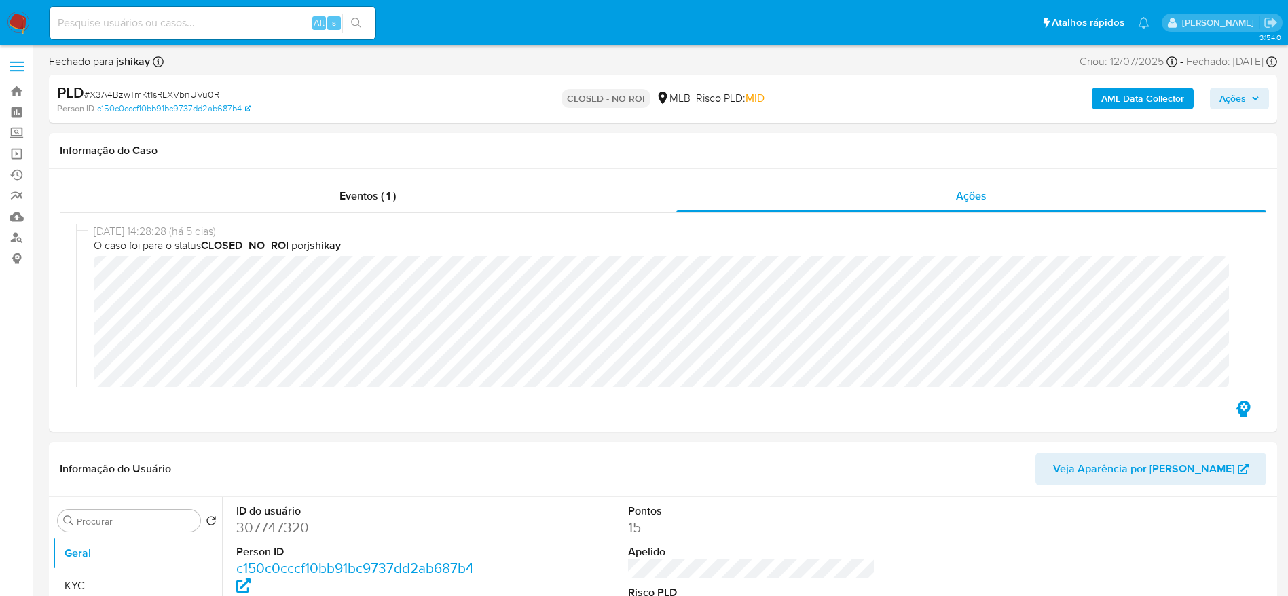
click at [137, 93] on span "# X3A4BzwTmKt1sRLXVbnUVu0R" at bounding box center [151, 95] width 135 height 14
copy span "X3A4BzwTmKt1sRLXVbnUVu0R"
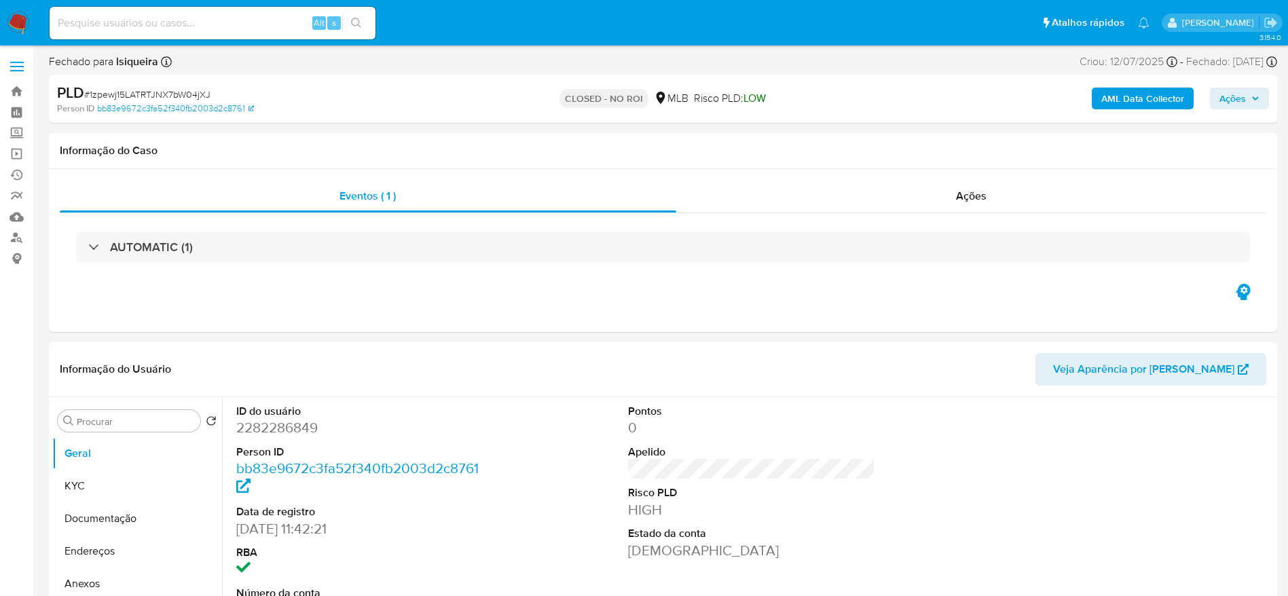
select select "10"
click at [776, 200] on div "Ações" at bounding box center [971, 196] width 590 height 33
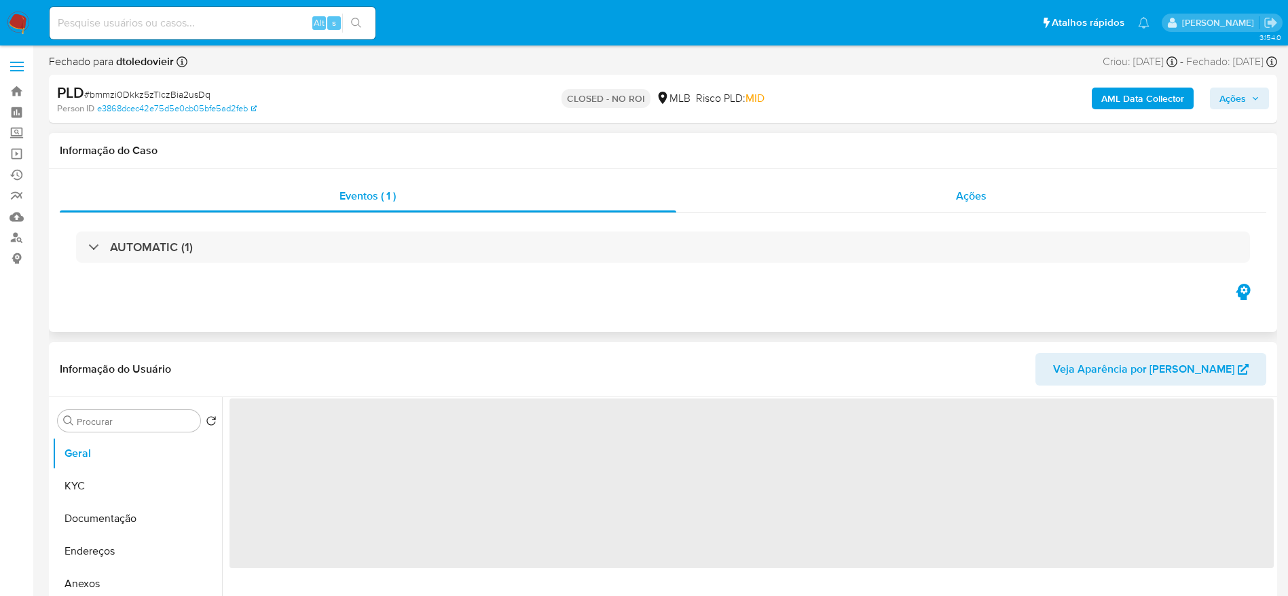
click at [899, 195] on div "Ações" at bounding box center [971, 196] width 590 height 33
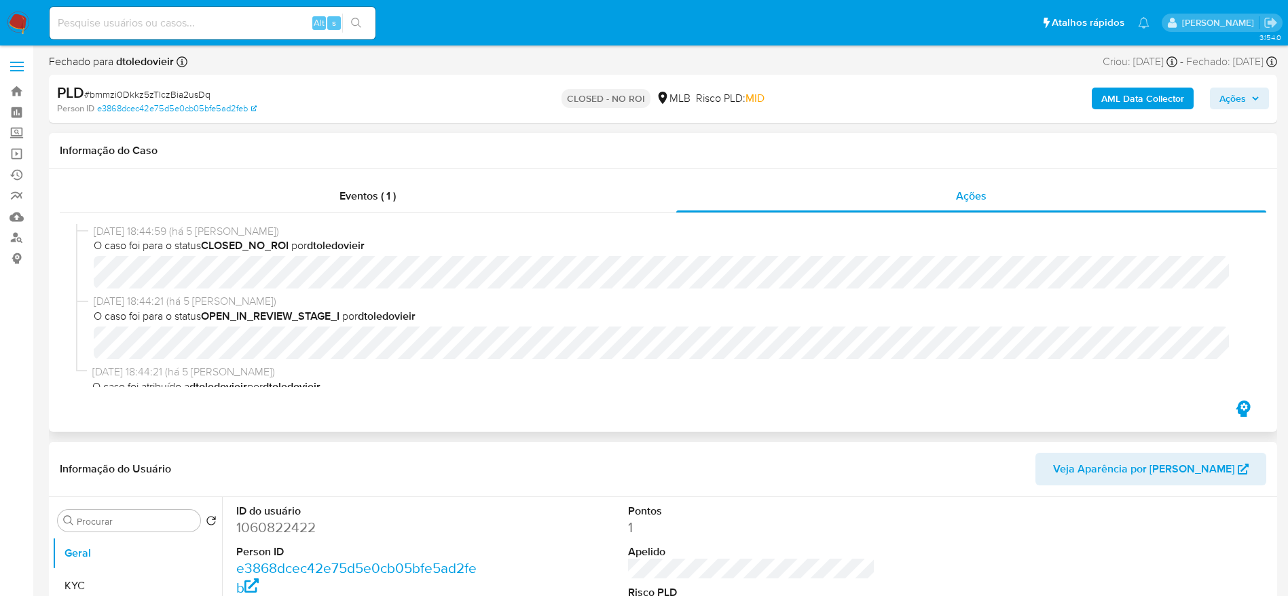
select select "10"
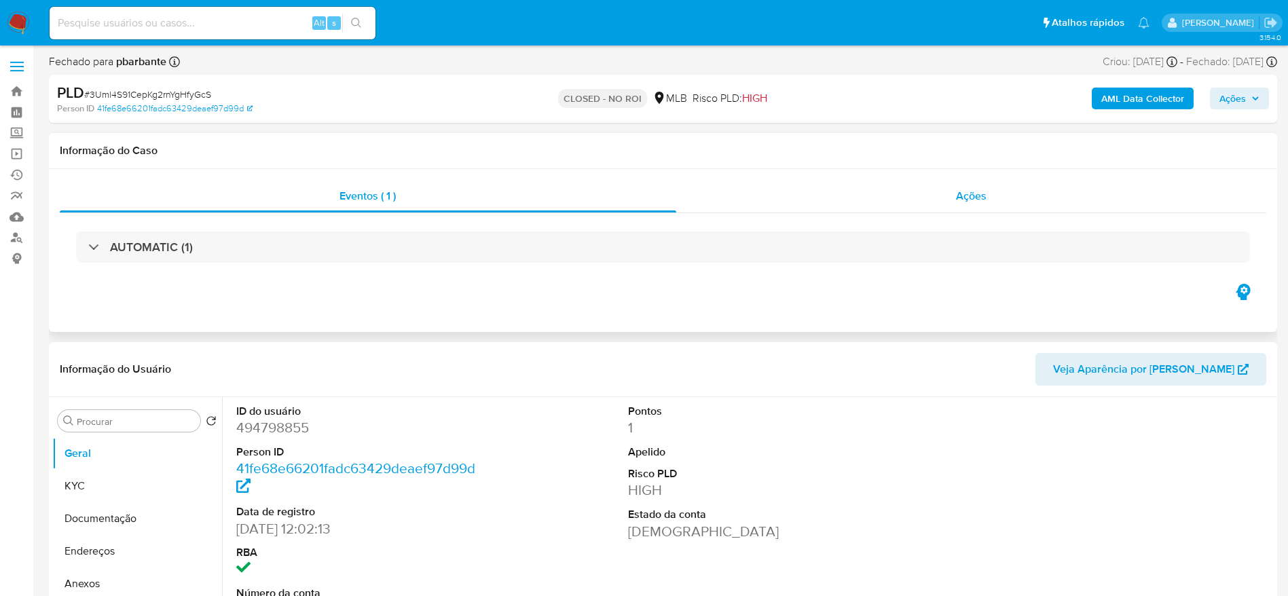
click at [861, 191] on div "Ações" at bounding box center [971, 196] width 590 height 33
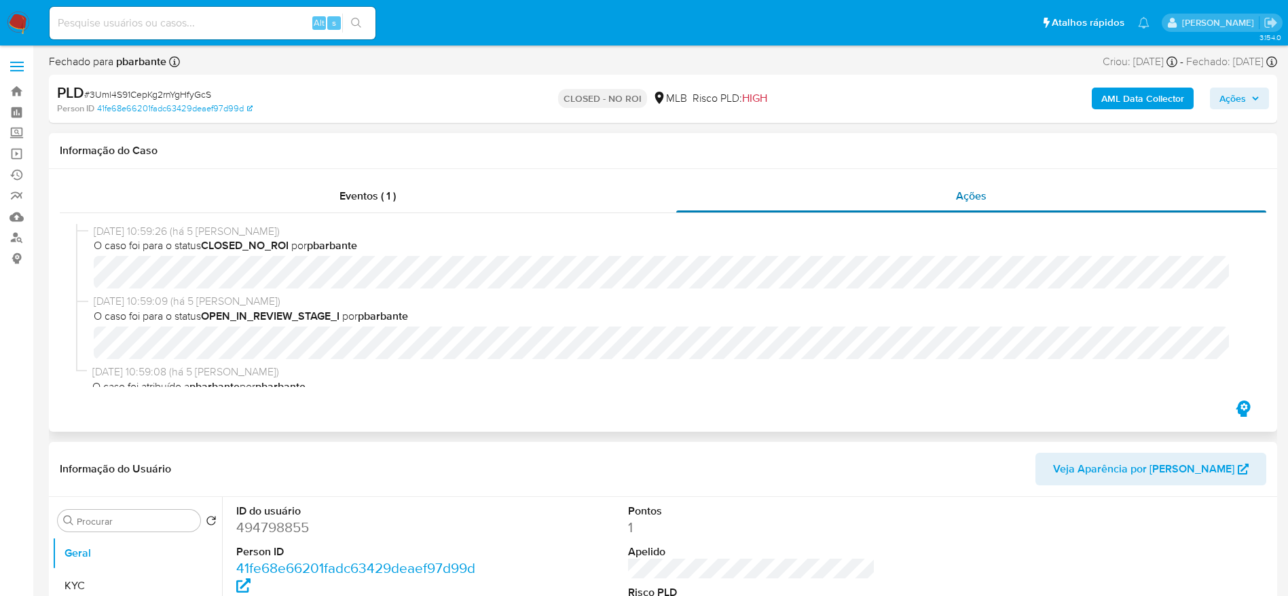
select select "10"
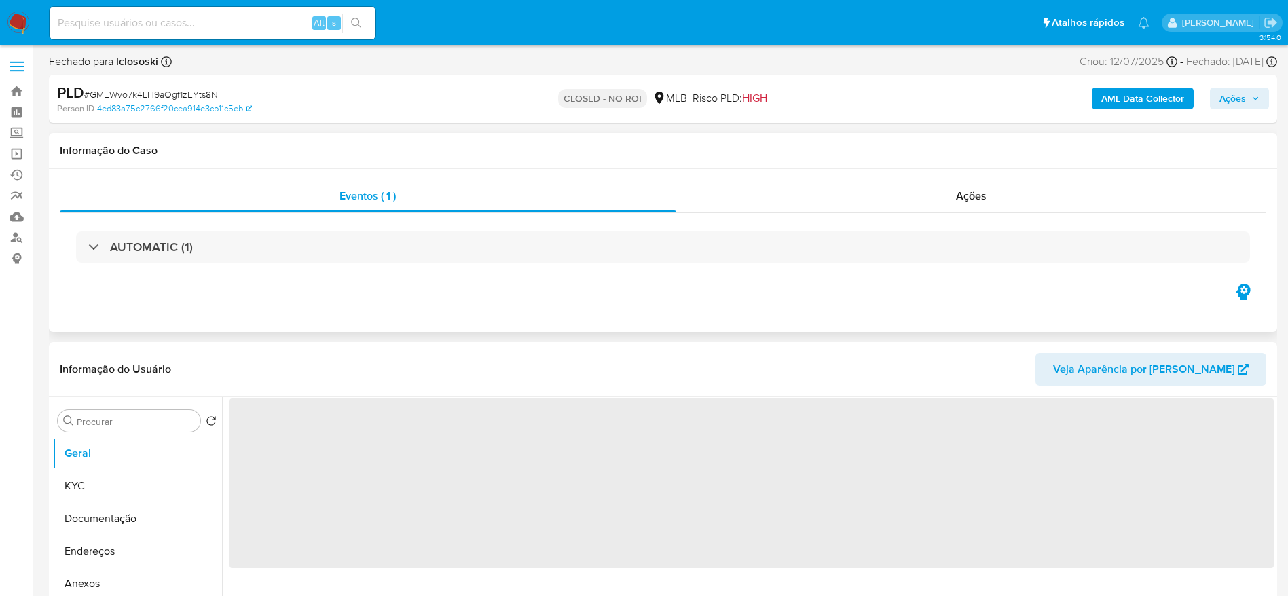
click at [885, 172] on div "Eventos ( 1 ) Ações AUTOMATIC (1)" at bounding box center [663, 250] width 1228 height 163
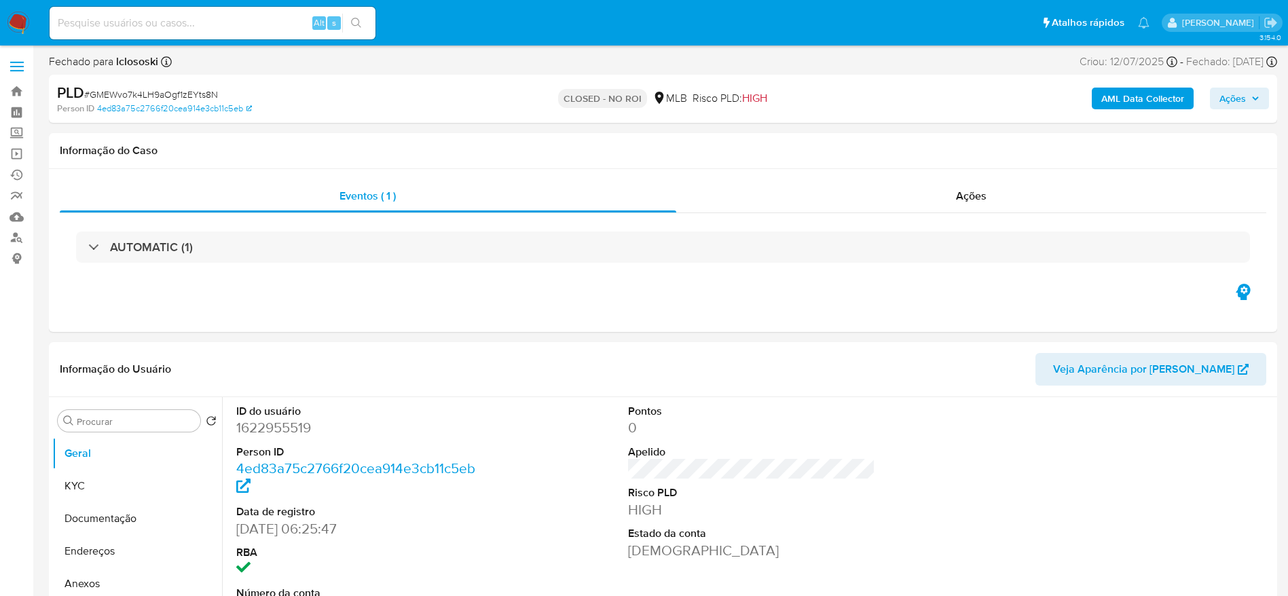
select select "10"
click at [1059, 188] on div "Ações" at bounding box center [971, 196] width 590 height 33
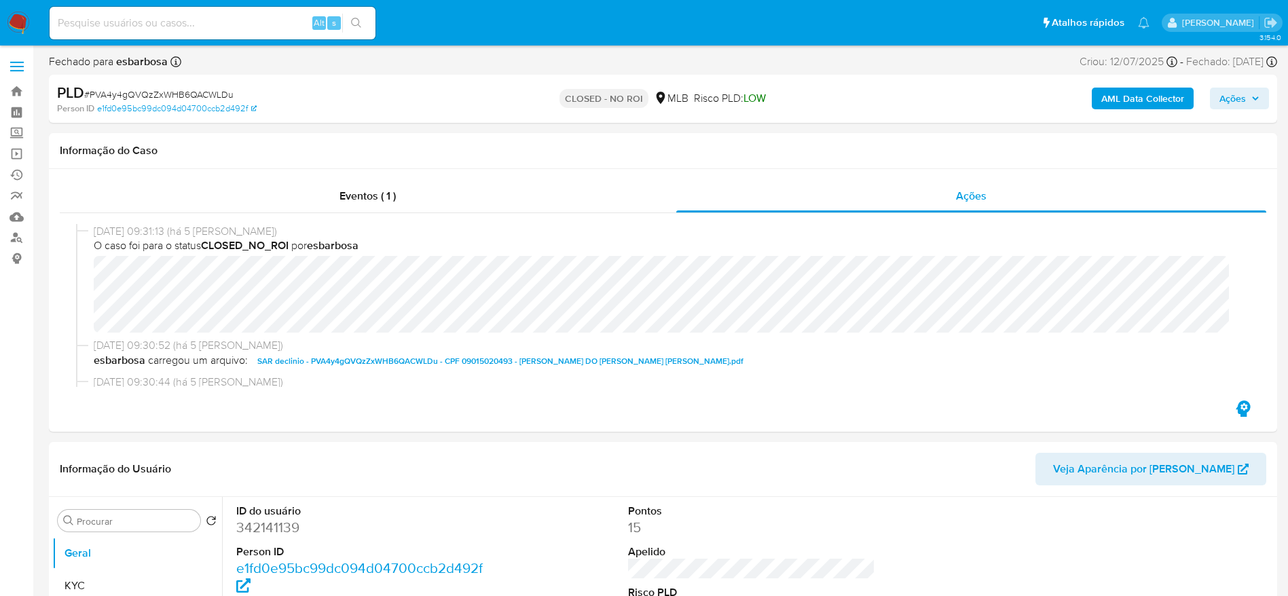
click at [184, 93] on span "# PVA4y4gQVQzZxWHB6QACWLDu" at bounding box center [158, 95] width 149 height 14
copy span "PVA4y4gQVQzZxWHB6QACWLDu"
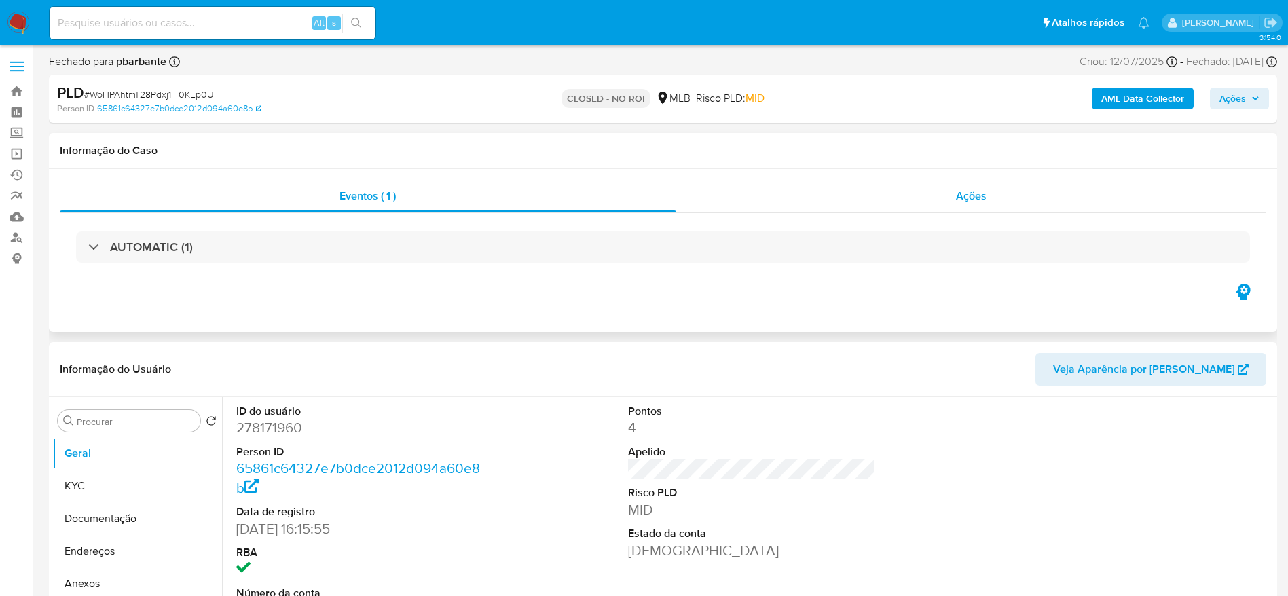
click at [859, 200] on div "Ações" at bounding box center [971, 196] width 590 height 33
select select "10"
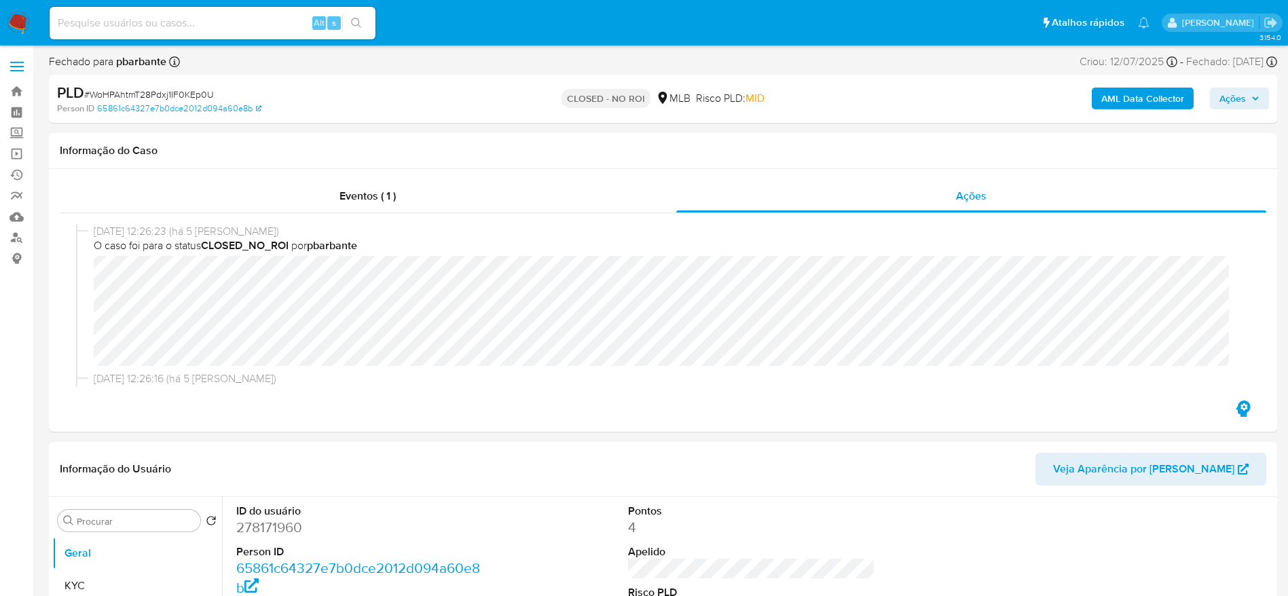
click at [172, 88] on span "# WoHPAhtmT28Pdxj1IF0KEp0U" at bounding box center [149, 95] width 130 height 14
copy span "WoHPAhtmT28Pdxj1IF0KEp0U"
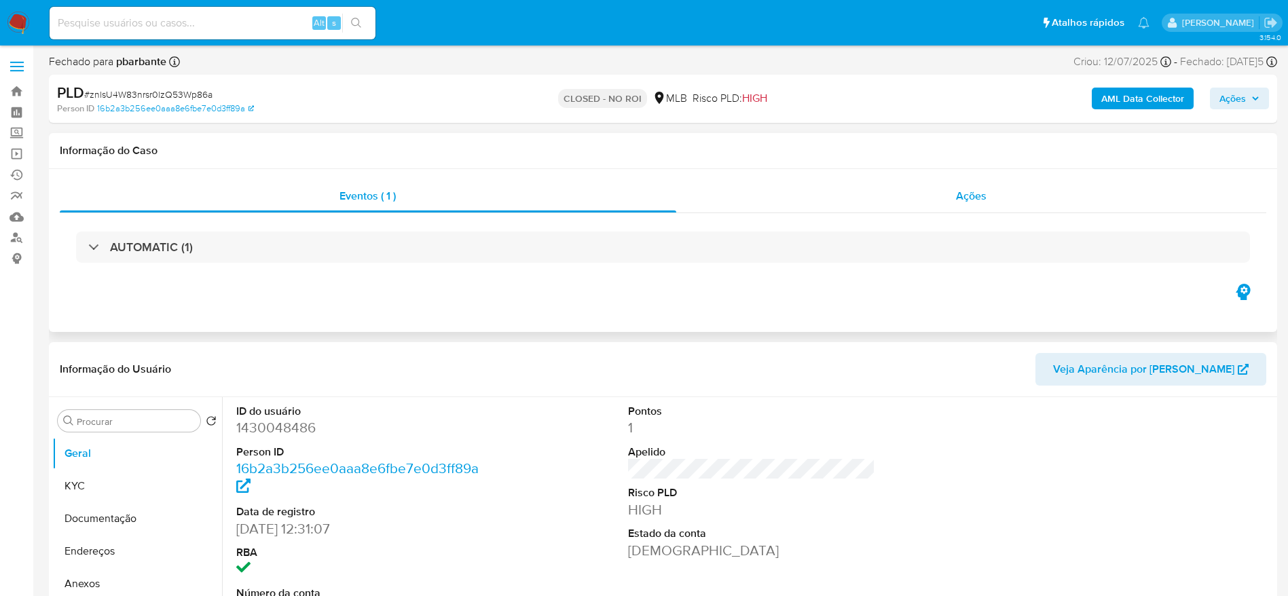
click at [956, 202] on span "Ações" at bounding box center [971, 196] width 31 height 16
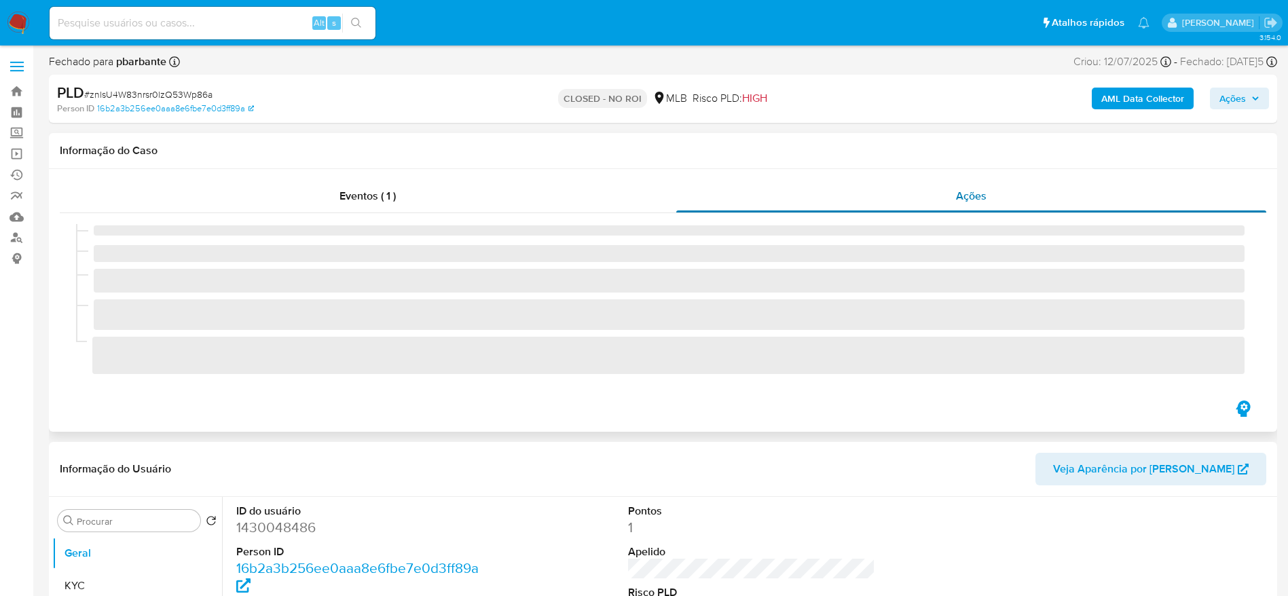
select select "10"
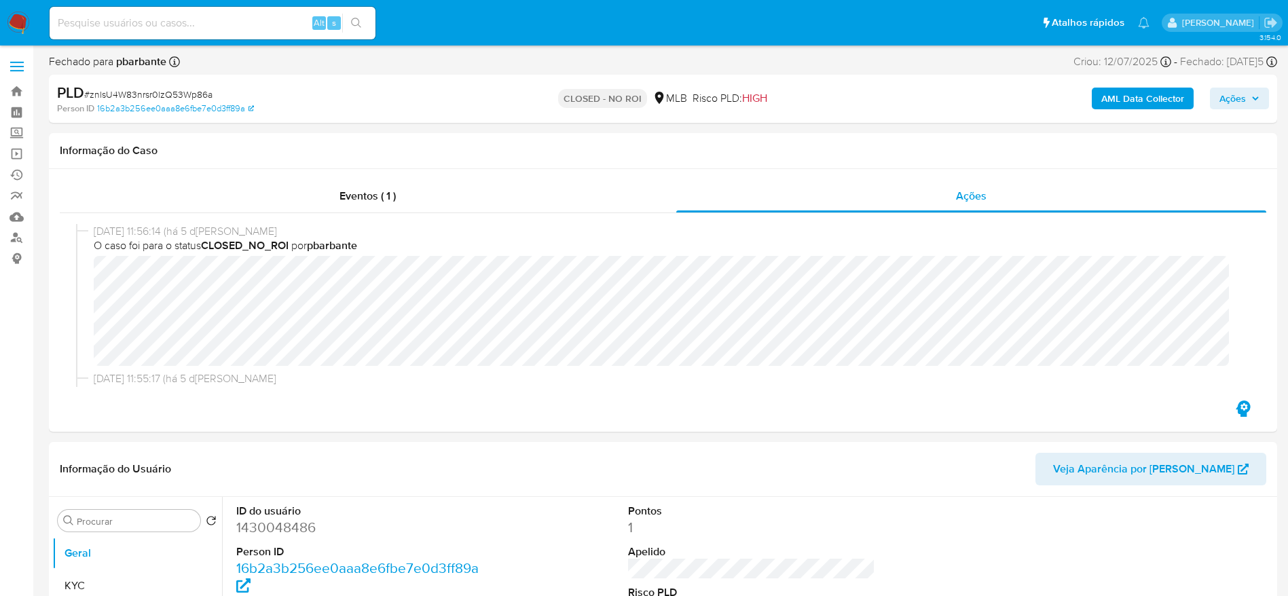
click at [183, 93] on span "# znlsU4W83nrsr0lzQ53Wp86a" at bounding box center [148, 95] width 128 height 14
copy span "znlsU4W83nrsr0lzQ53Wp86a"
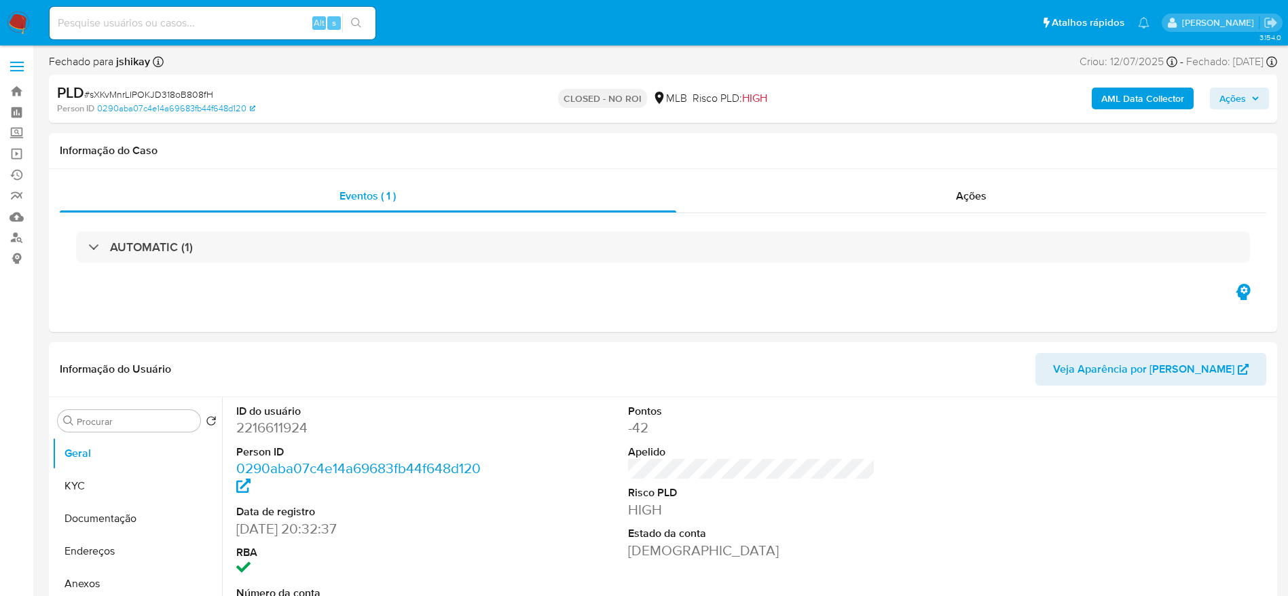
select select "10"
click at [961, 193] on span "Ações" at bounding box center [971, 196] width 31 height 16
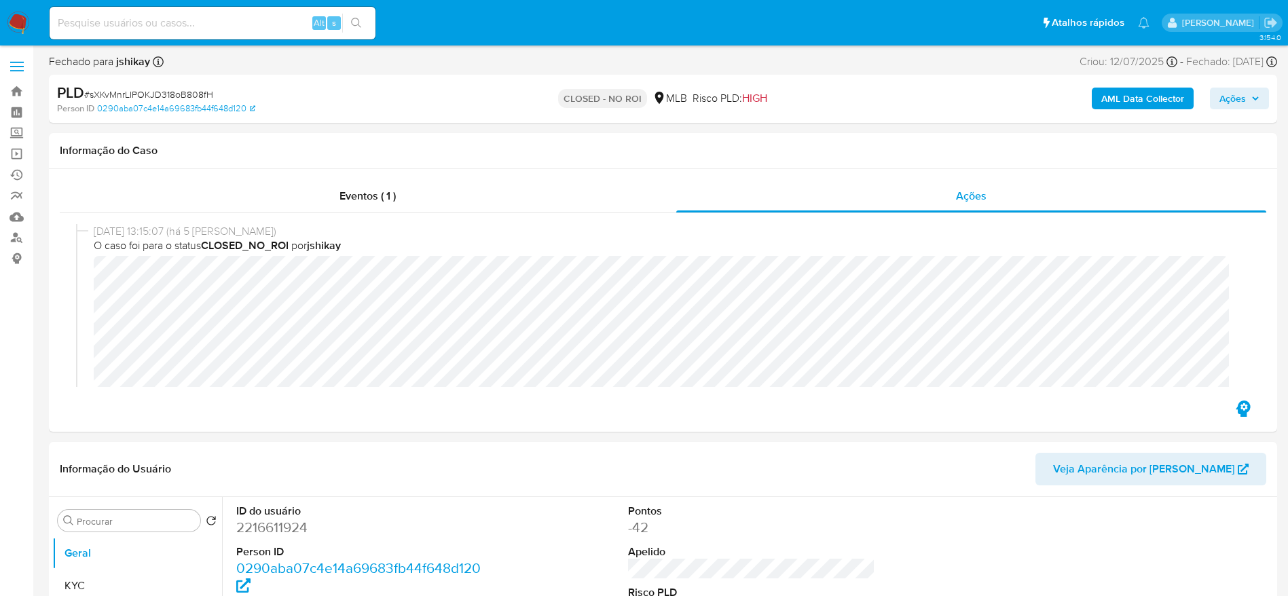
click at [149, 88] on span "# sXKvMnrLIPOKJD318oB808fH" at bounding box center [148, 95] width 129 height 14
copy span "sXKvMnrLIPOKJD318oB808fH"
